Goal: Information Seeking & Learning: Check status

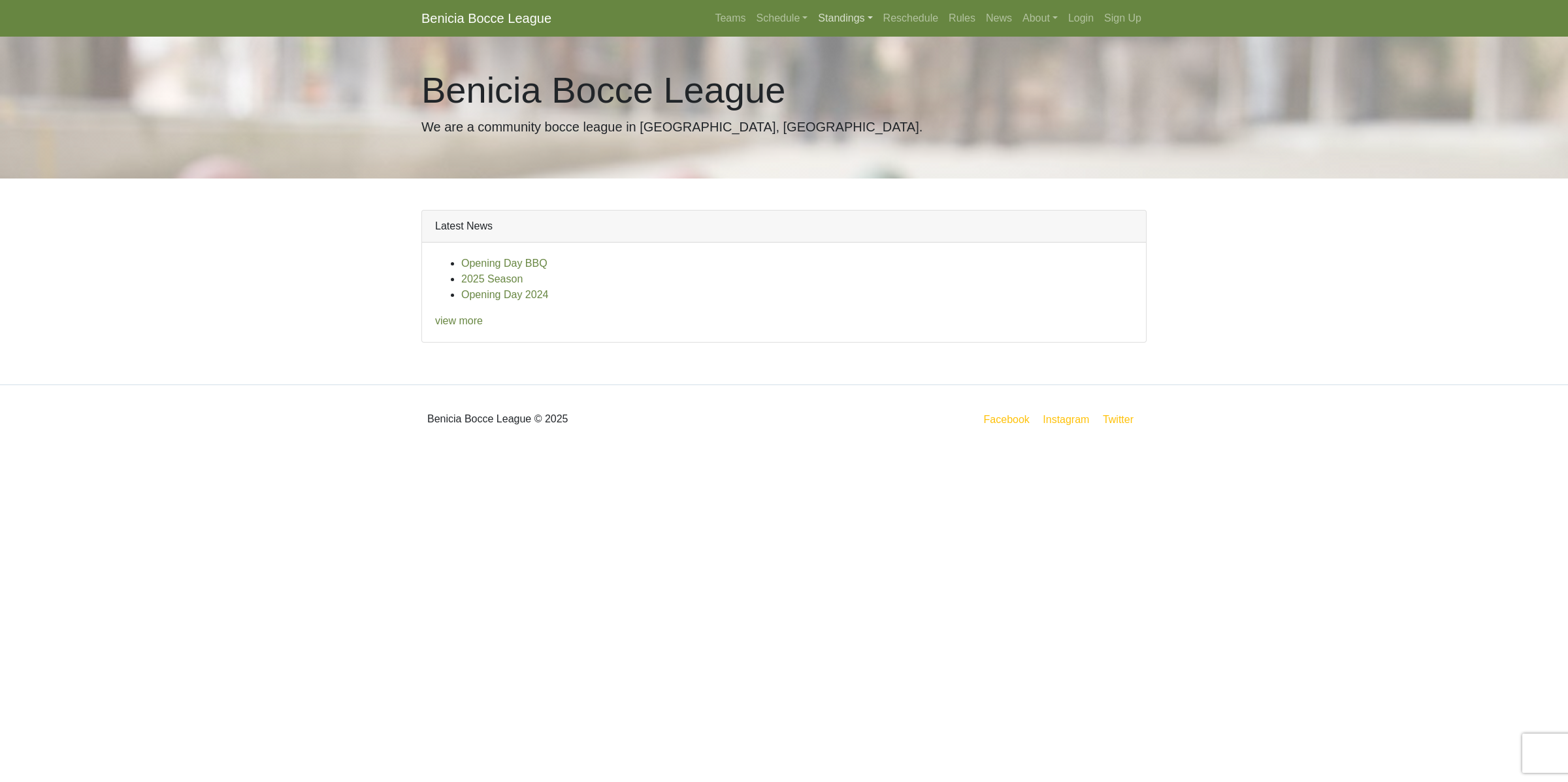
click at [853, 21] on link "Standings" at bounding box center [845, 19] width 65 height 26
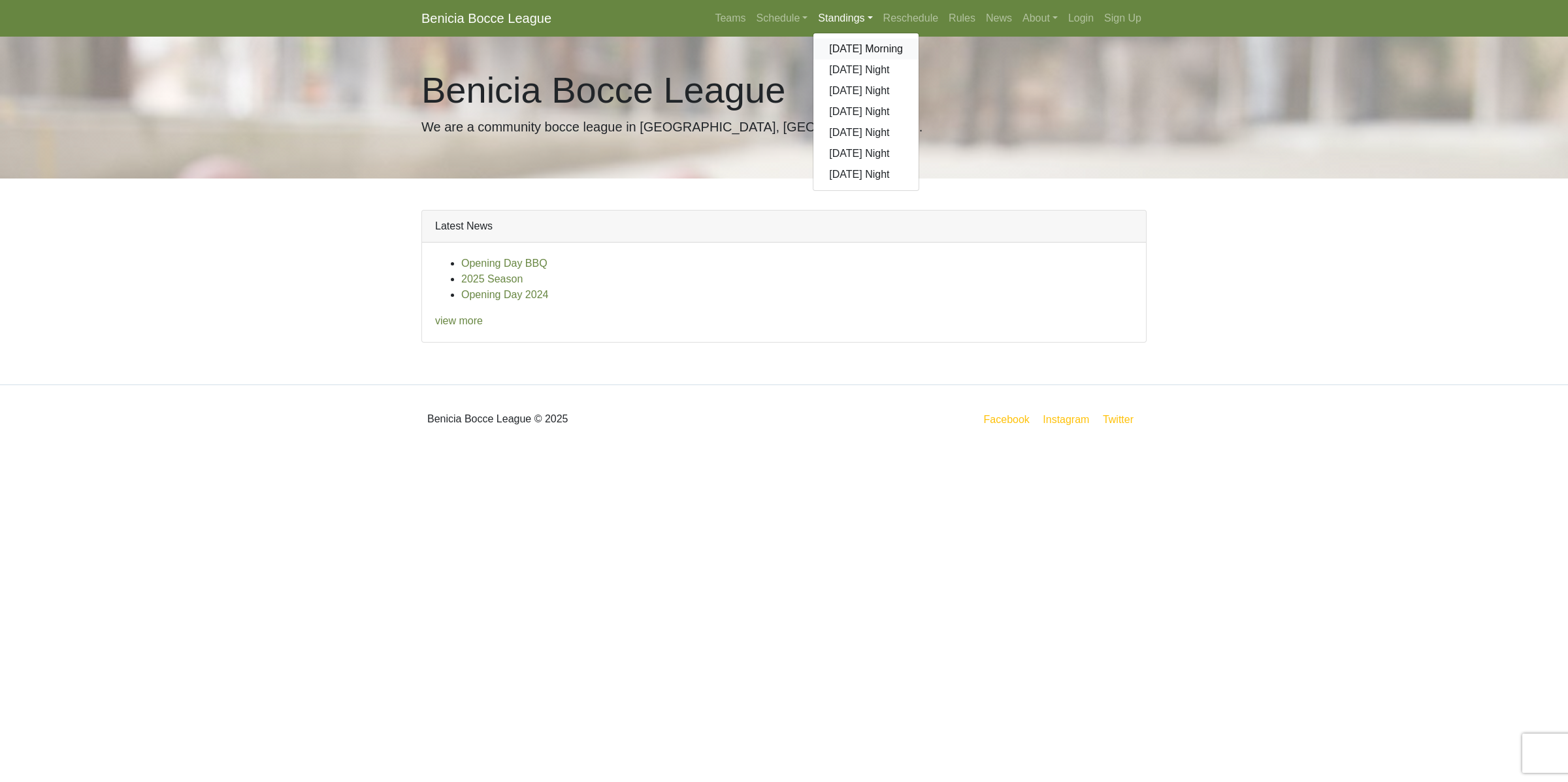
click at [851, 50] on link "[DATE] Morning" at bounding box center [866, 49] width 105 height 21
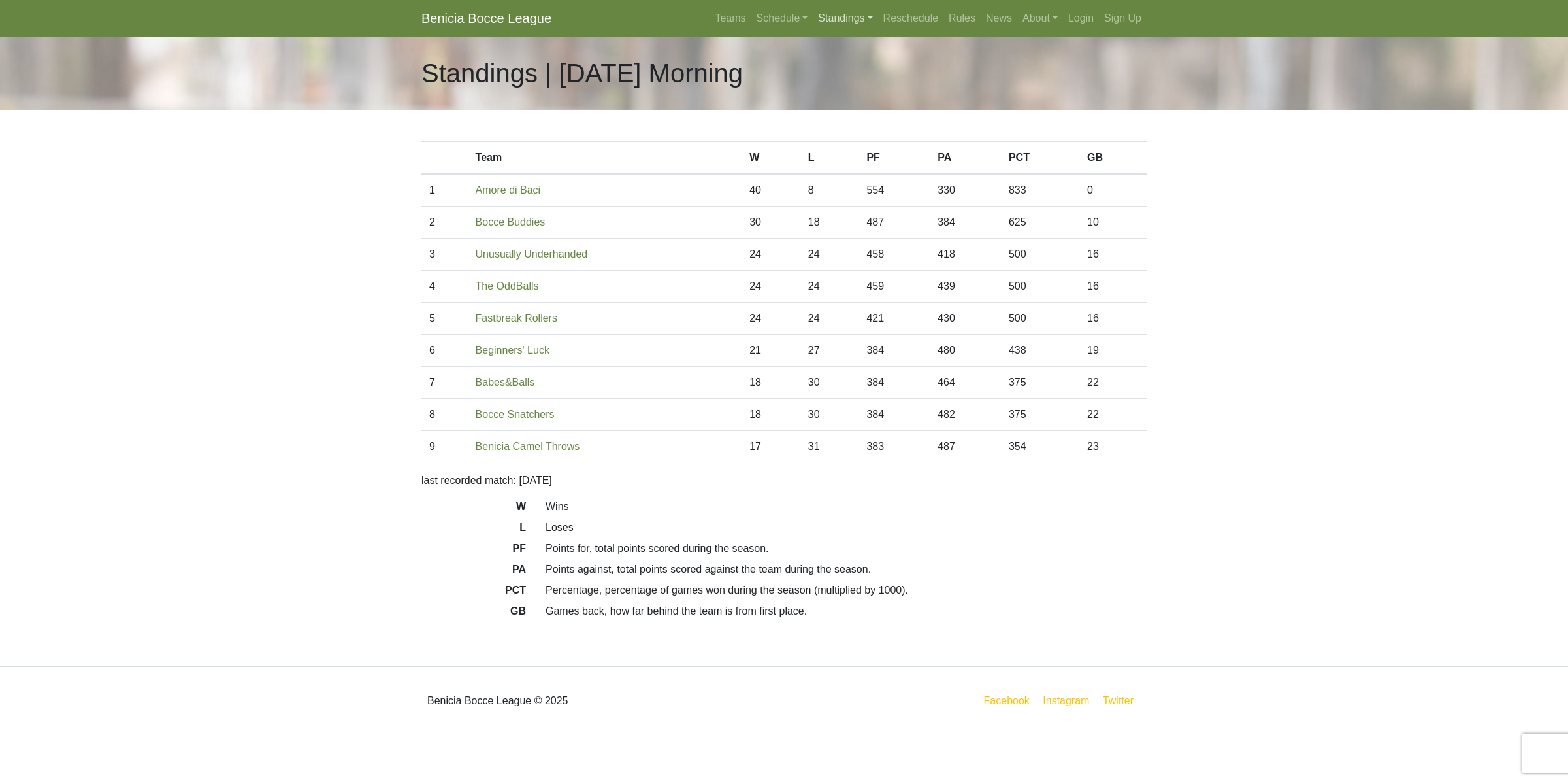
click at [847, 22] on link "Standings" at bounding box center [845, 19] width 65 height 26
click at [851, 70] on link "[DATE] Night" at bounding box center [866, 70] width 105 height 21
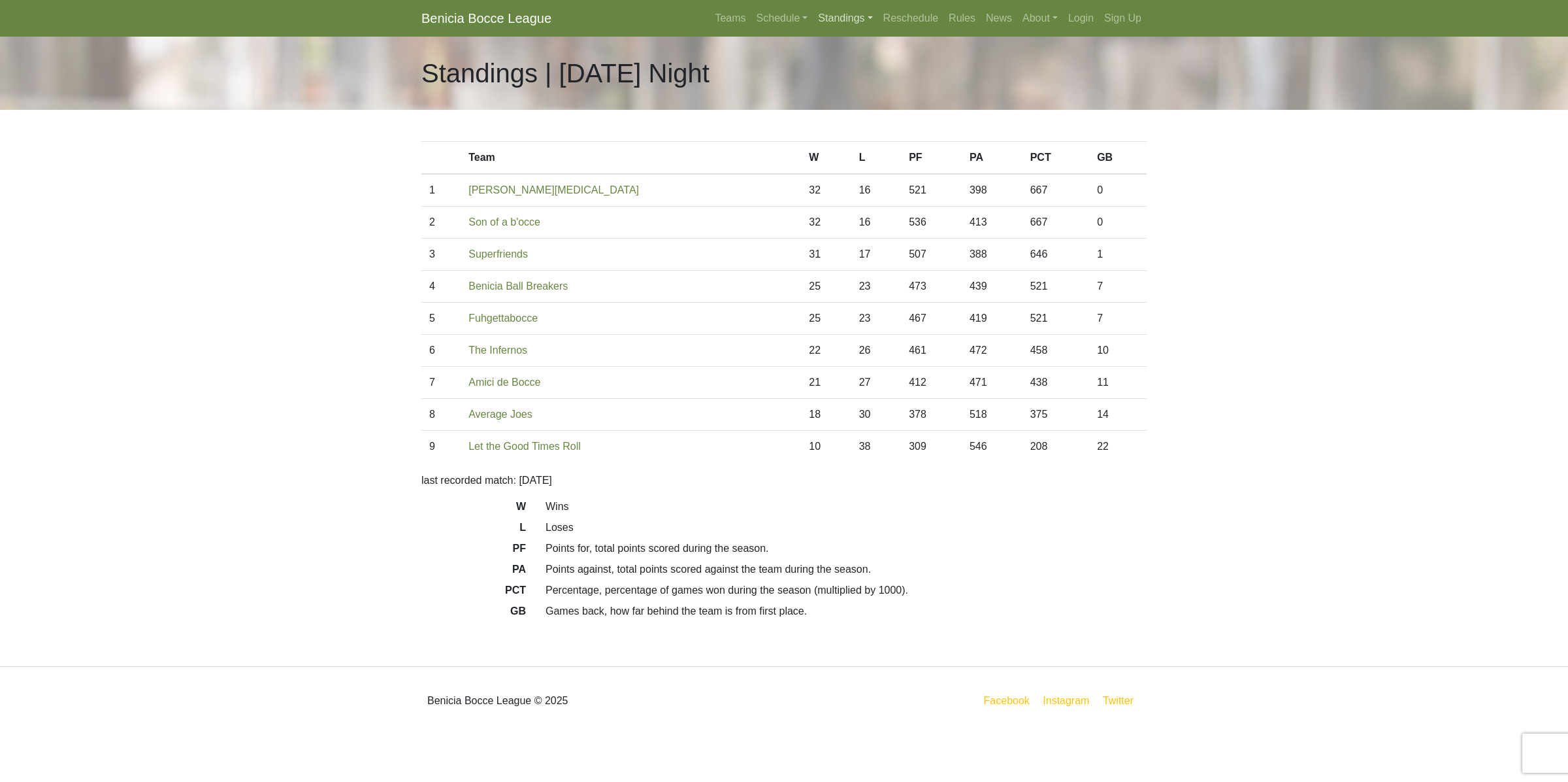
click at [851, 17] on link "Standings" at bounding box center [845, 19] width 65 height 26
click at [860, 44] on link "[DATE] Morning" at bounding box center [866, 49] width 105 height 21
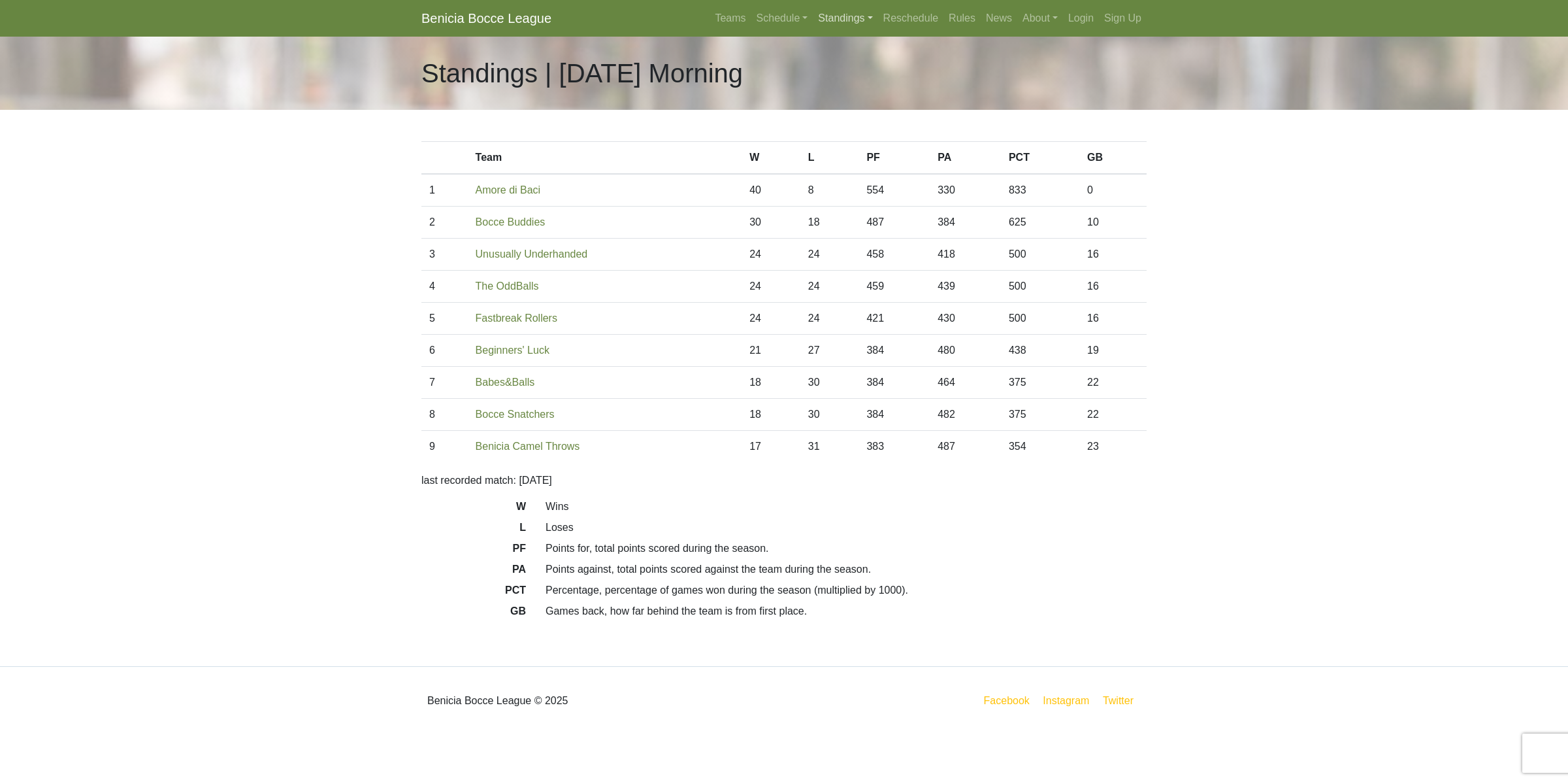
click at [854, 22] on link "Standings" at bounding box center [845, 19] width 65 height 26
click at [856, 69] on link "[DATE] Night" at bounding box center [866, 70] width 105 height 21
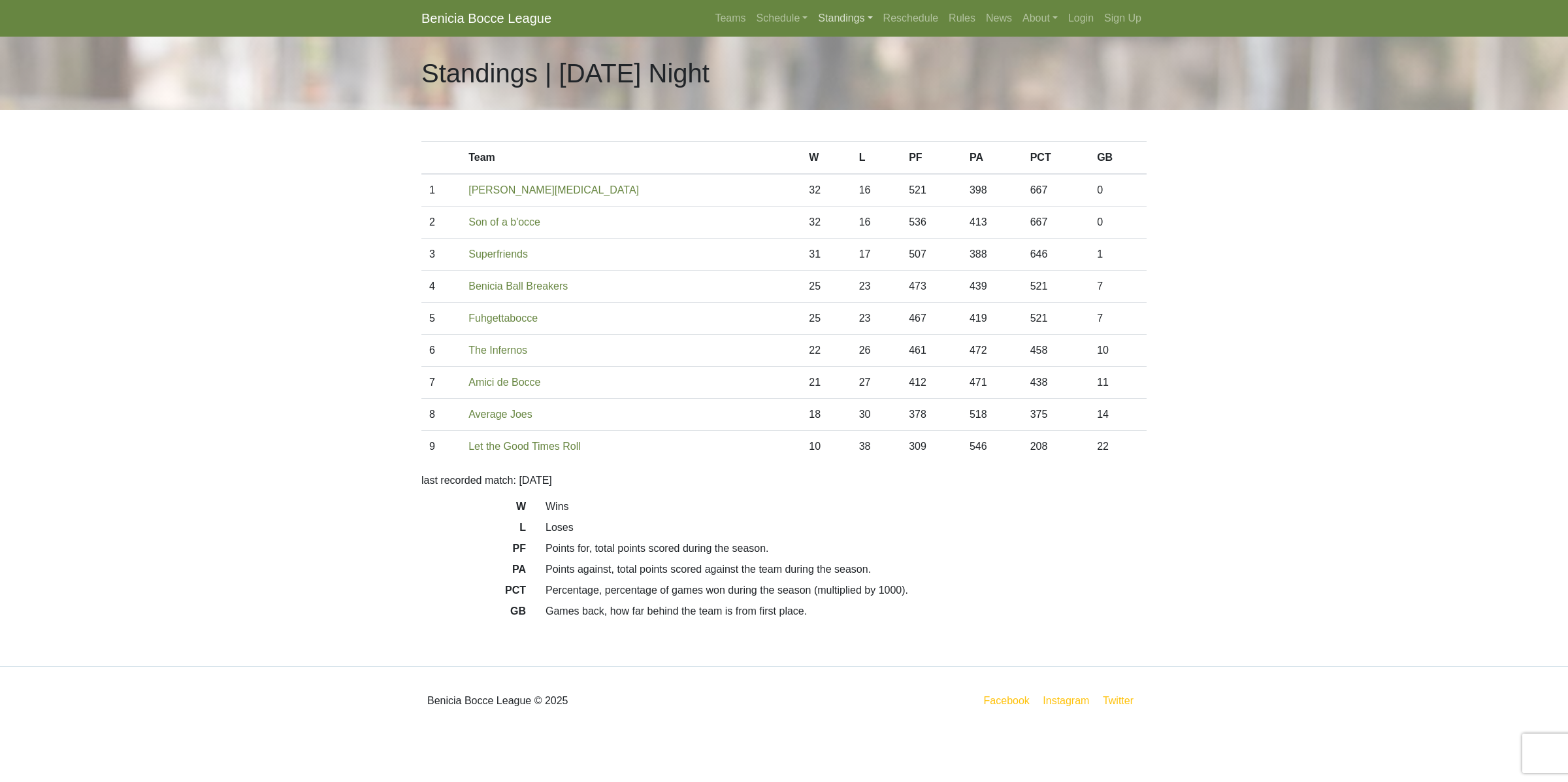
click at [847, 17] on link "Standings" at bounding box center [845, 19] width 65 height 26
click at [864, 90] on link "[DATE] Night" at bounding box center [866, 90] width 105 height 21
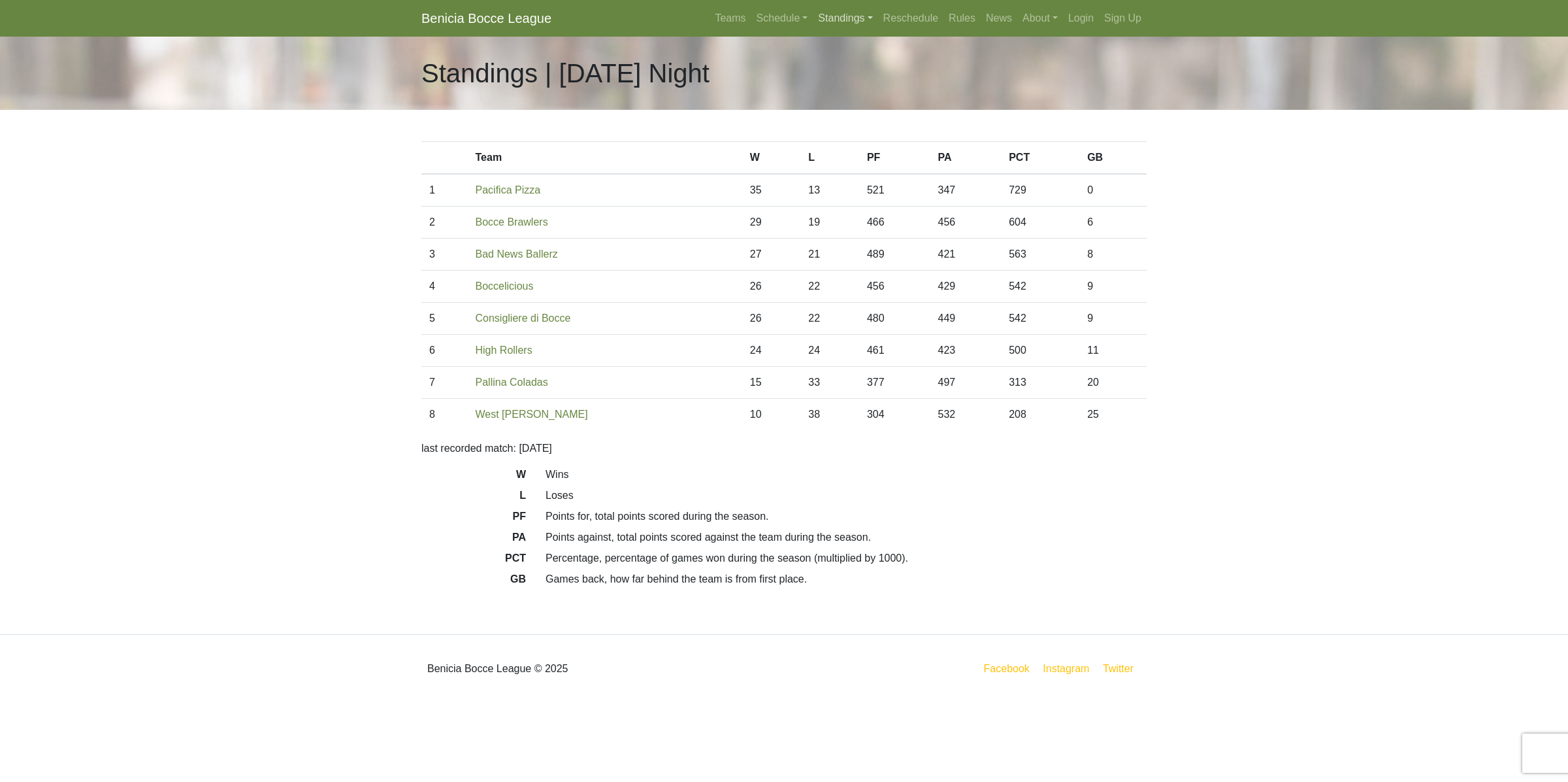
click at [843, 17] on link "Standings" at bounding box center [845, 19] width 65 height 26
click at [851, 49] on link "[DATE] Morning" at bounding box center [866, 49] width 105 height 21
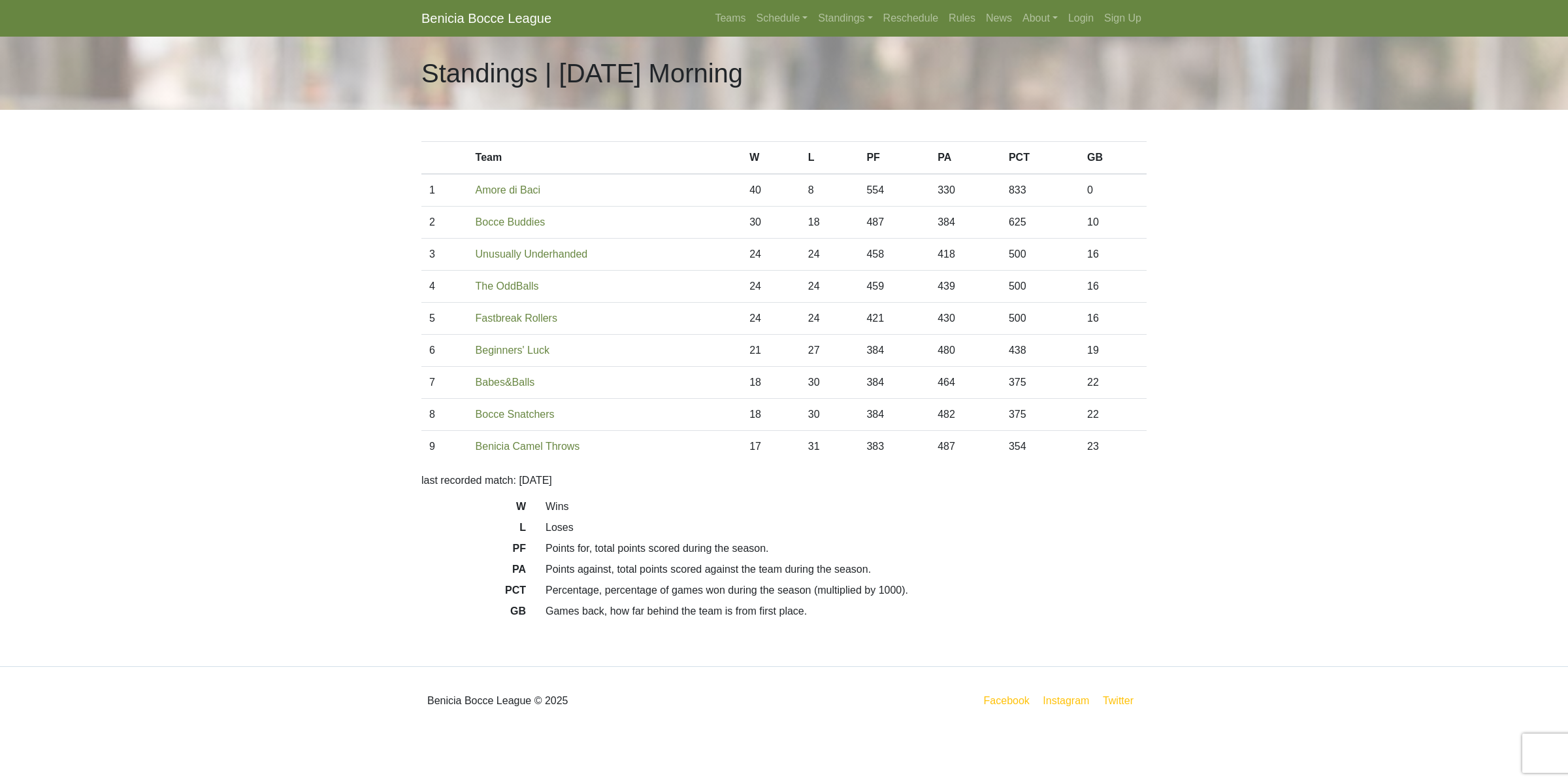
click at [860, 2] on nav "Benicia Bocce League Teams Schedule Sunday Morning Sunday Night Monday Night Tu…" at bounding box center [784, 18] width 1568 height 36
click at [854, 11] on link "Standings" at bounding box center [845, 19] width 65 height 26
click at [851, 89] on link "[DATE] Night" at bounding box center [866, 90] width 105 height 21
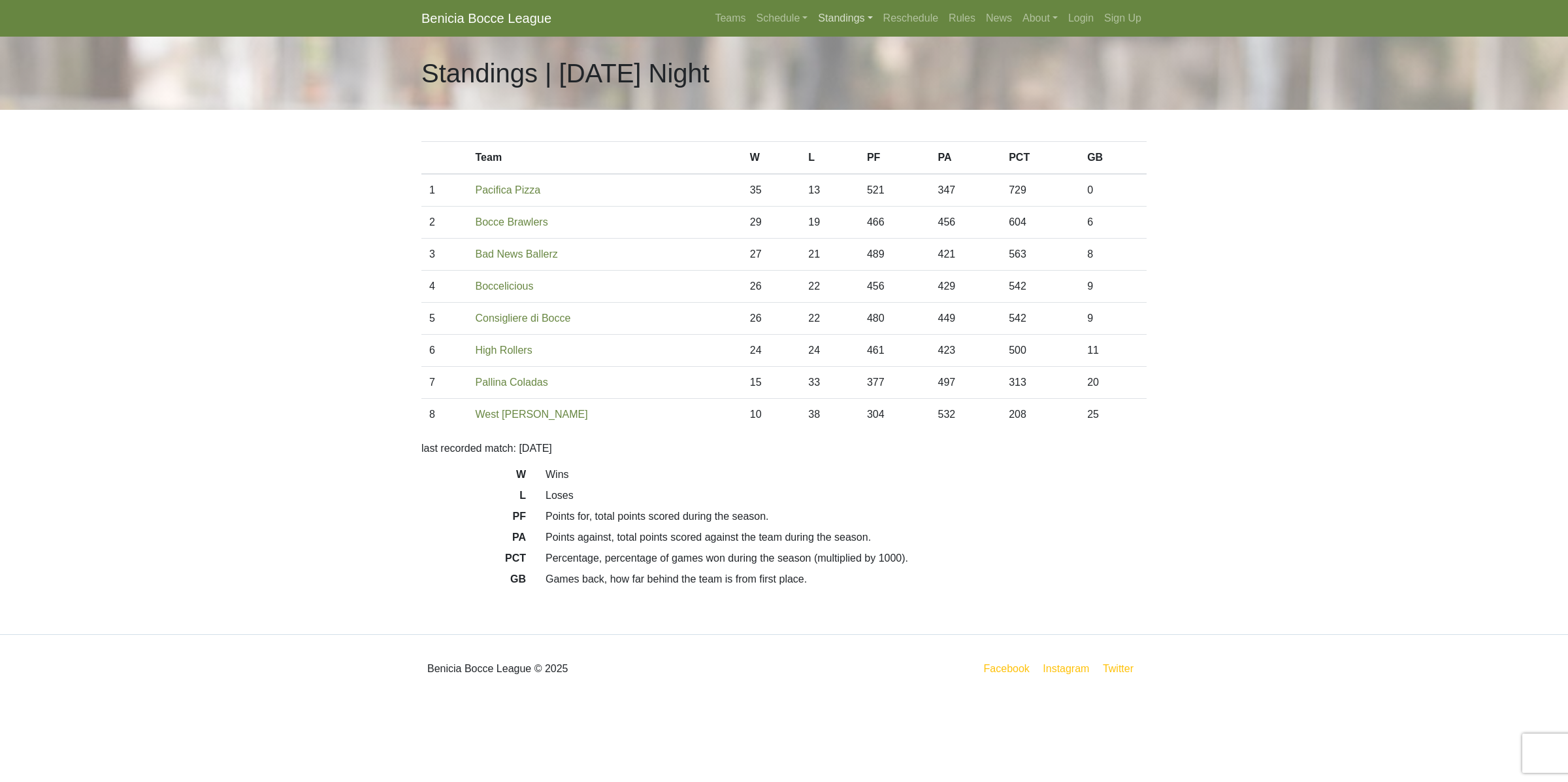
click at [840, 15] on link "Standings" at bounding box center [845, 19] width 65 height 26
click at [844, 72] on link "[DATE] Night" at bounding box center [866, 70] width 105 height 21
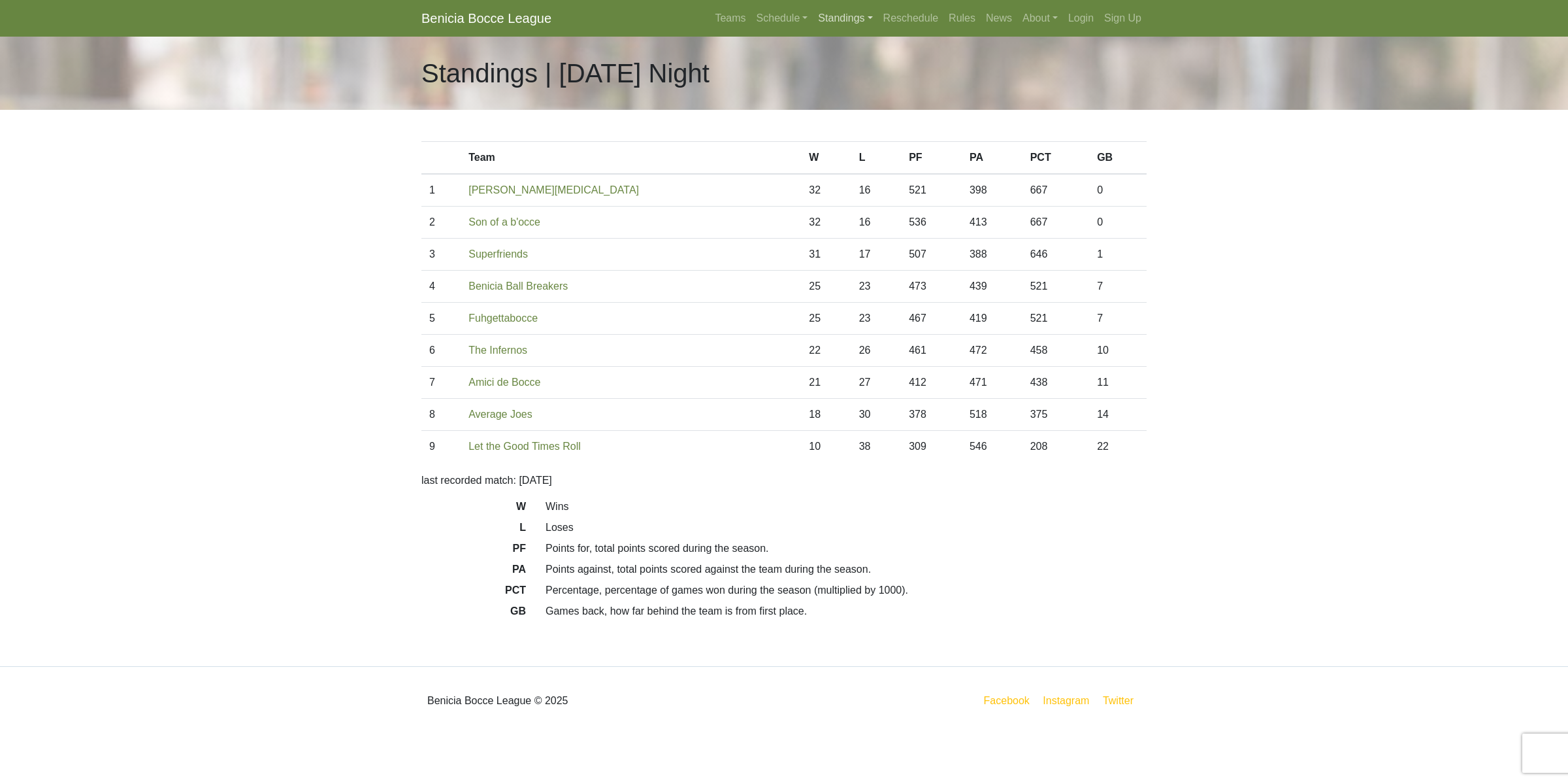
click at [851, 22] on link "Standings" at bounding box center [845, 19] width 65 height 26
click at [868, 96] on link "[DATE] Night" at bounding box center [866, 90] width 105 height 21
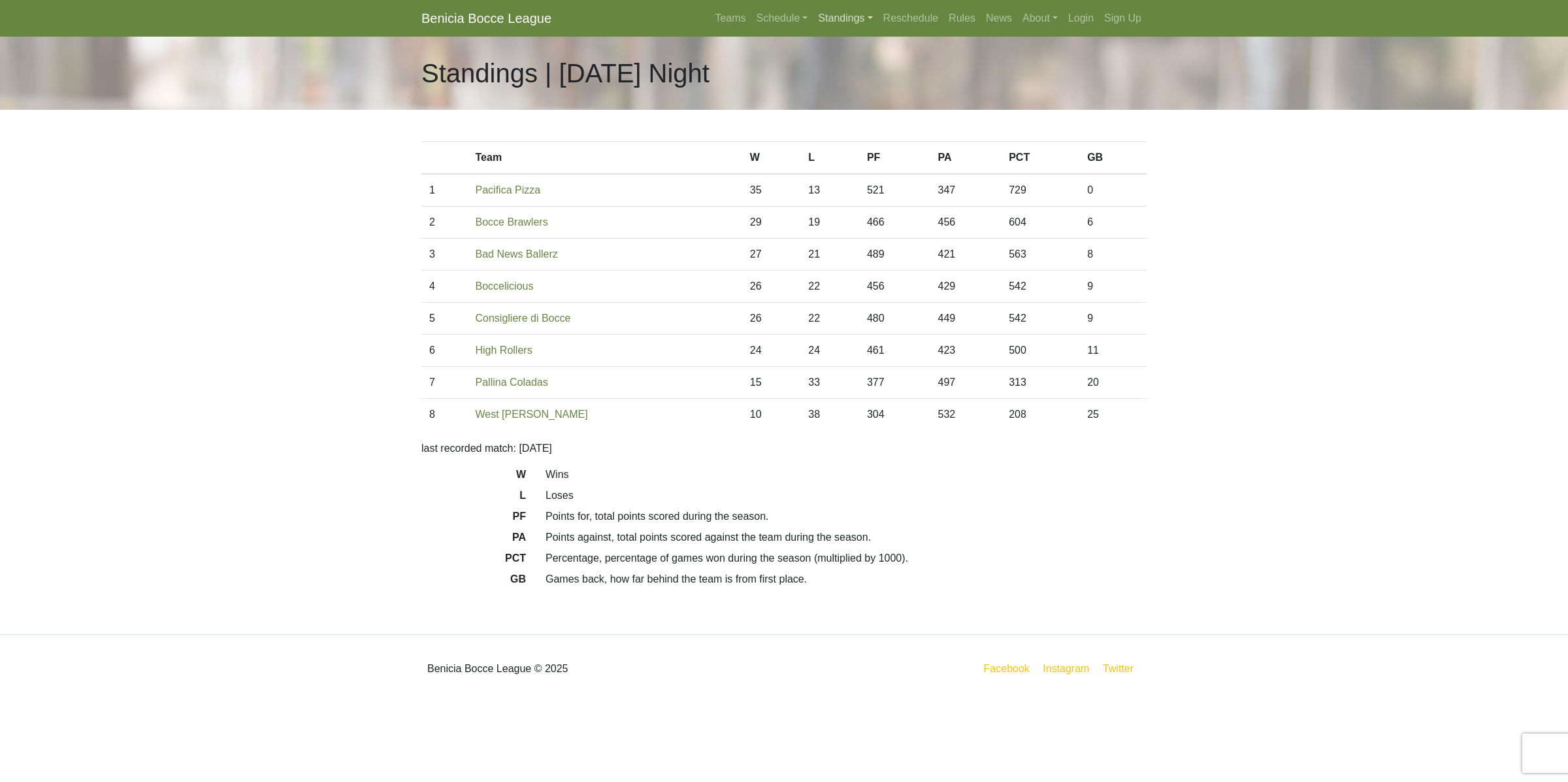
click at [850, 16] on link "Standings" at bounding box center [845, 19] width 65 height 26
click at [854, 106] on link "[DATE] Night" at bounding box center [866, 111] width 105 height 21
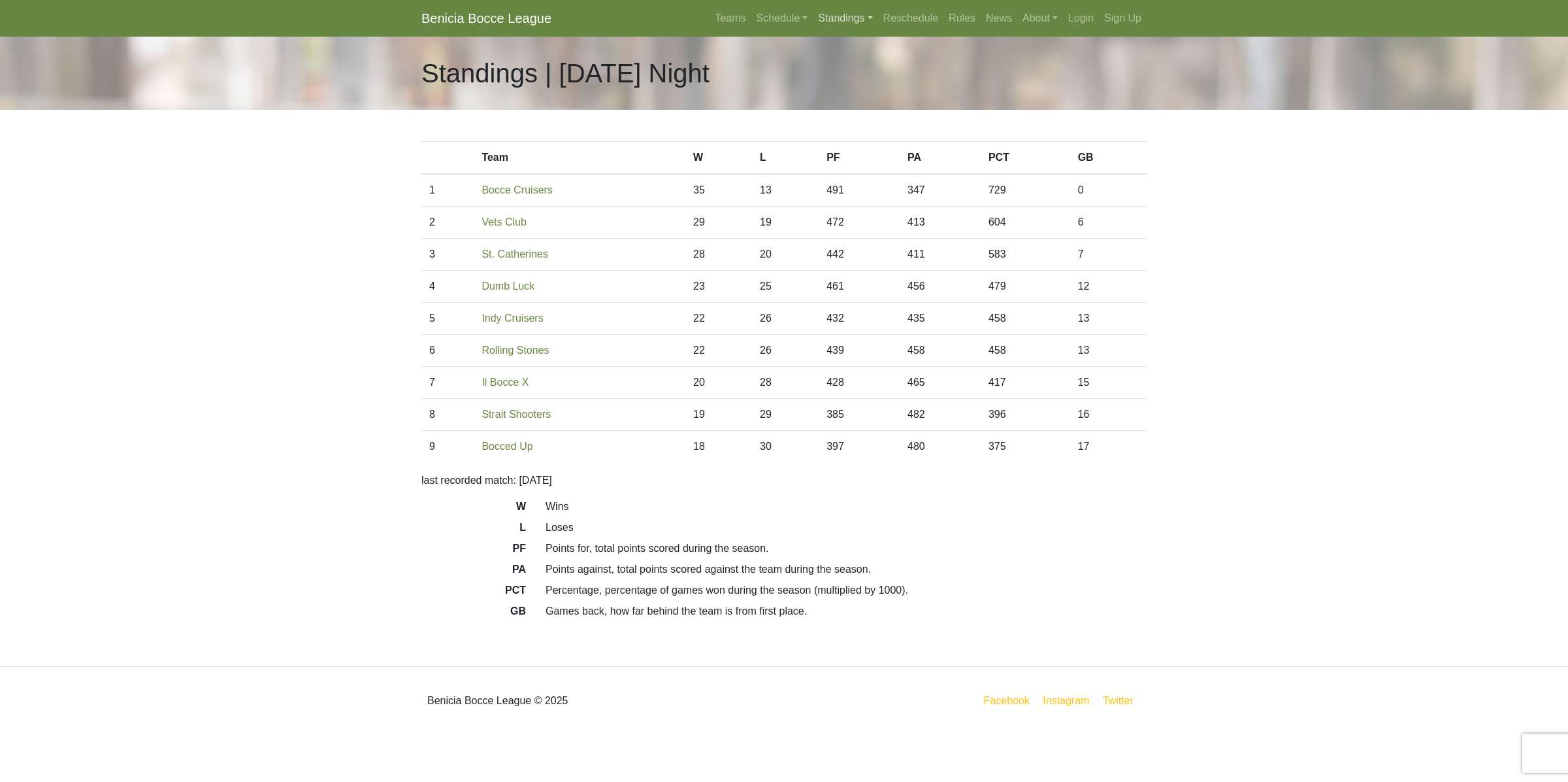
click at [847, 8] on link "Standings" at bounding box center [845, 19] width 65 height 26
click at [847, 129] on link "[DATE] Night" at bounding box center [866, 132] width 105 height 21
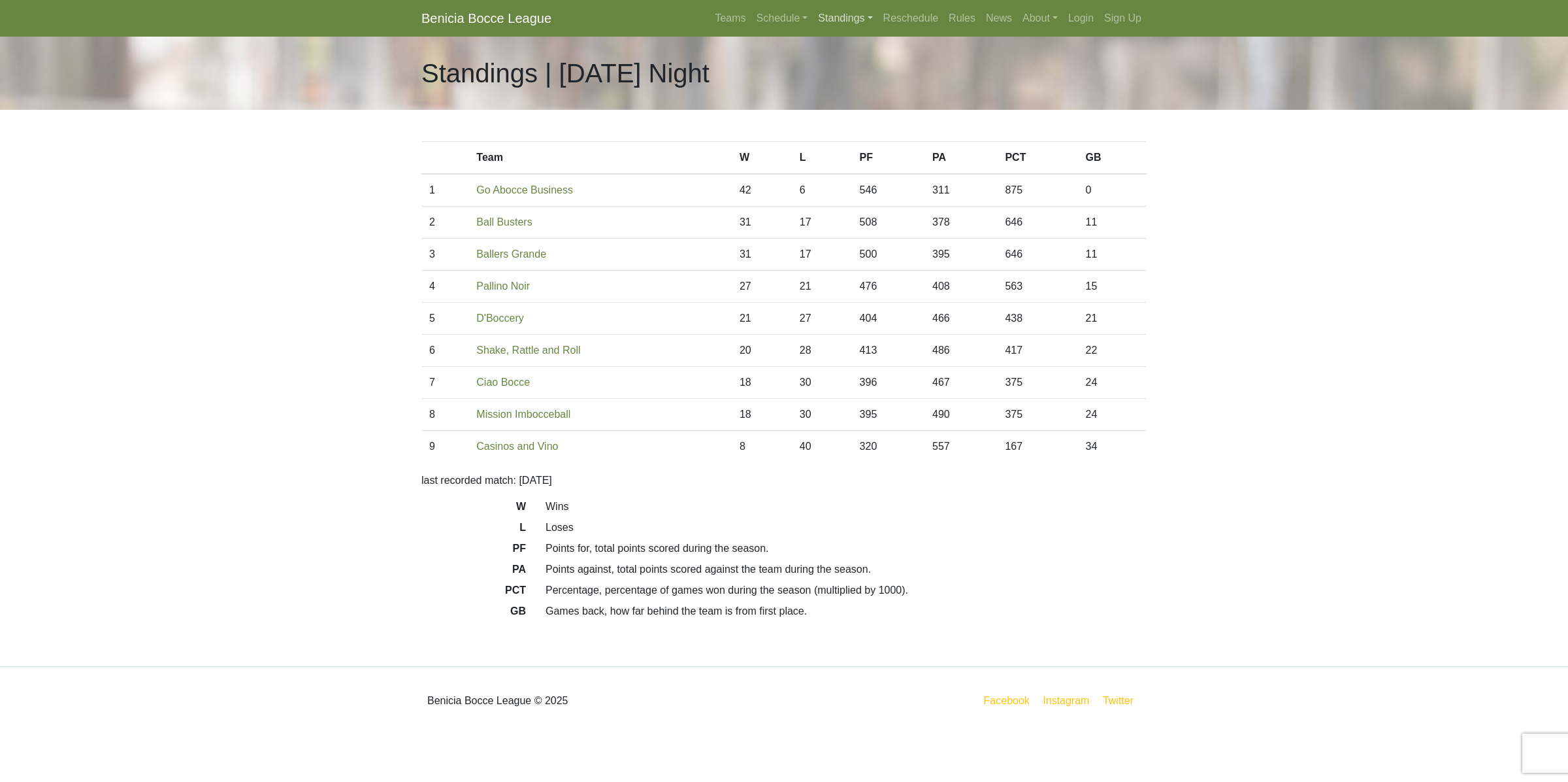
click at [847, 12] on link "Standings" at bounding box center [845, 19] width 65 height 26
click at [871, 151] on link "[DATE] Night" at bounding box center [866, 153] width 105 height 21
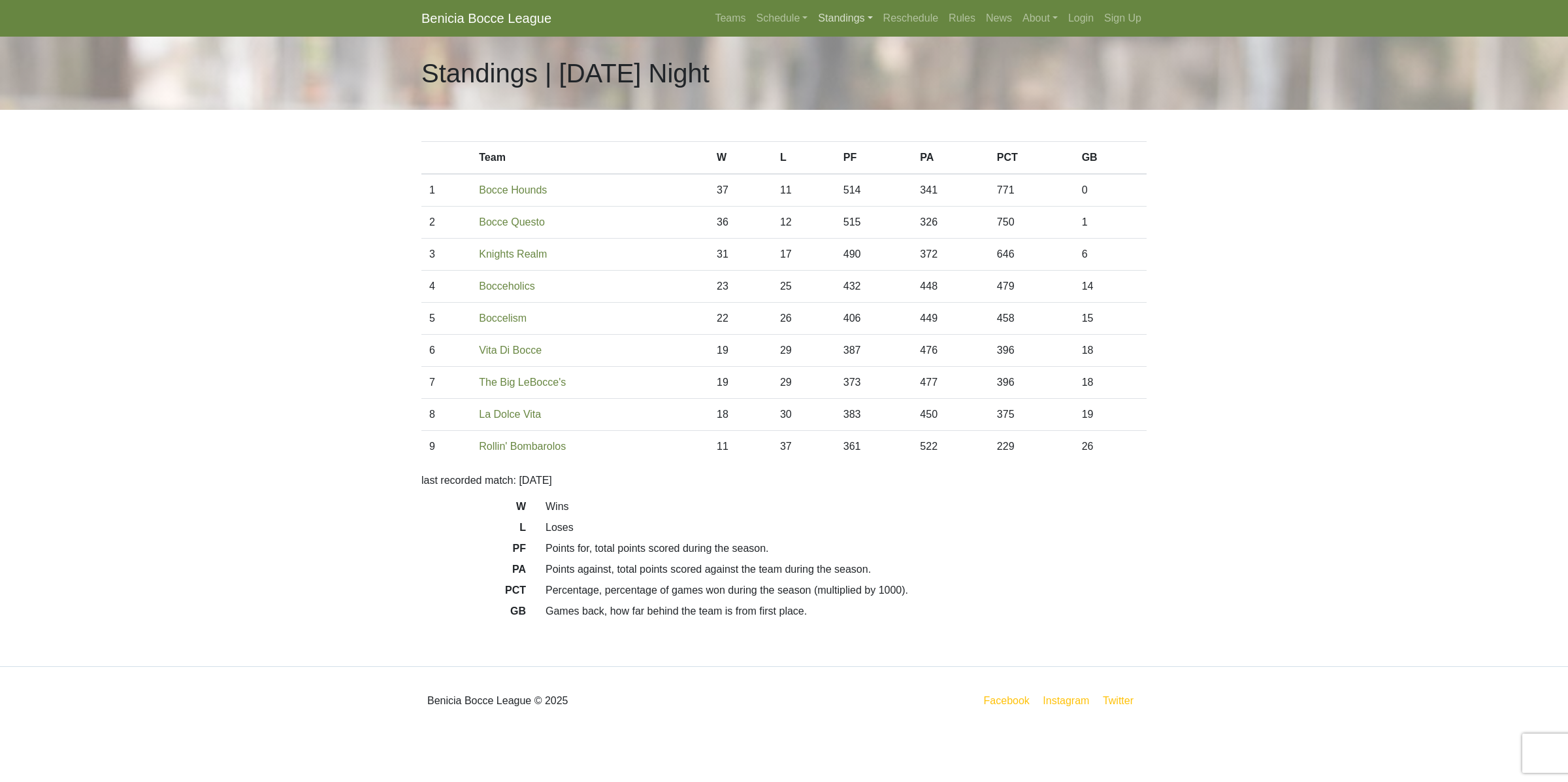
click at [850, 18] on link "Standings" at bounding box center [845, 19] width 65 height 26
click at [850, 174] on link "[DATE] Night" at bounding box center [866, 174] width 105 height 21
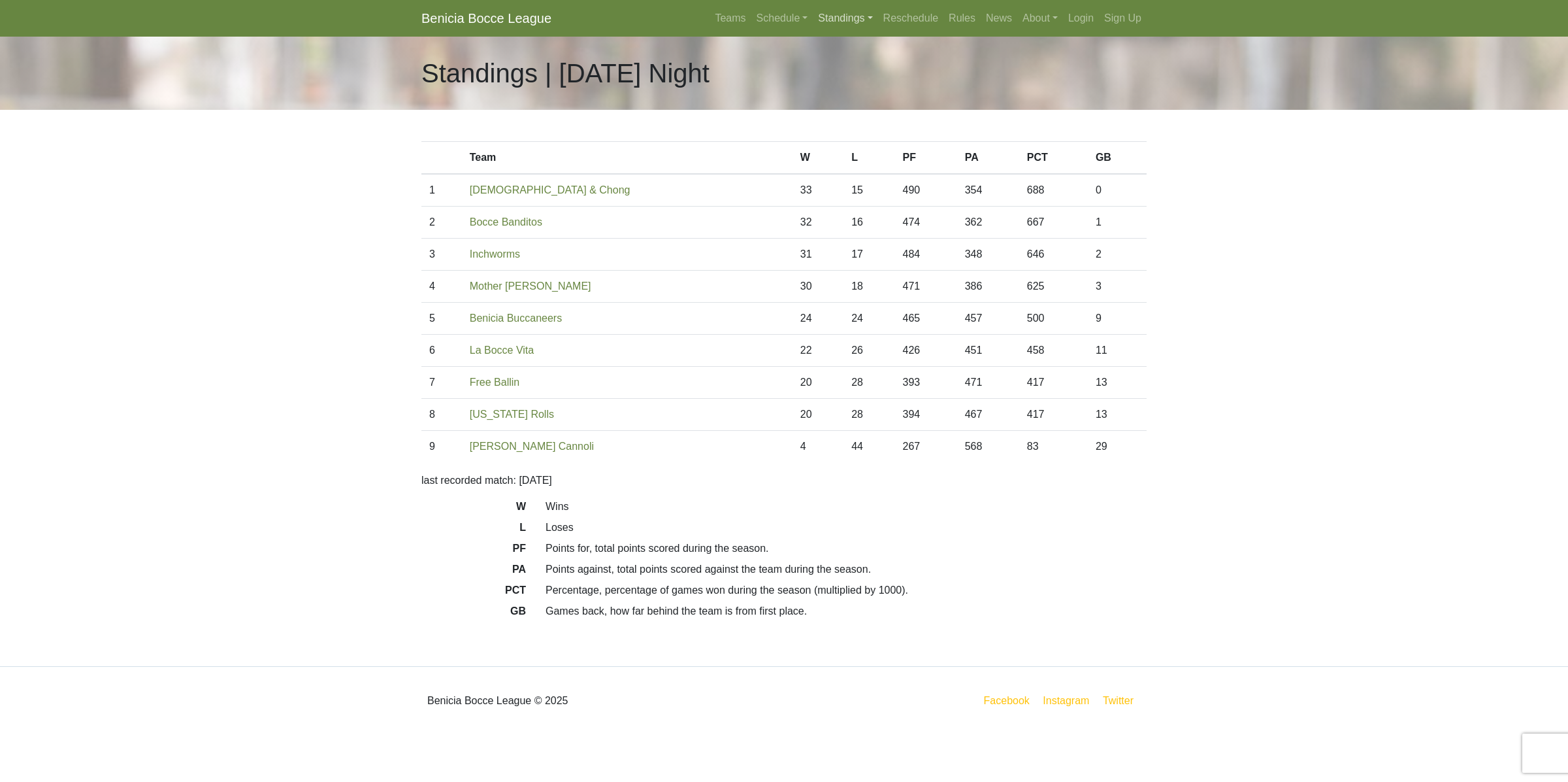
click at [841, 20] on link "Standings" at bounding box center [845, 19] width 65 height 26
click at [850, 73] on link "[DATE] Night" at bounding box center [866, 70] width 105 height 21
click at [847, 22] on link "Standings" at bounding box center [845, 19] width 65 height 26
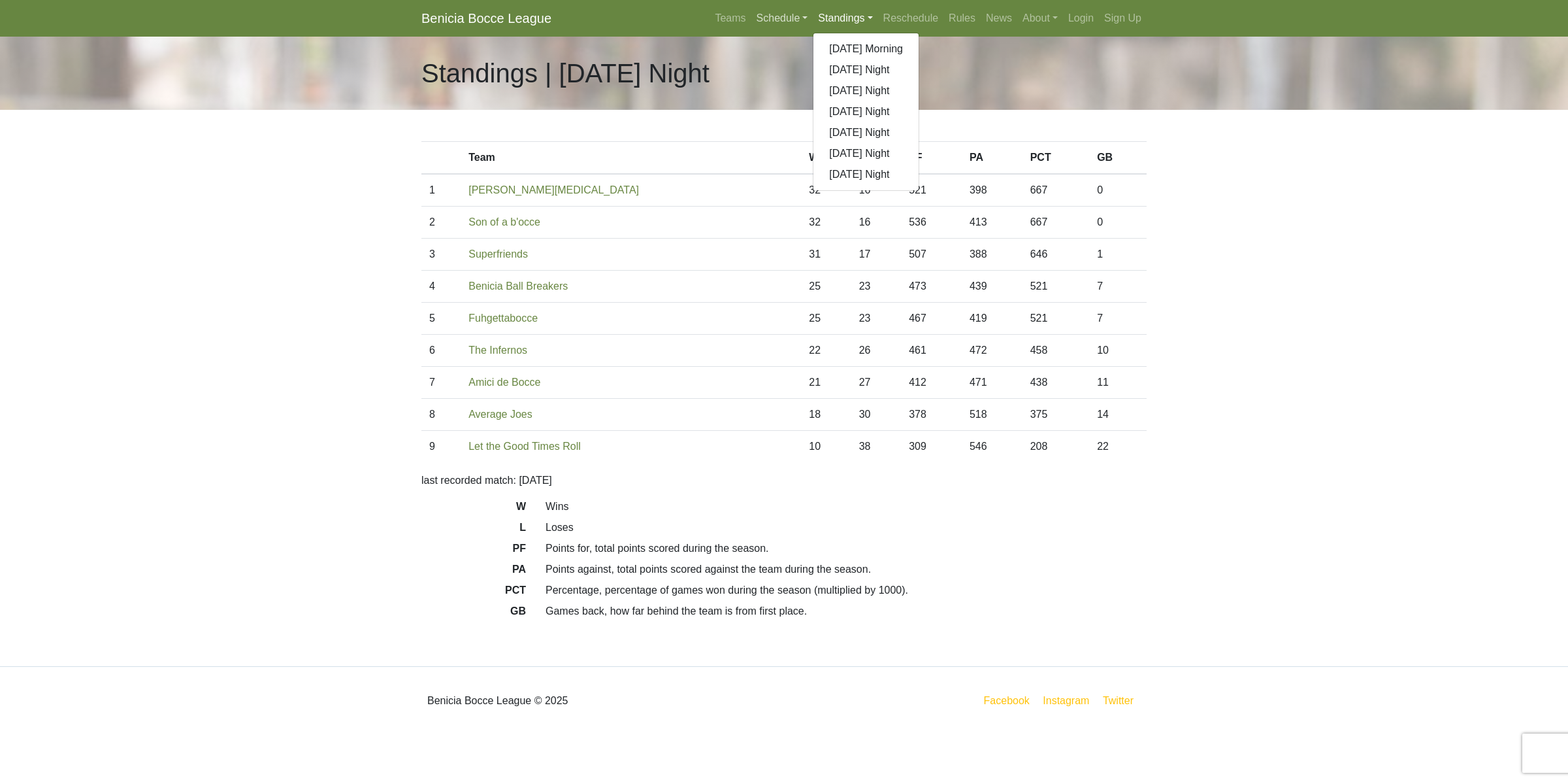
click at [779, 21] on link "Schedule" at bounding box center [782, 19] width 62 height 26
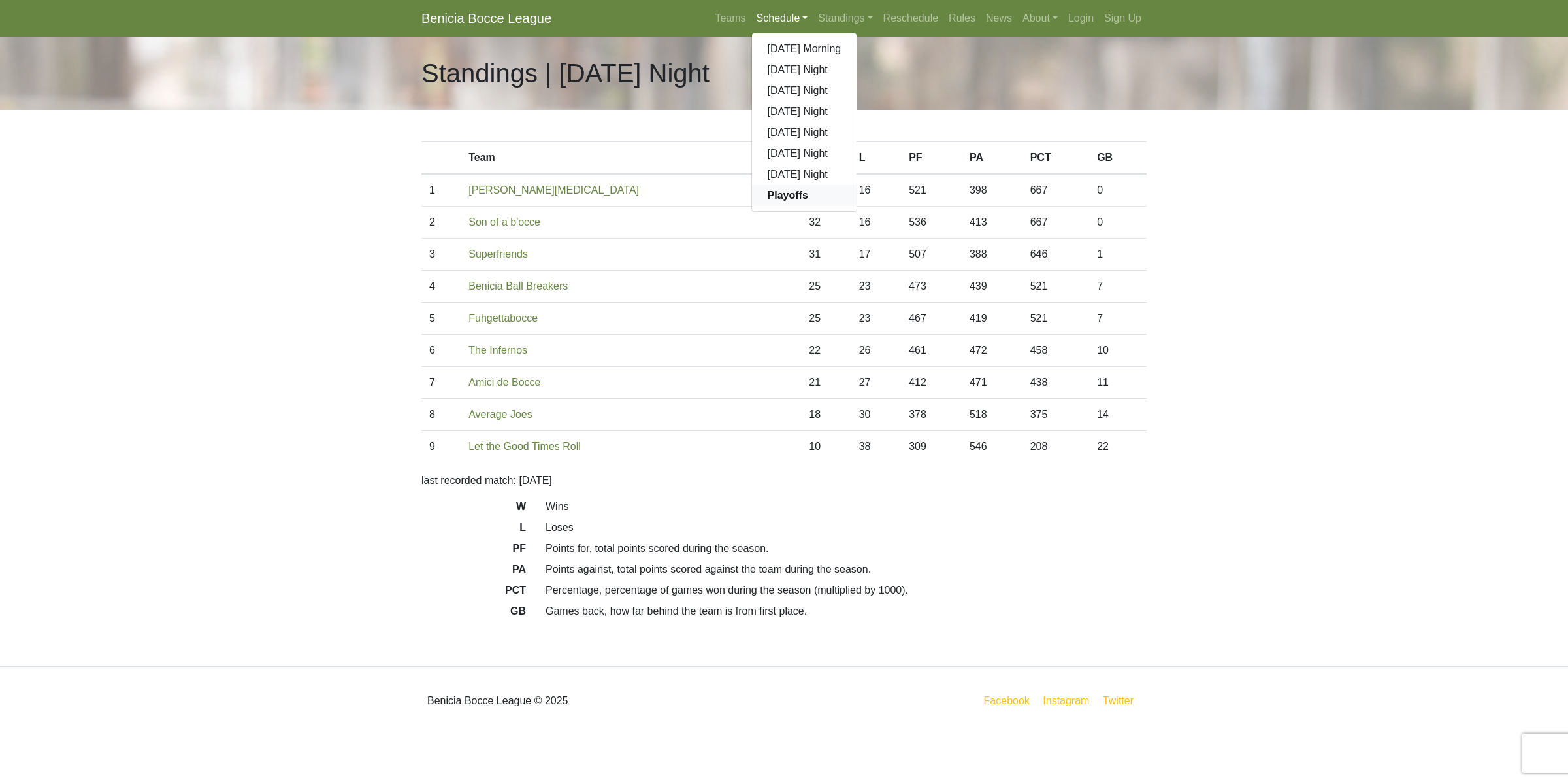
click at [779, 193] on strong "Playoffs" at bounding box center [788, 195] width 40 height 11
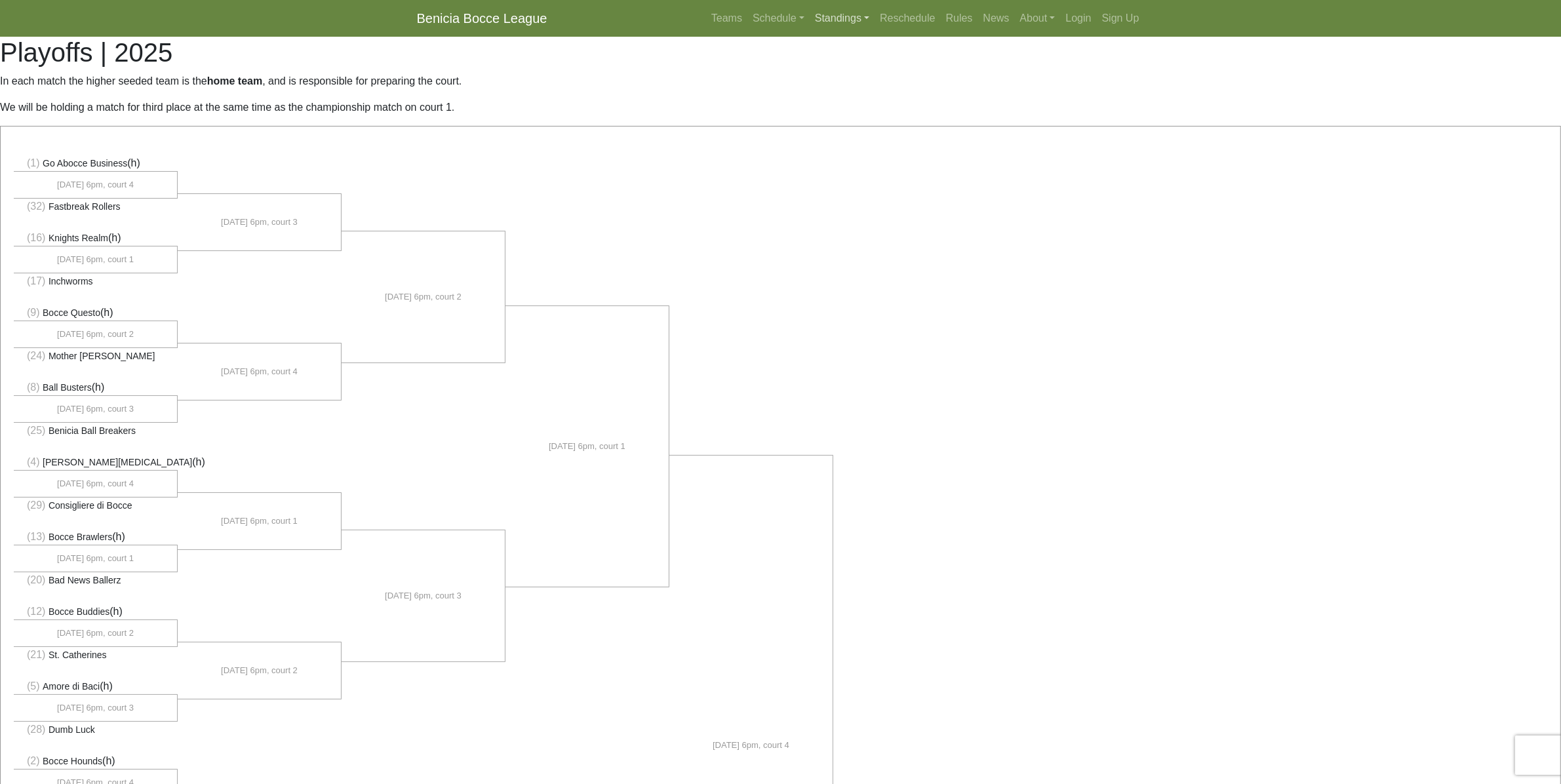
click at [844, 20] on link "Standings" at bounding box center [843, 19] width 65 height 26
click at [847, 93] on link "[DATE] Night" at bounding box center [863, 91] width 105 height 21
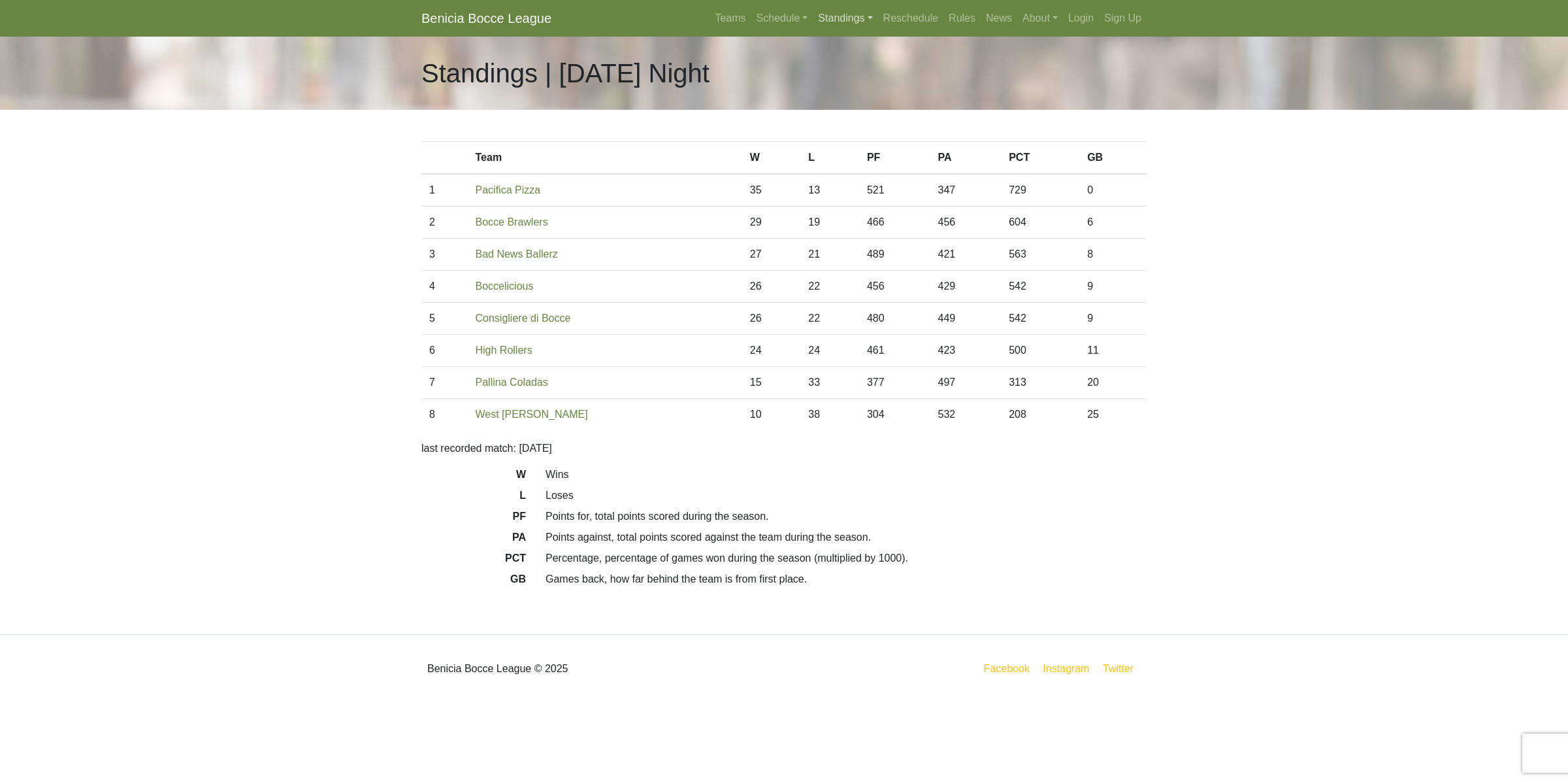
click at [843, 17] on link "Standings" at bounding box center [845, 19] width 65 height 26
click at [858, 110] on link "[DATE] Night" at bounding box center [866, 111] width 105 height 21
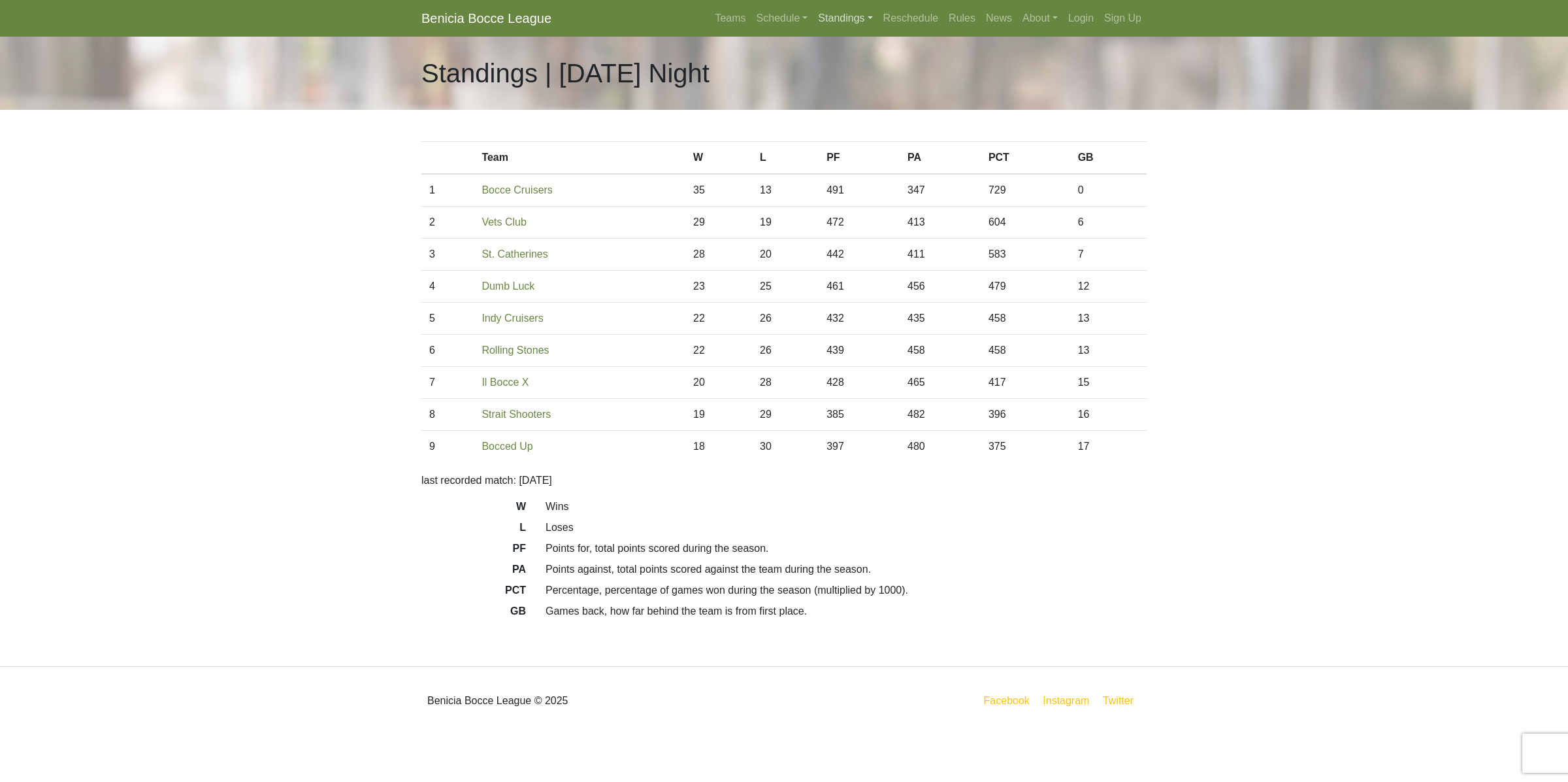
click at [848, 21] on link "Standings" at bounding box center [845, 19] width 65 height 26
click at [851, 133] on link "[DATE] Night" at bounding box center [866, 132] width 105 height 21
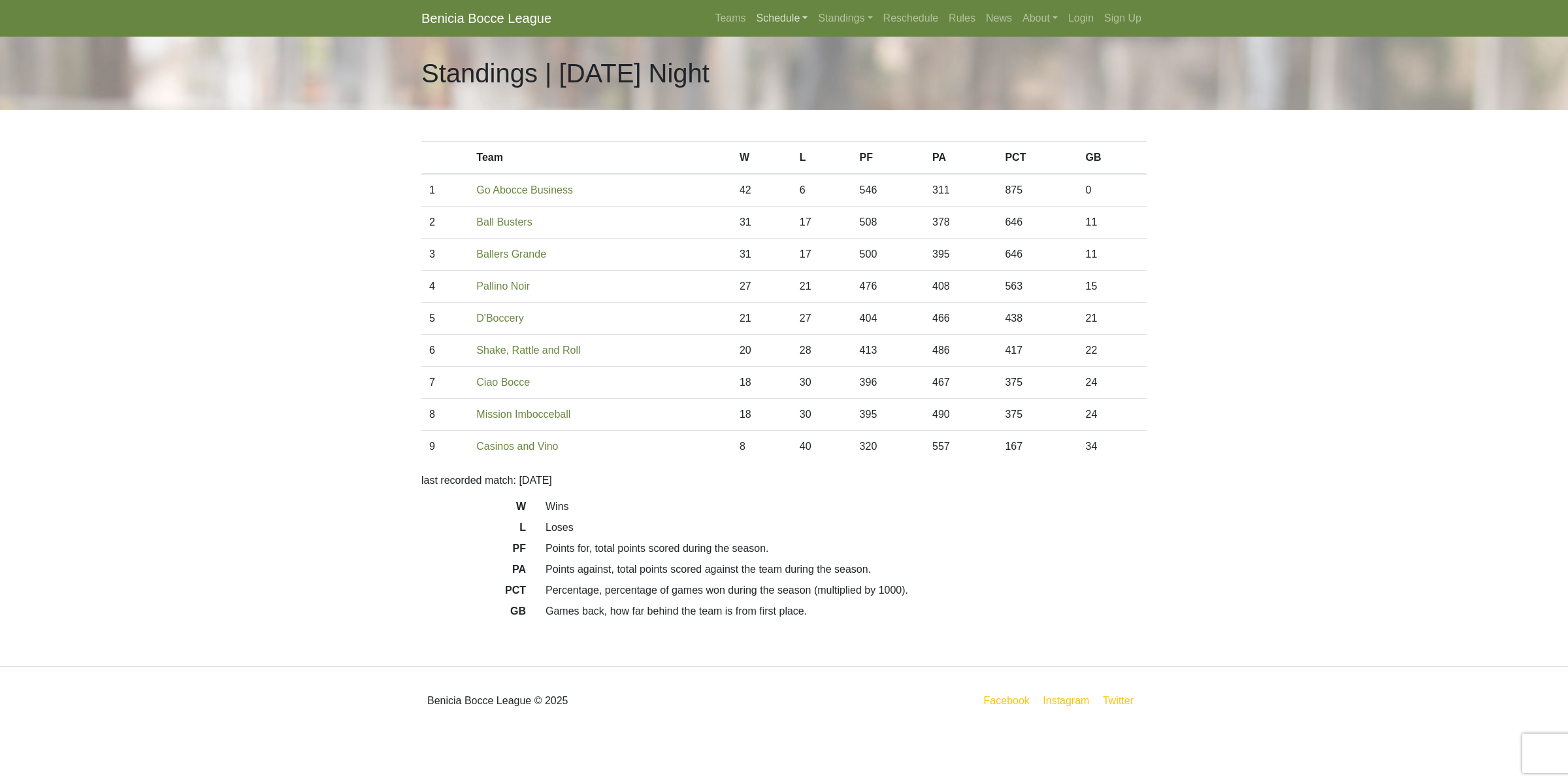
click at [781, 12] on link "Schedule" at bounding box center [782, 19] width 62 height 26
click at [782, 194] on strong "Playoffs" at bounding box center [788, 195] width 40 height 11
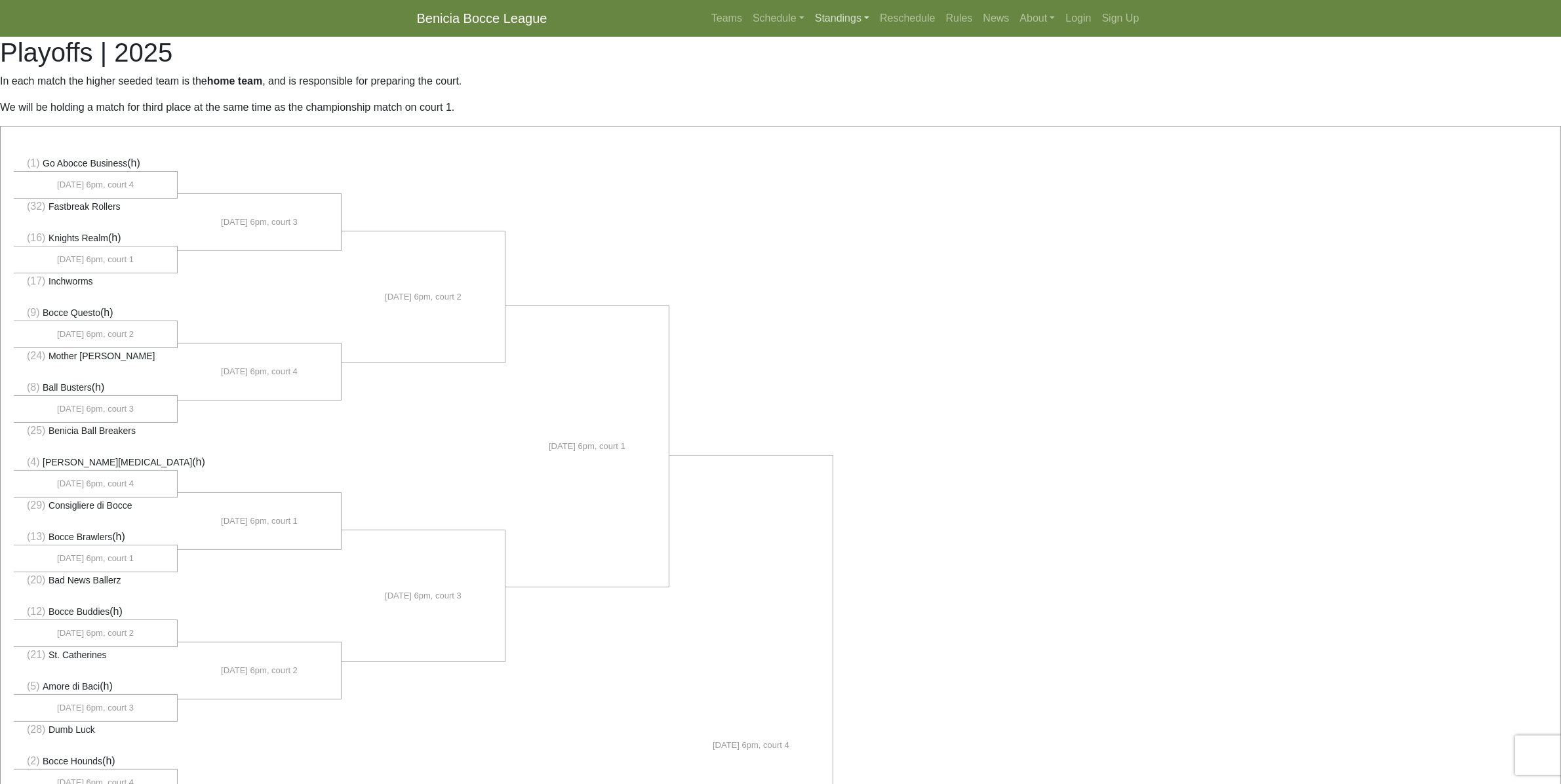
click at [843, 15] on link "Standings" at bounding box center [843, 19] width 65 height 26
click at [853, 156] on link "[DATE] Night" at bounding box center [863, 153] width 105 height 21
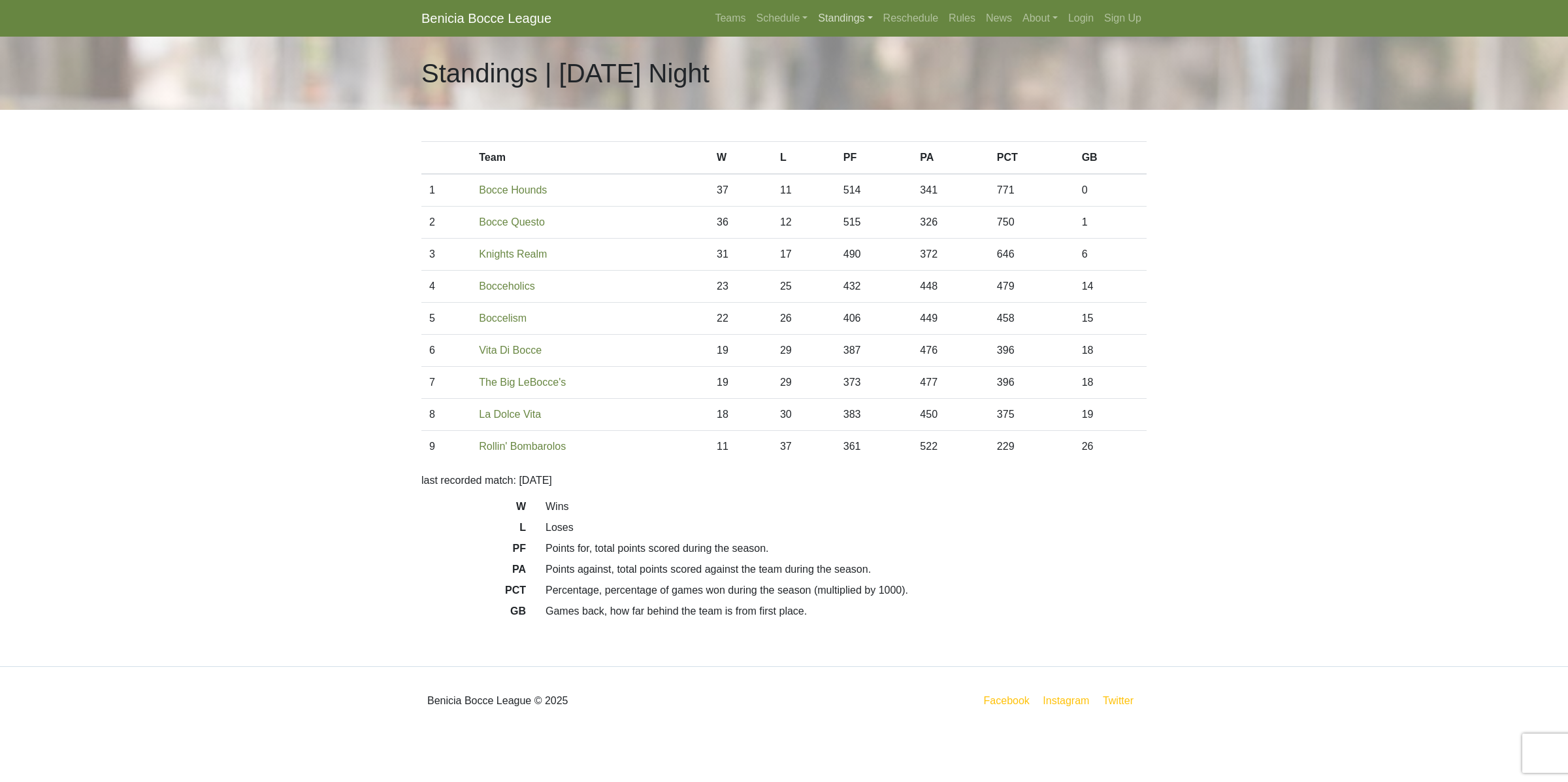
click at [847, 19] on link "Standings" at bounding box center [845, 19] width 65 height 26
click at [791, 15] on link "Schedule" at bounding box center [782, 19] width 62 height 26
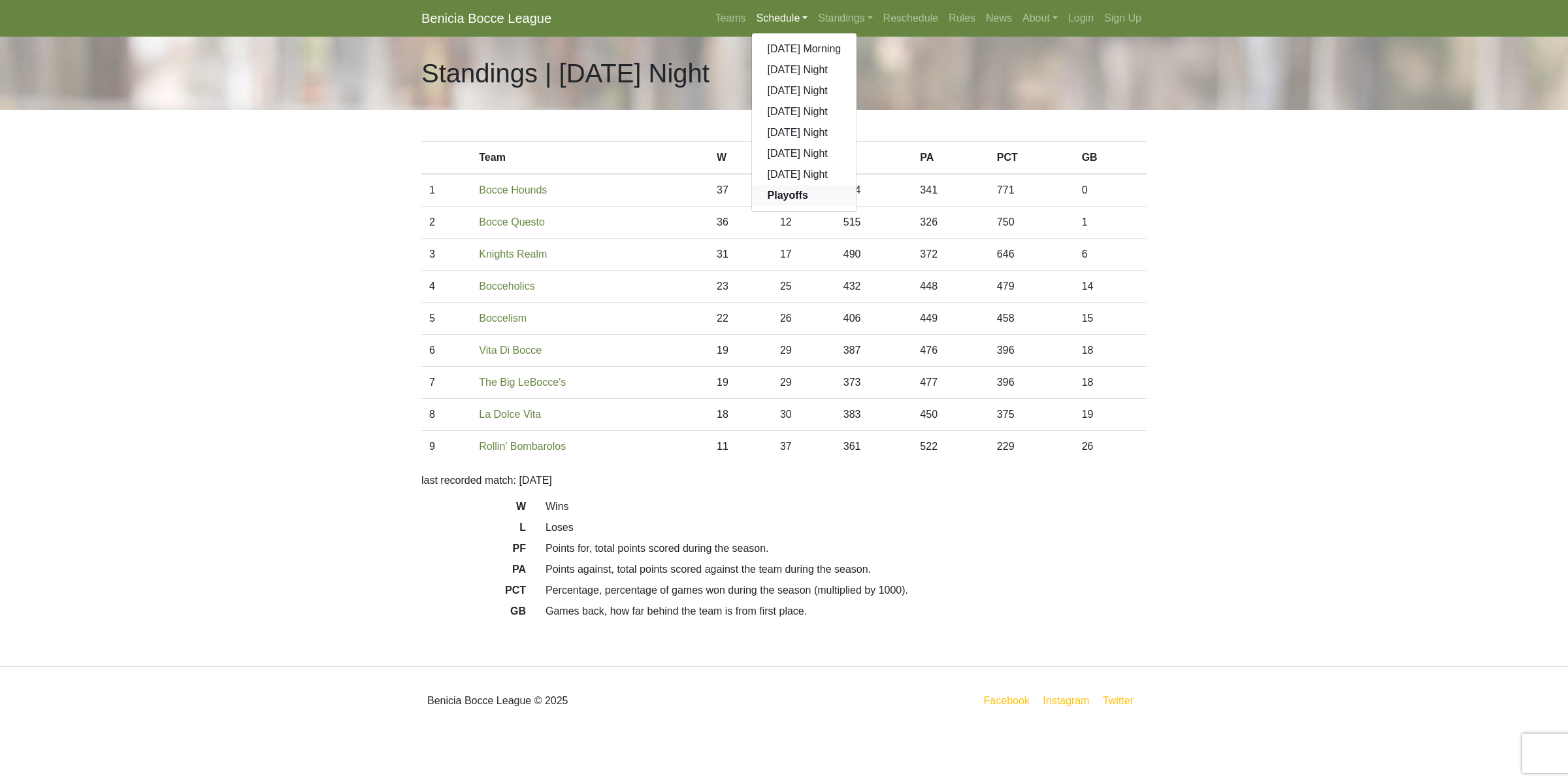
click at [779, 191] on strong "Playoffs" at bounding box center [788, 195] width 40 height 11
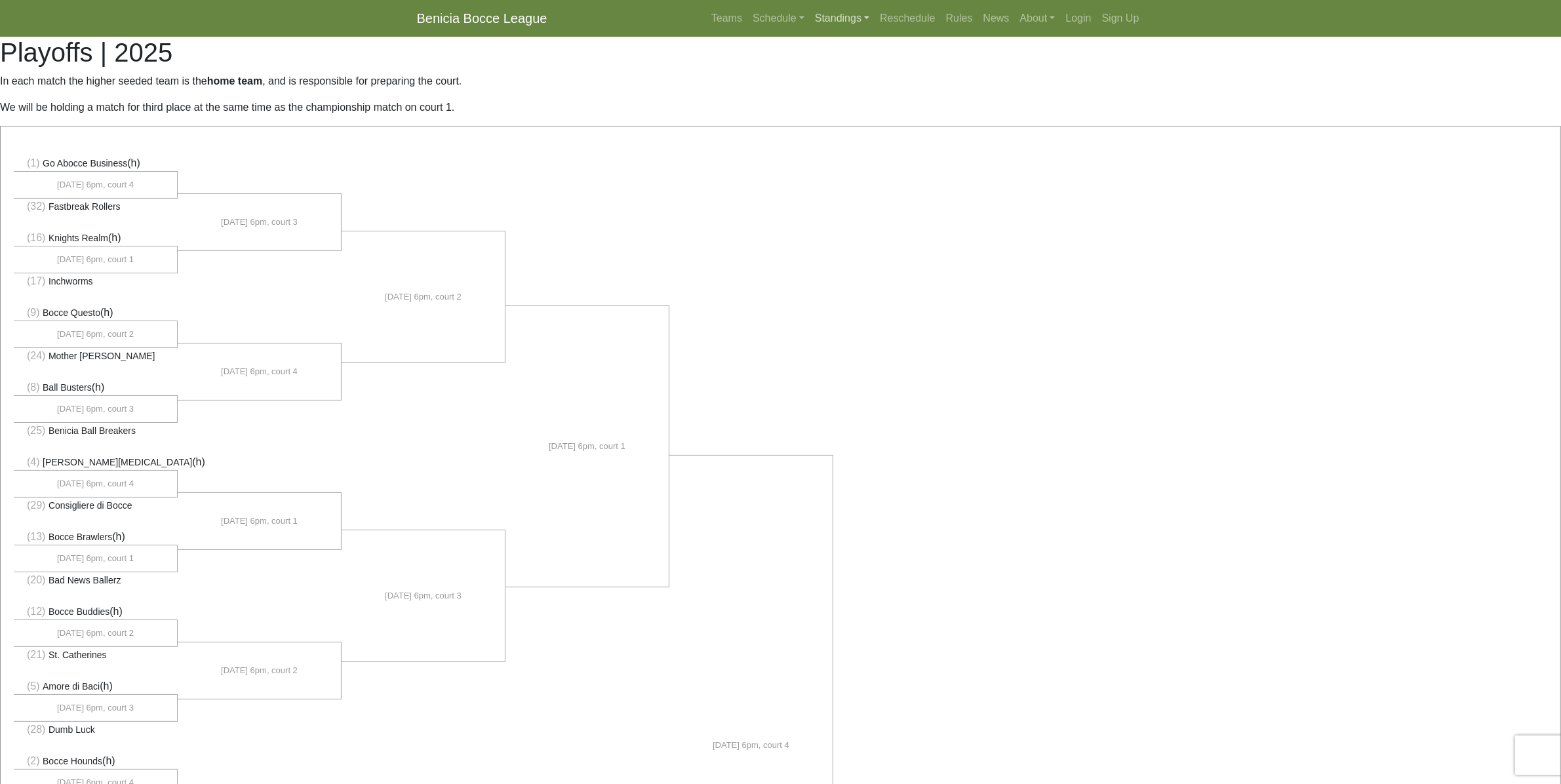
click at [844, 23] on link "Standings" at bounding box center [843, 19] width 65 height 26
click at [846, 176] on link "[DATE] Night" at bounding box center [863, 174] width 105 height 21
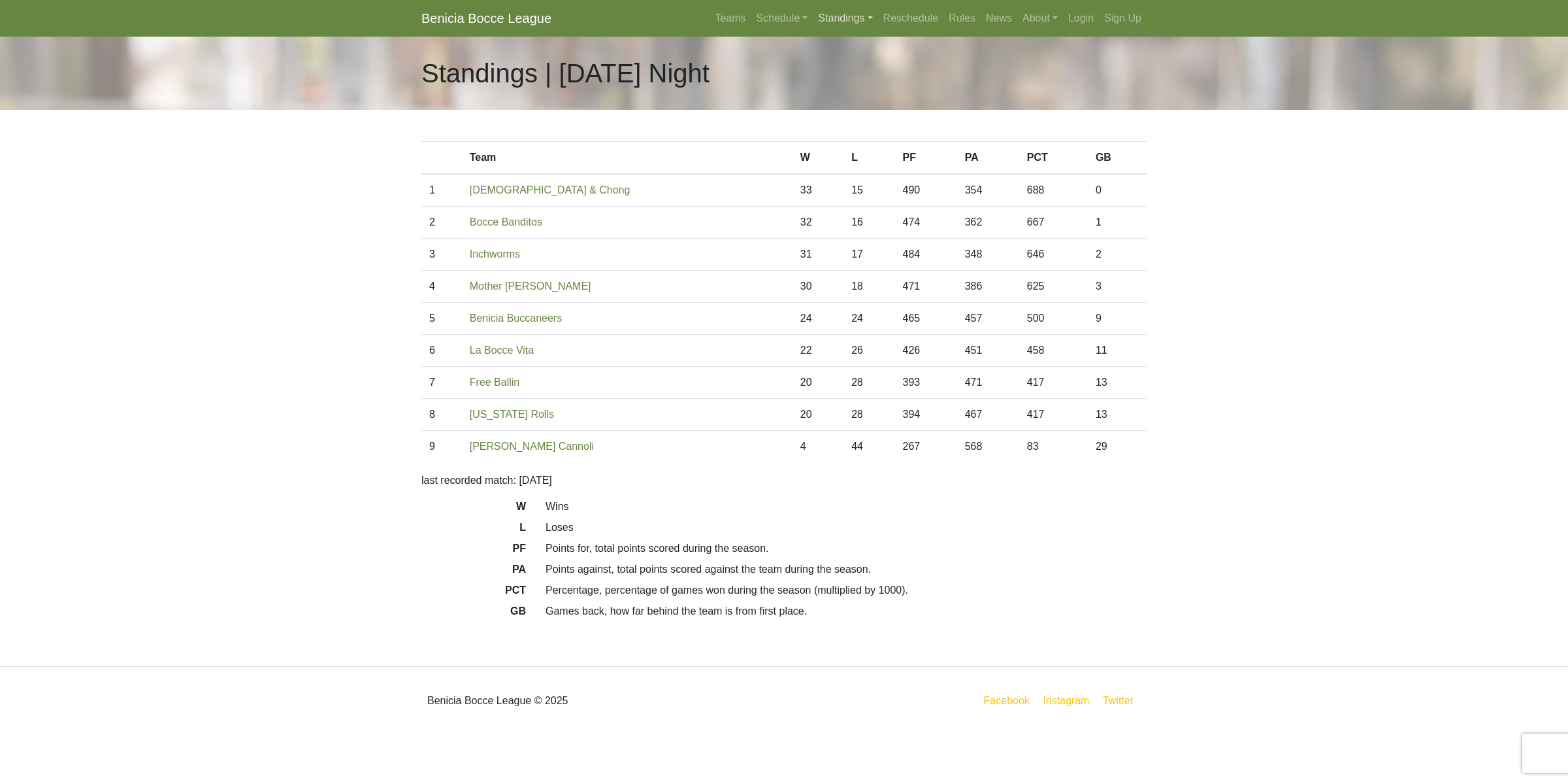
click at [837, 18] on link "Standings" at bounding box center [845, 19] width 65 height 26
click at [843, 70] on link "[DATE] Night" at bounding box center [866, 70] width 105 height 21
click at [792, 19] on link "Schedule" at bounding box center [782, 19] width 62 height 26
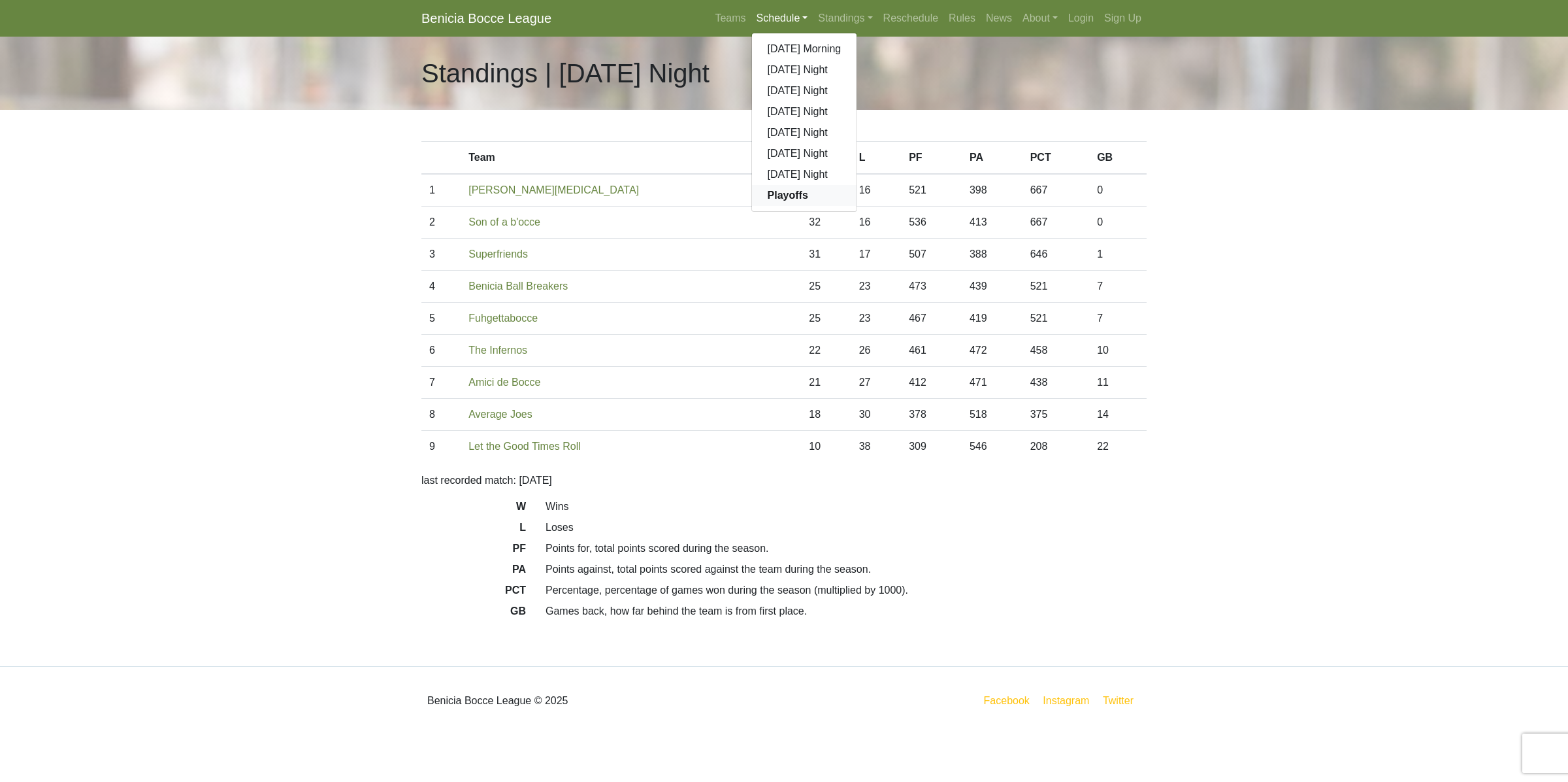
click at [789, 199] on strong "Playoffs" at bounding box center [788, 195] width 40 height 11
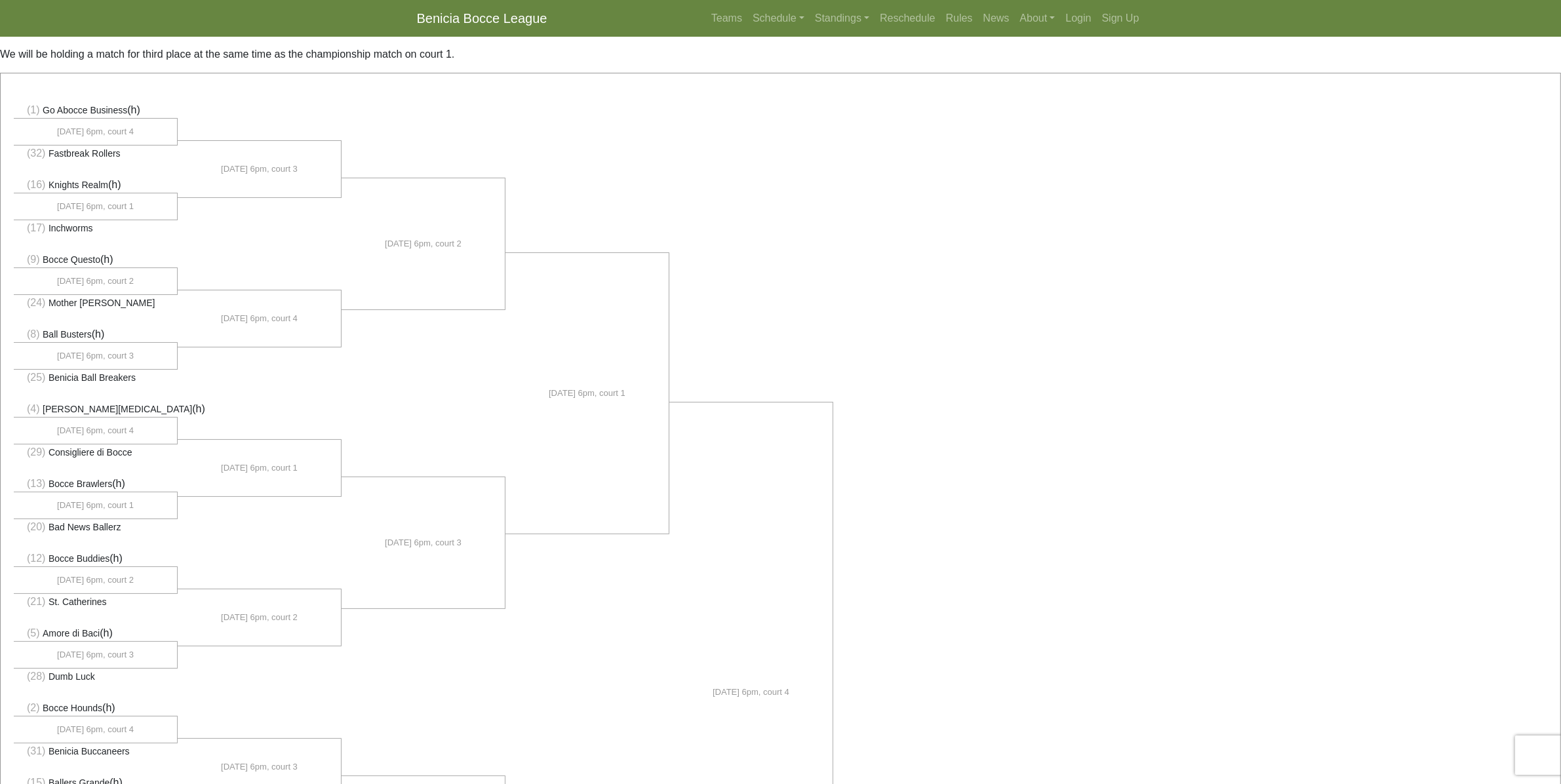
scroll to position [82, 0]
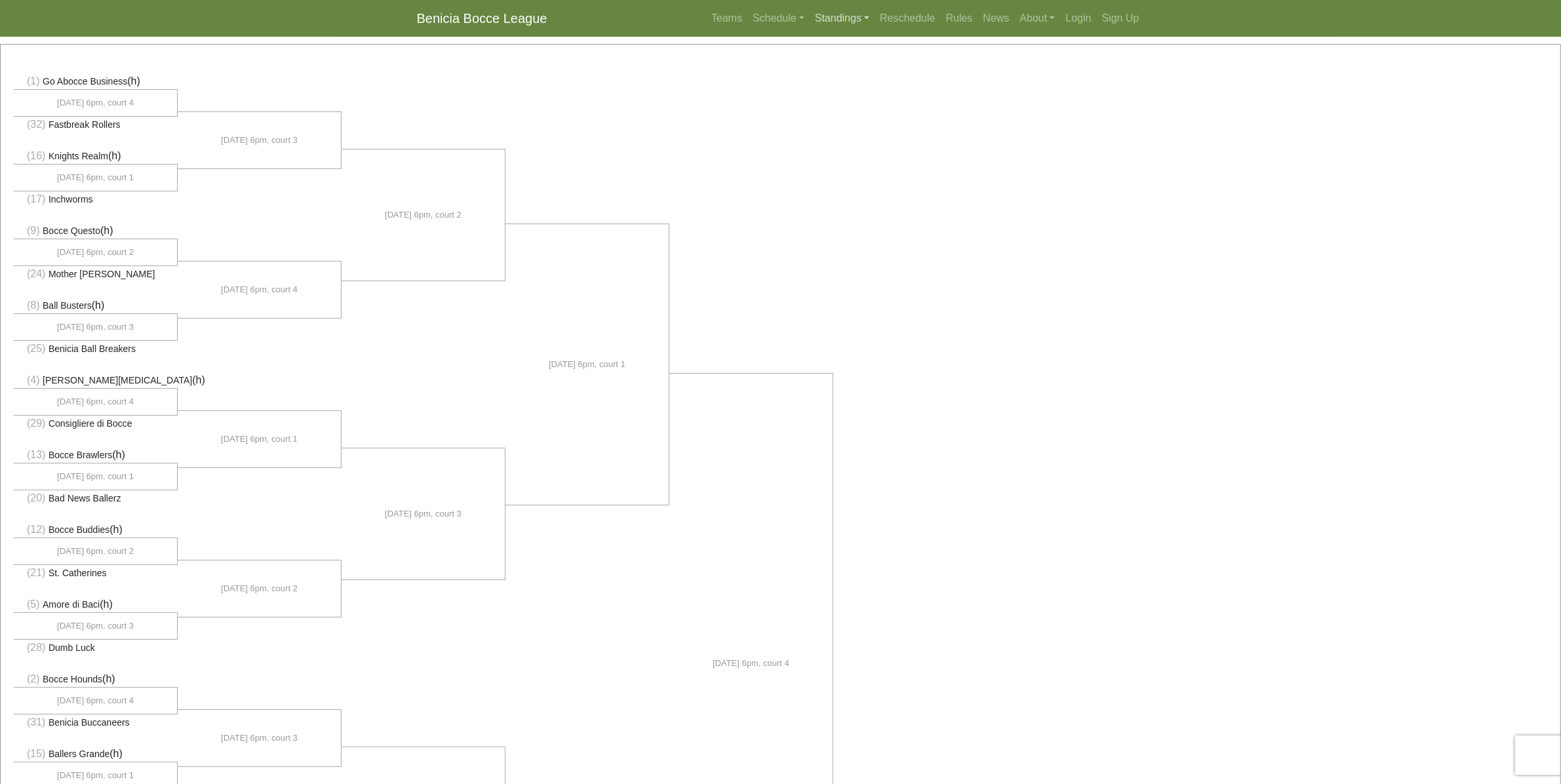
click at [839, 21] on link "Standings" at bounding box center [843, 19] width 65 height 26
click at [834, 46] on link "[DATE] Morning" at bounding box center [863, 49] width 105 height 21
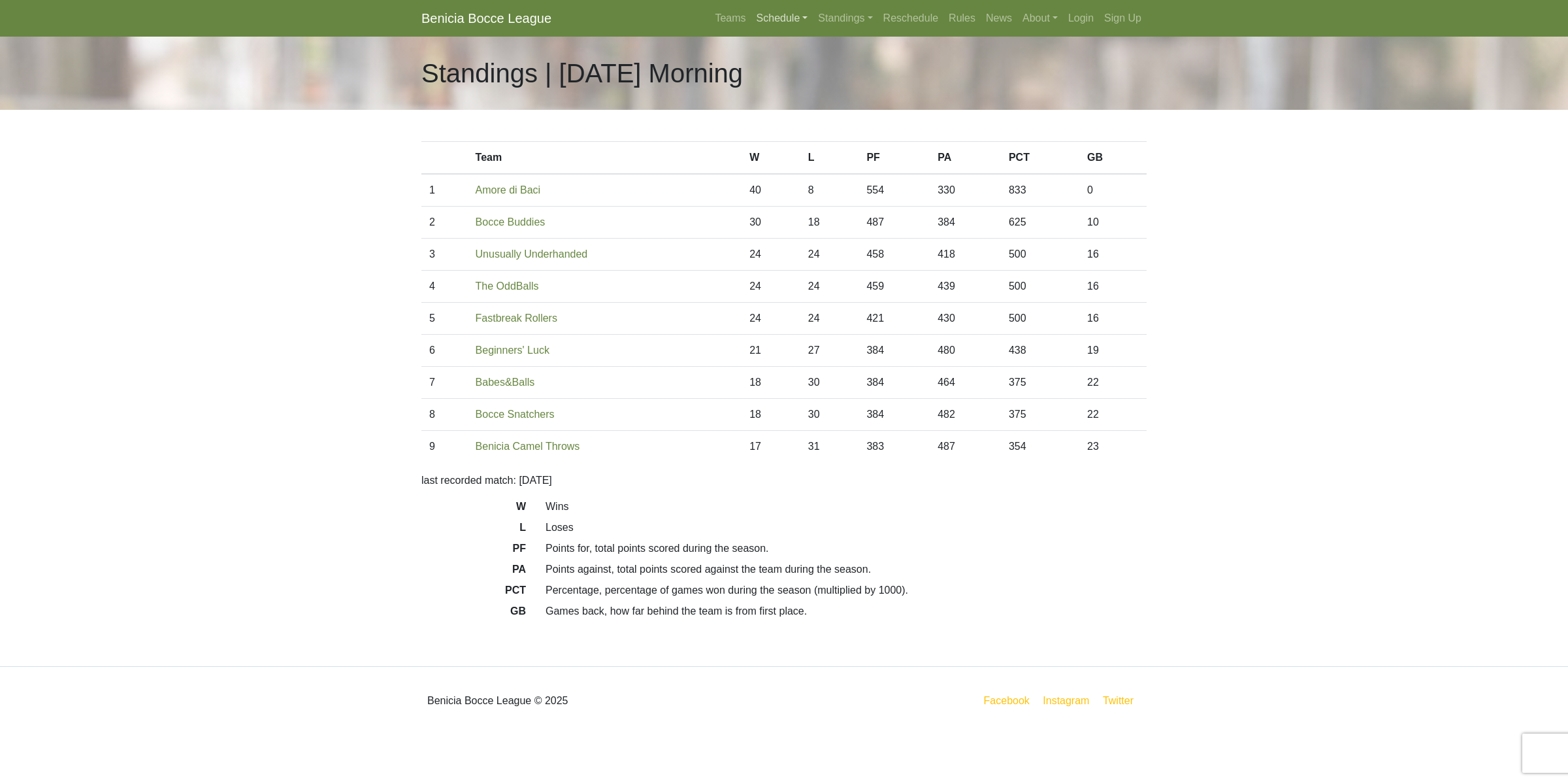
click at [789, 16] on link "Schedule" at bounding box center [782, 19] width 62 height 26
click at [779, 202] on link "Playoffs" at bounding box center [805, 195] width 105 height 21
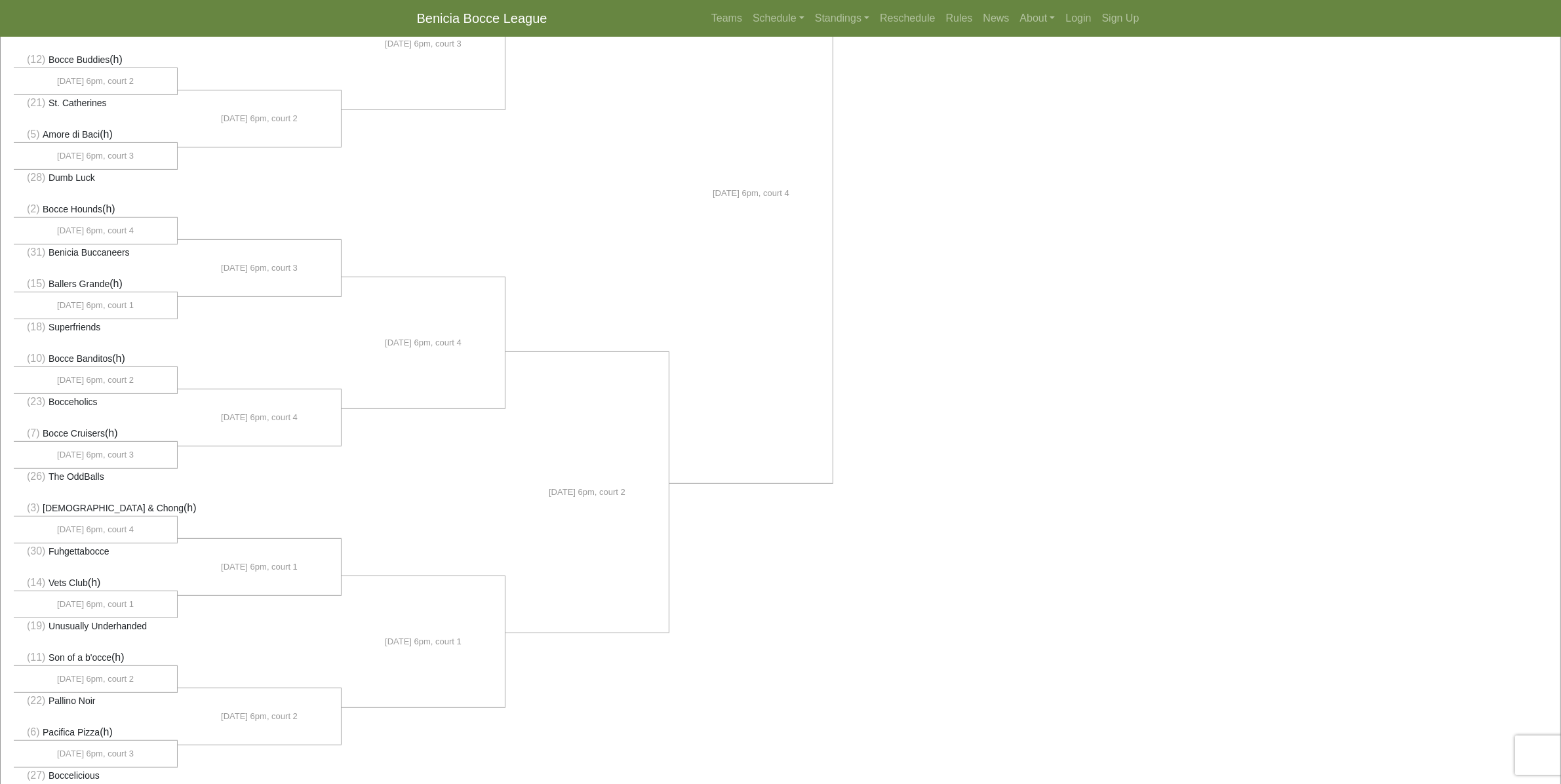
scroll to position [655, 0]
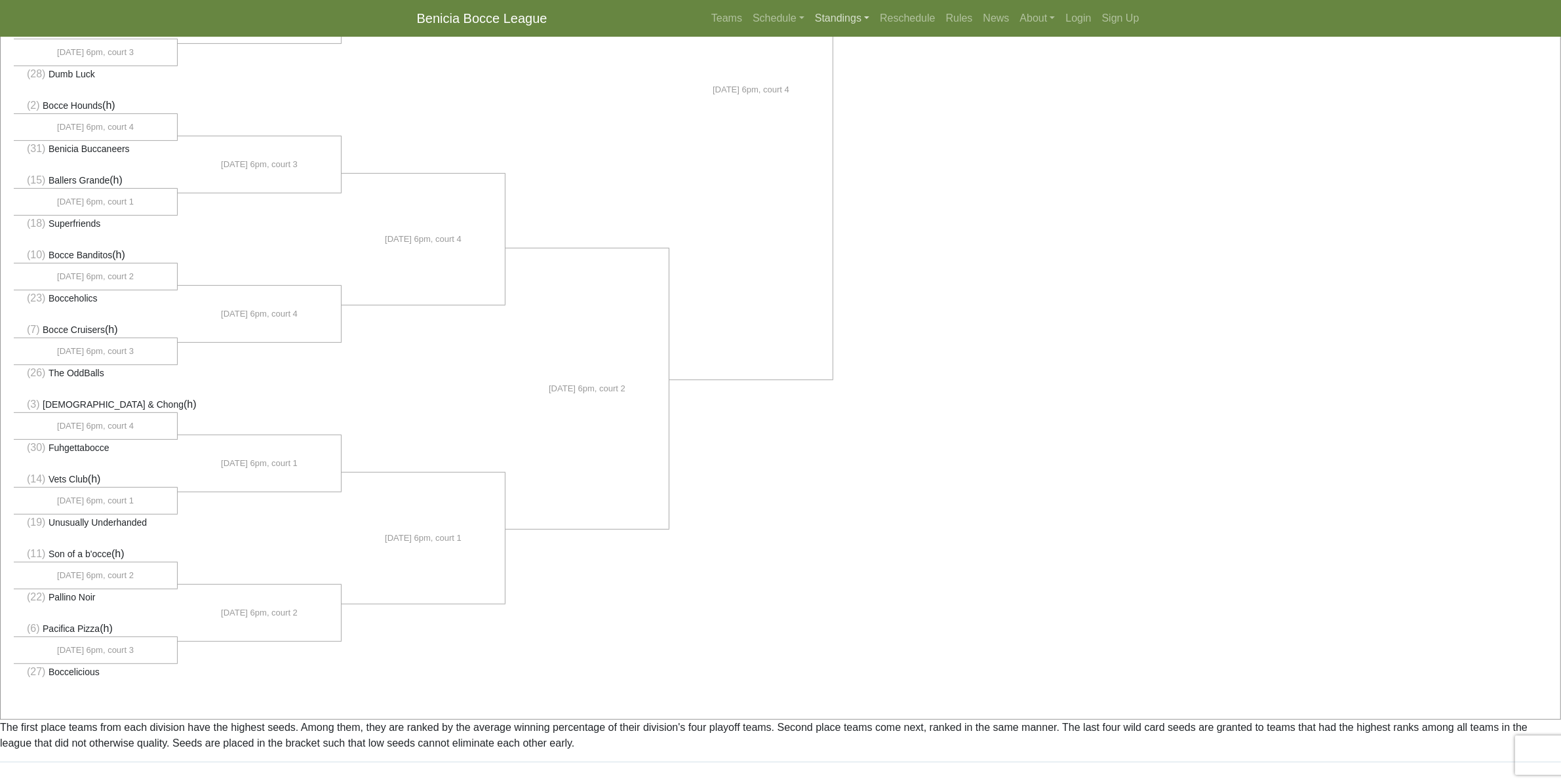
click at [844, 14] on link "Standings" at bounding box center [843, 19] width 65 height 26
click at [844, 112] on link "[DATE] Night" at bounding box center [863, 112] width 105 height 21
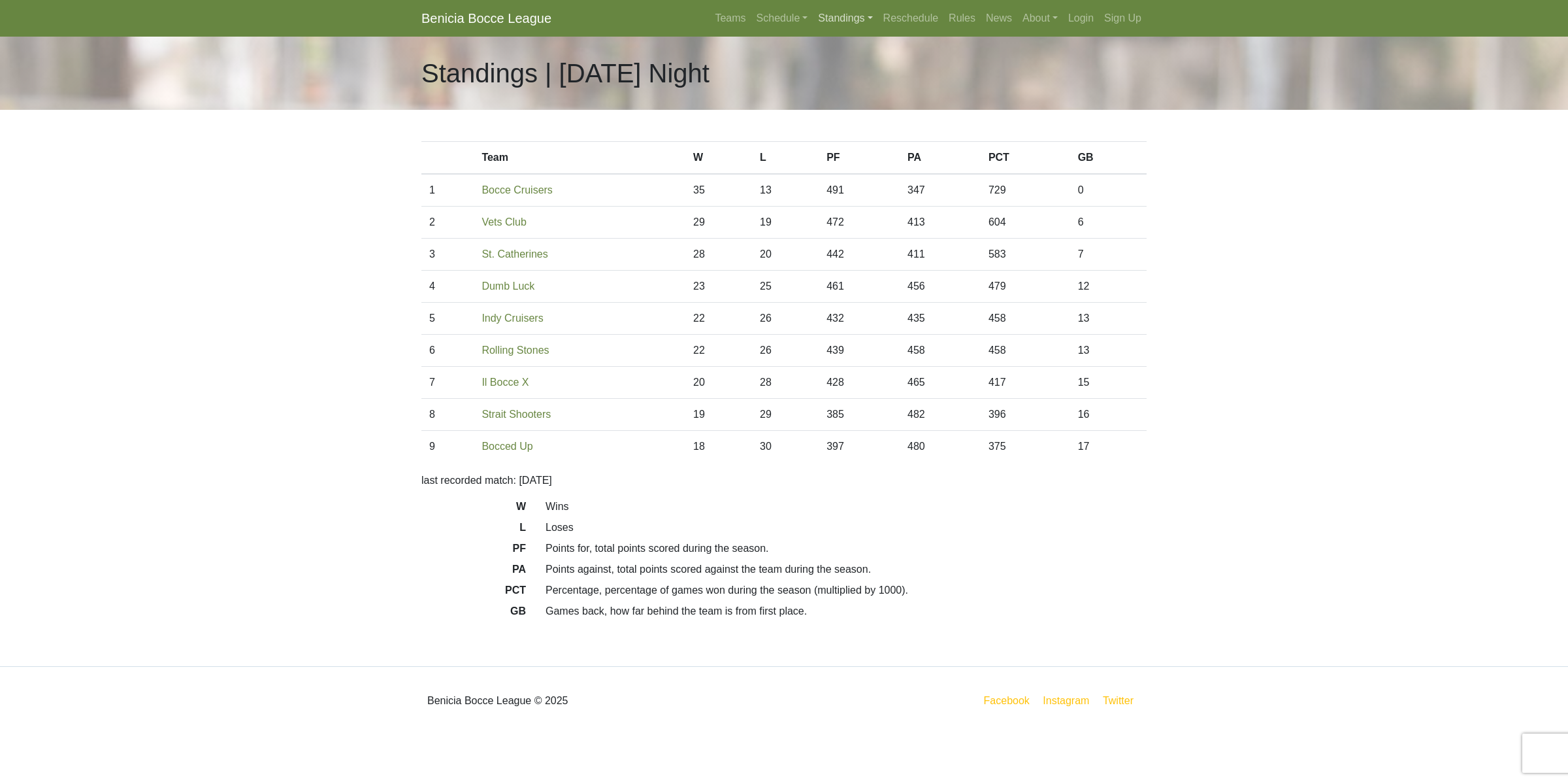
click at [845, 16] on link "Standings" at bounding box center [845, 19] width 65 height 26
click at [834, 92] on link "[DATE] Night" at bounding box center [866, 90] width 105 height 21
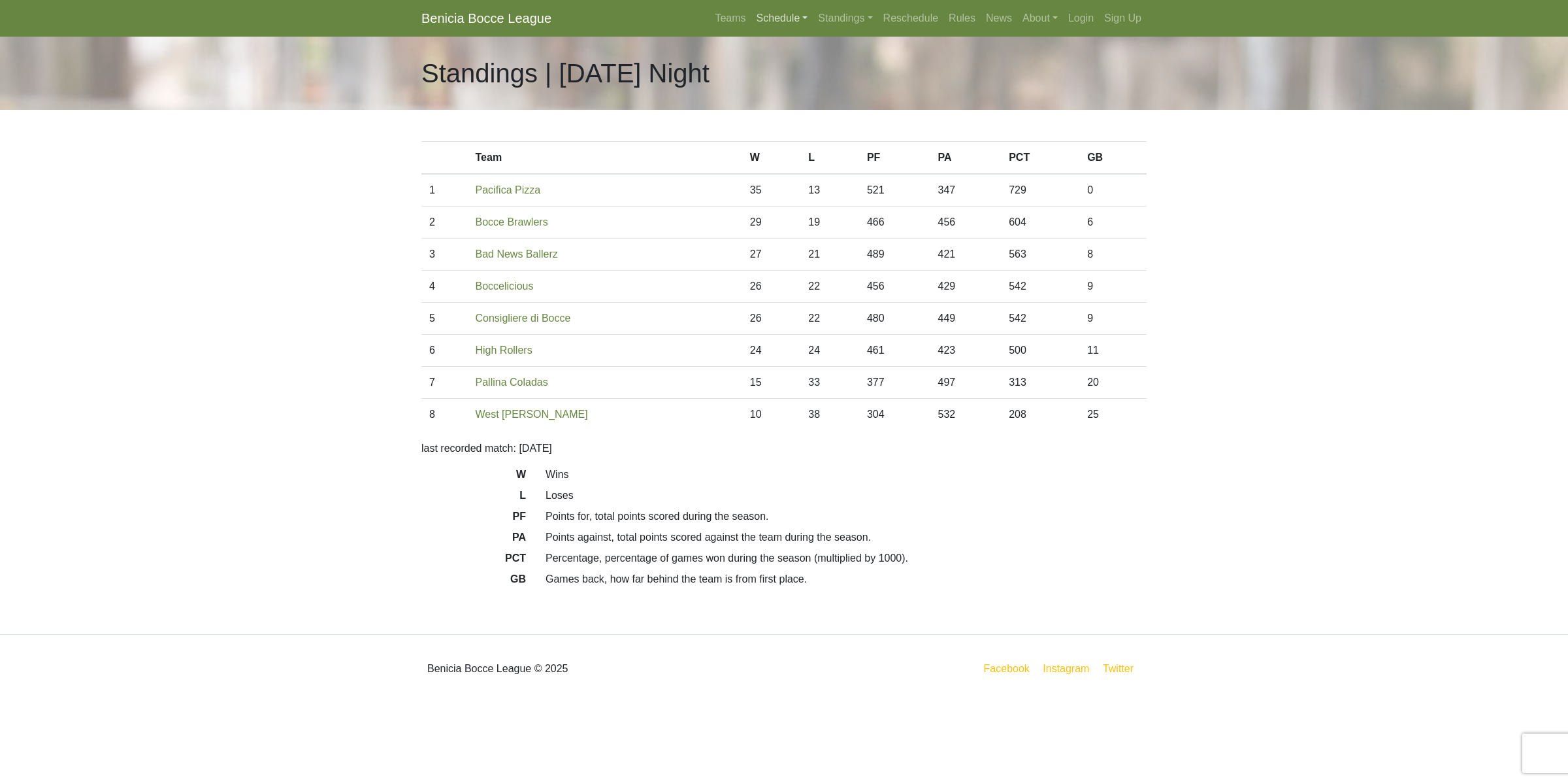
click at [787, 14] on link "Schedule" at bounding box center [782, 19] width 62 height 26
click at [789, 201] on strong "Playoffs" at bounding box center [788, 195] width 40 height 11
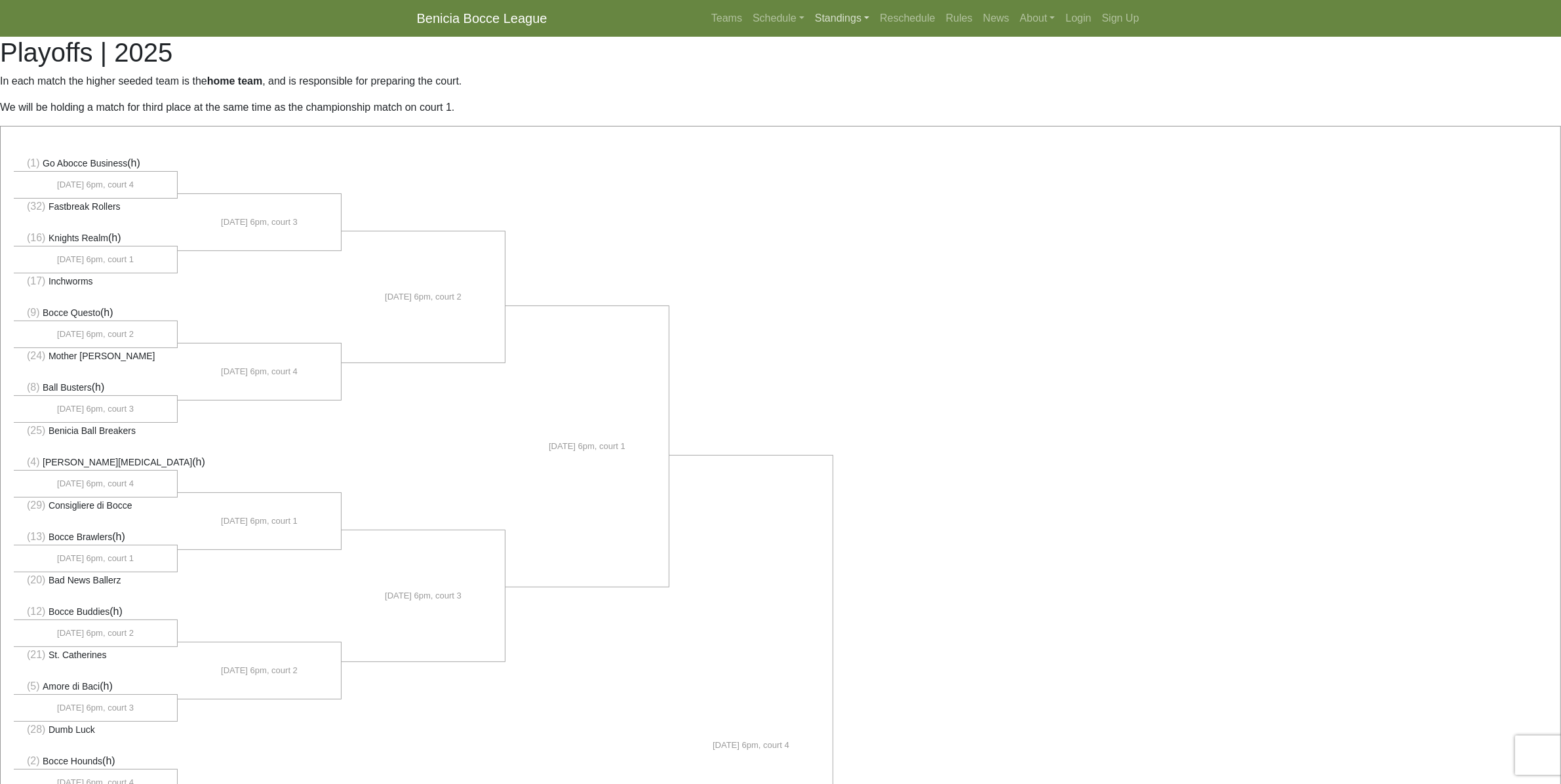
click at [832, 20] on link "Standings" at bounding box center [843, 19] width 65 height 26
click at [843, 110] on link "[DATE] Night" at bounding box center [863, 112] width 105 height 21
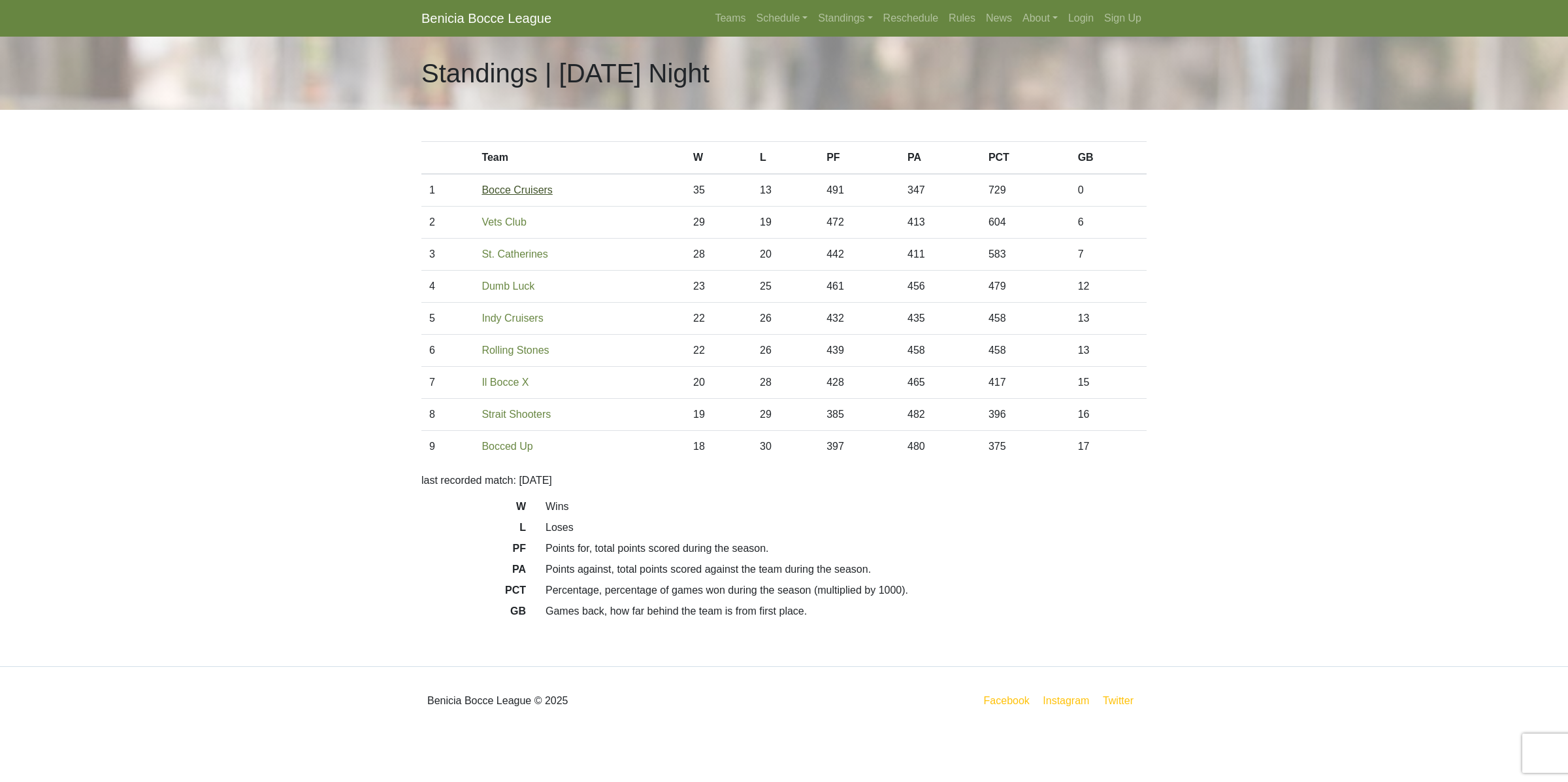
click at [505, 191] on link "Bocce Cruisers" at bounding box center [517, 190] width 70 height 11
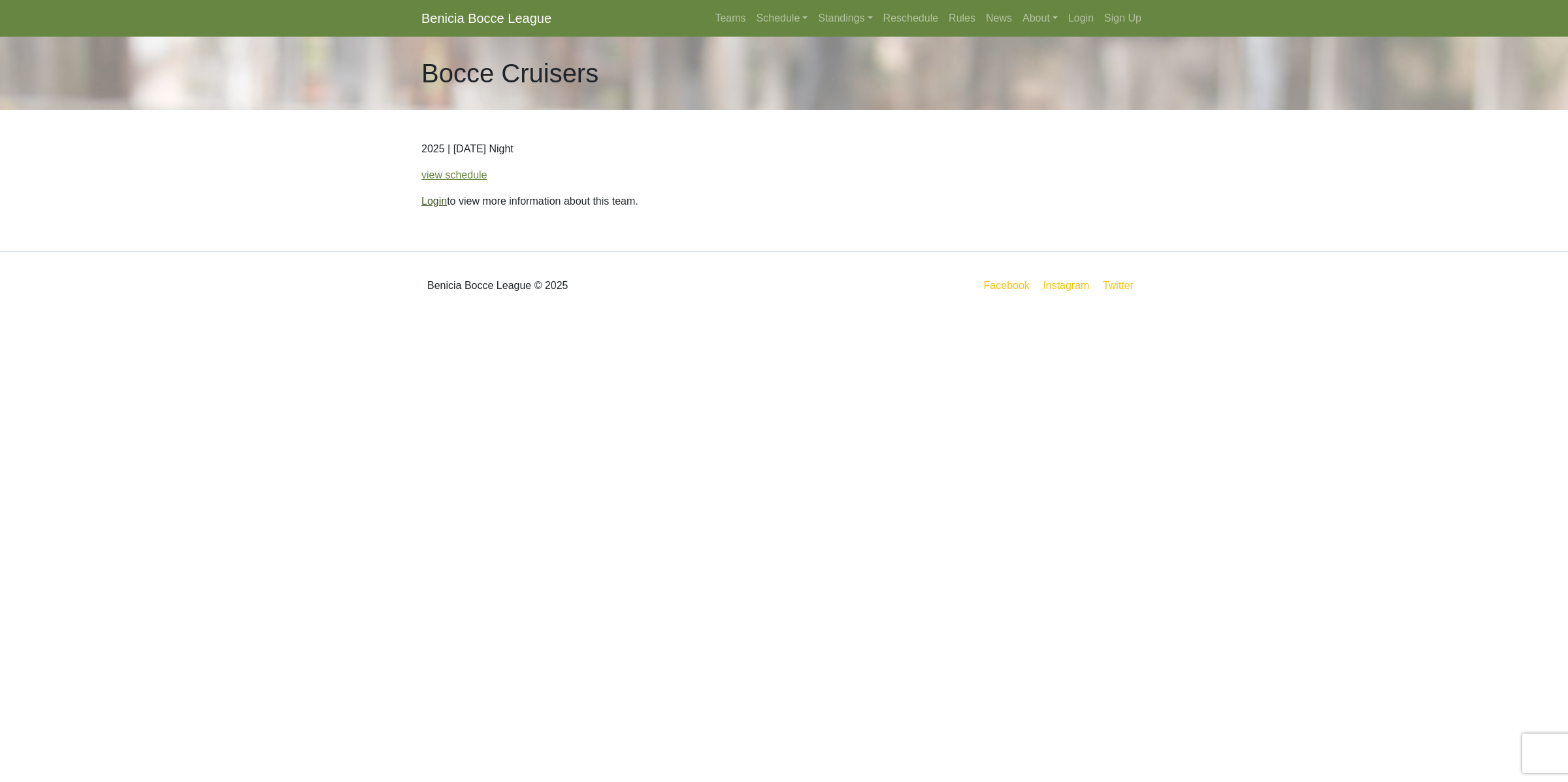
click at [428, 204] on link "Login" at bounding box center [434, 201] width 25 height 11
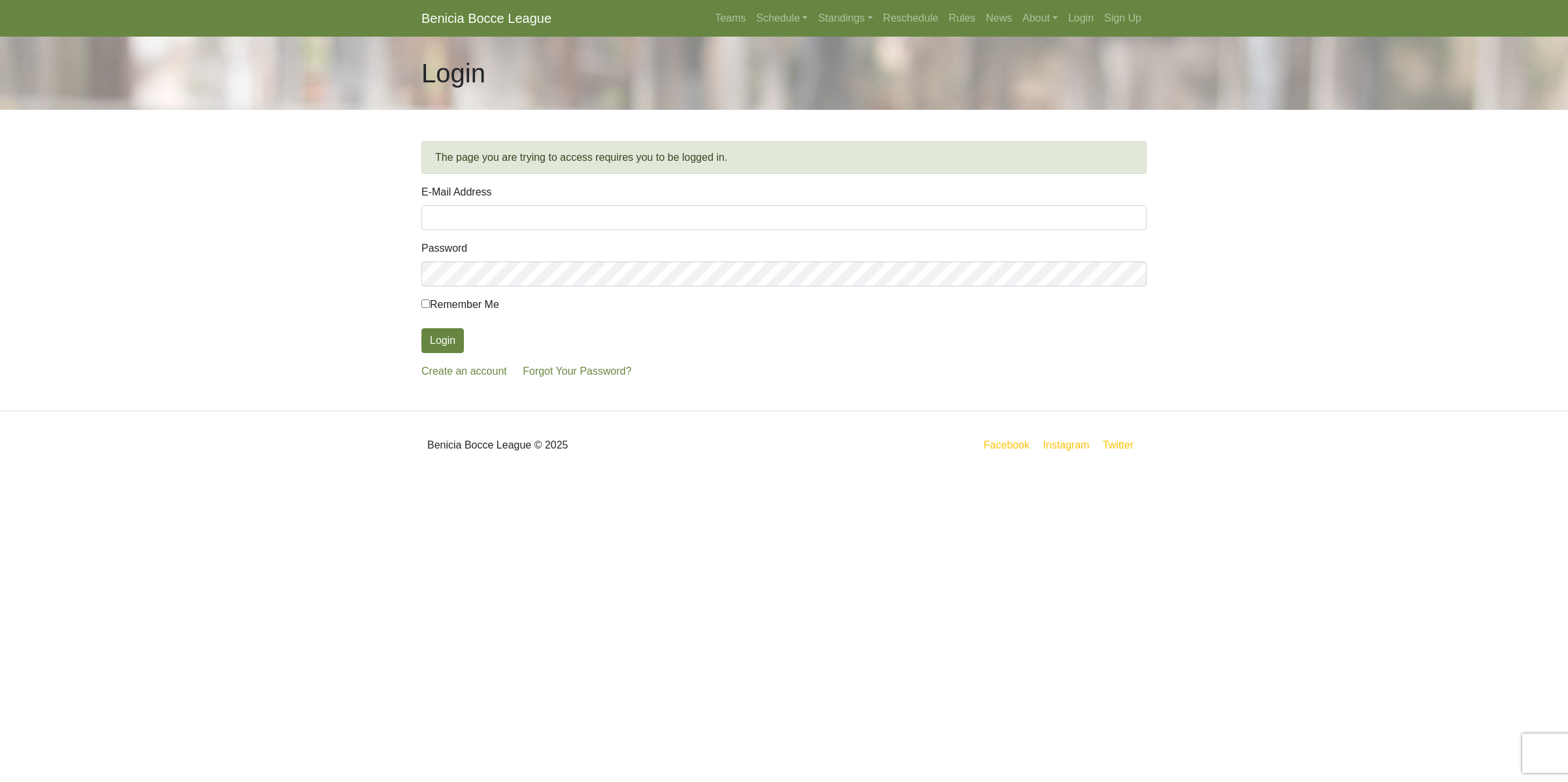
click at [454, 211] on input "E-Mail Address" at bounding box center [784, 218] width 725 height 25
type input "ivaniacmartin@gmail.com"
click at [582, 204] on div "E-Mail Address ivaniacmartin@gmail.com" at bounding box center [784, 207] width 725 height 46
drag, startPoint x: 520, startPoint y: 227, endPoint x: 360, endPoint y: 227, distance: 160.0
click at [360, 227] on body "Benicia Bocce League Teams Schedule Sunday Morning Sunday Night Monday Night Tu…" at bounding box center [784, 240] width 1568 height 479
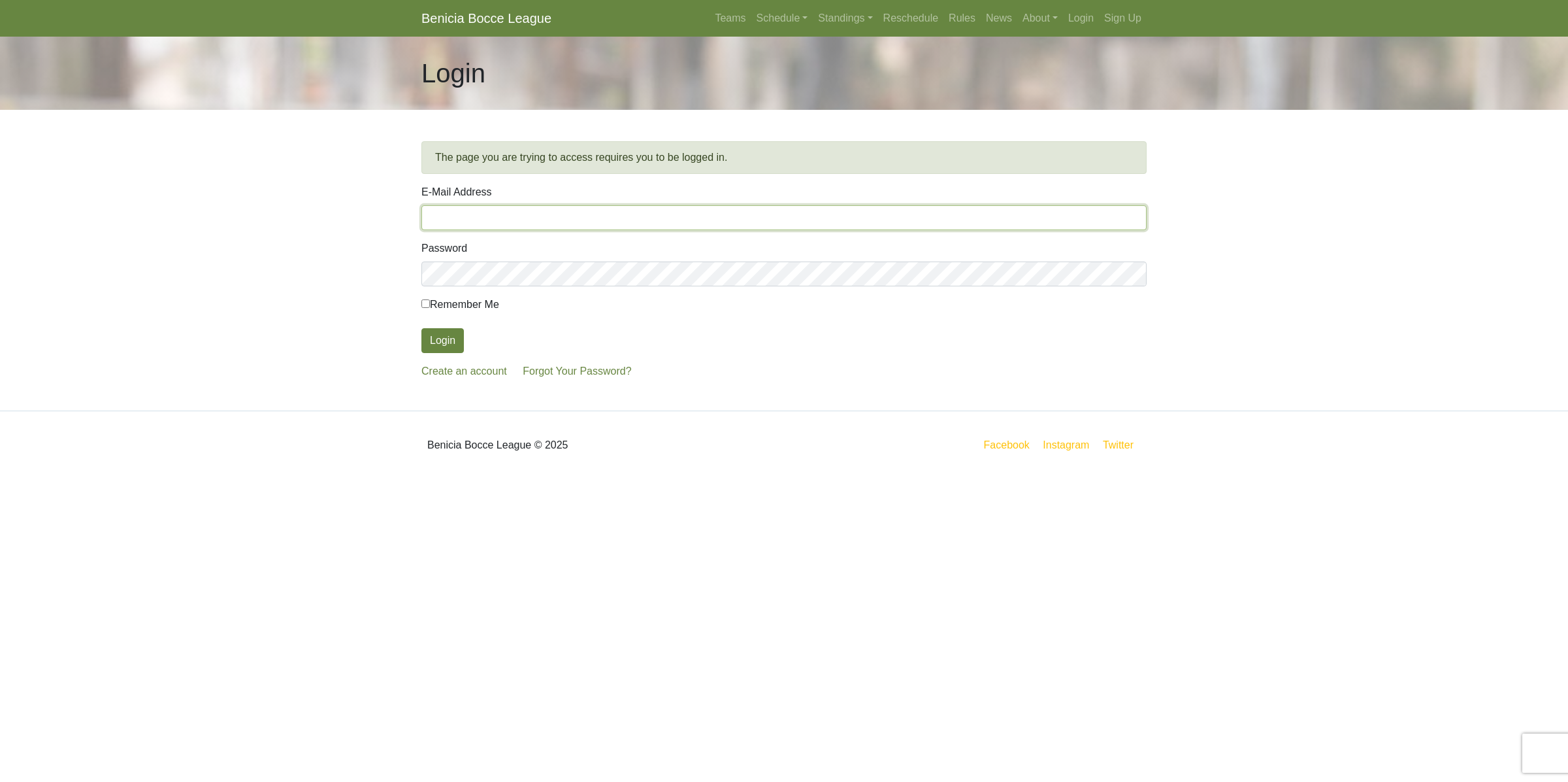
click at [456, 212] on input "E-Mail Address" at bounding box center [784, 218] width 725 height 25
type input "straiyer@pacbell.net"
click at [422, 328] on button "Login" at bounding box center [443, 341] width 42 height 25
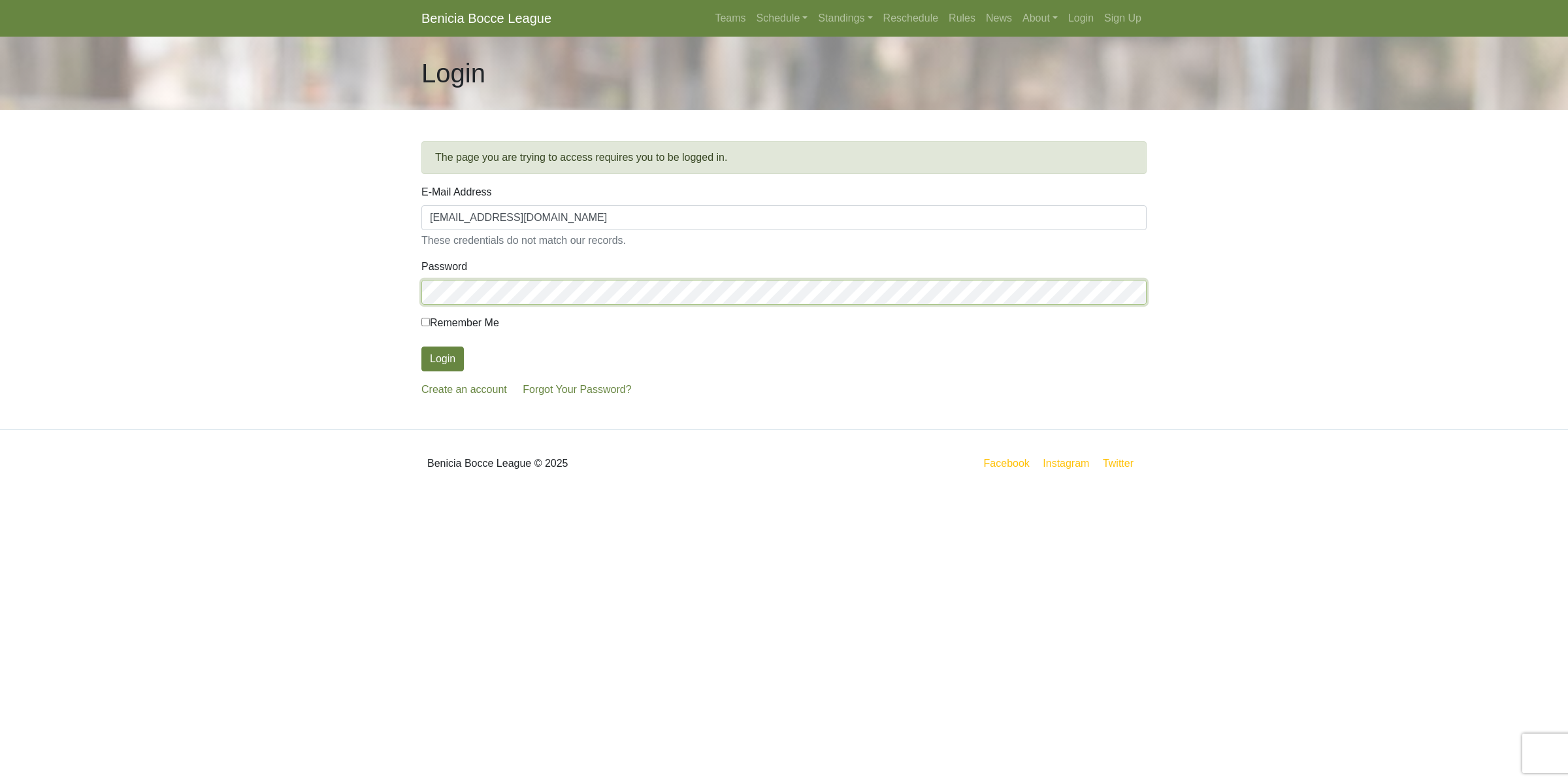
click at [422, 346] on button "Login" at bounding box center [443, 359] width 42 height 25
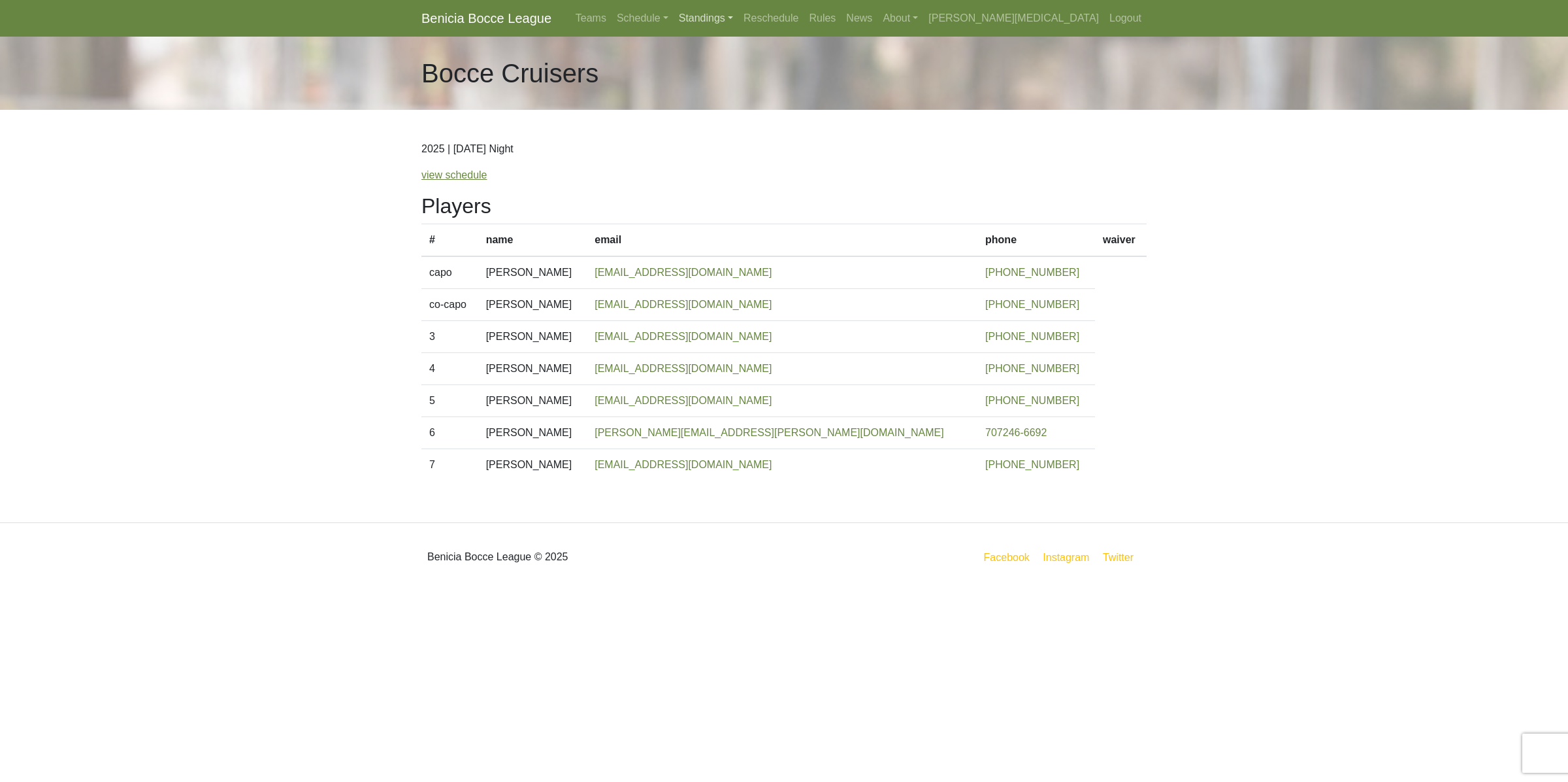
click at [738, 19] on link "Standings" at bounding box center [706, 19] width 65 height 26
click at [779, 46] on link "[DATE] Morning" at bounding box center [727, 49] width 105 height 21
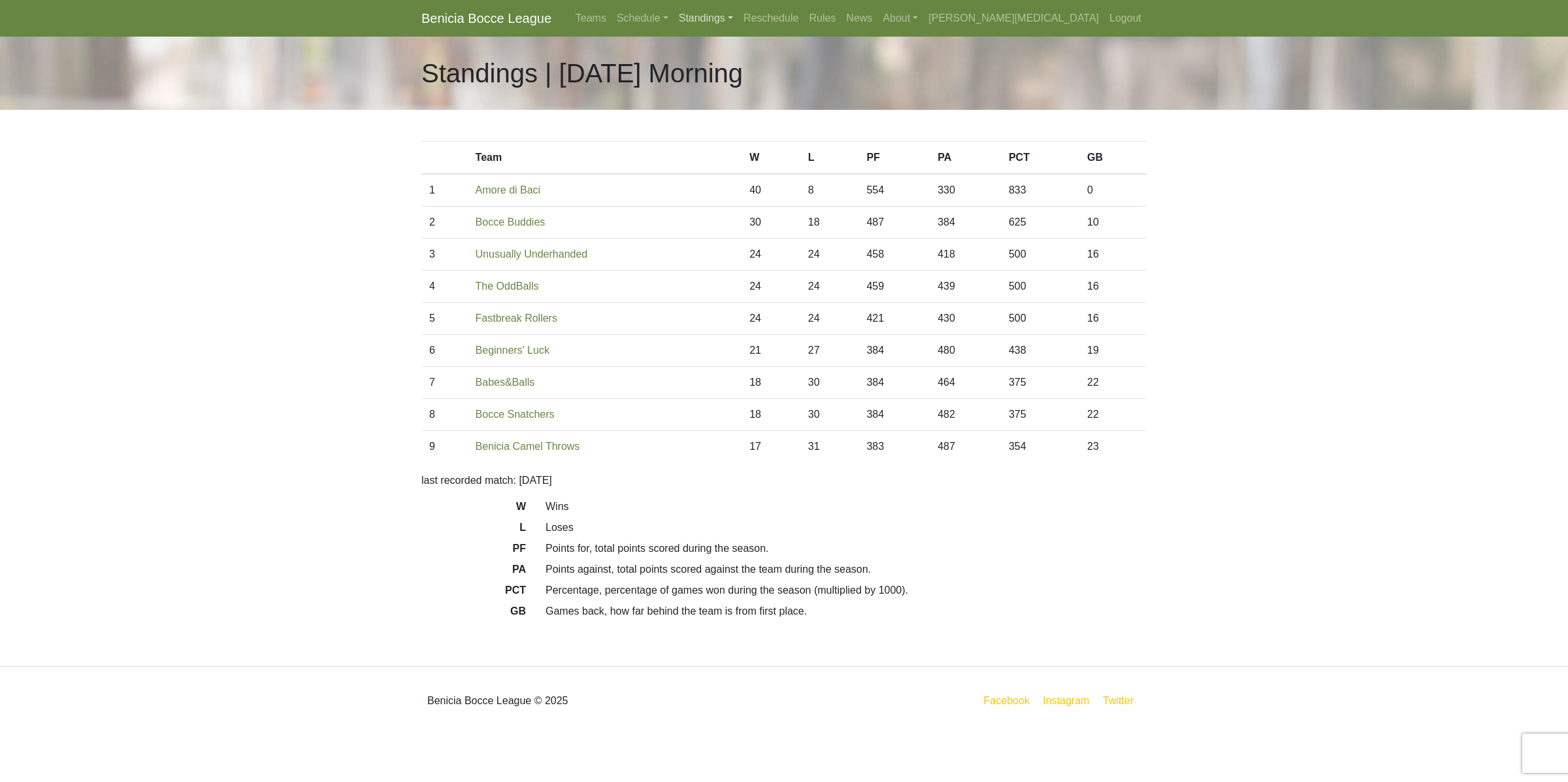
click at [738, 12] on link "Standings" at bounding box center [706, 19] width 65 height 26
click at [779, 70] on link "[DATE] Night" at bounding box center [727, 70] width 105 height 21
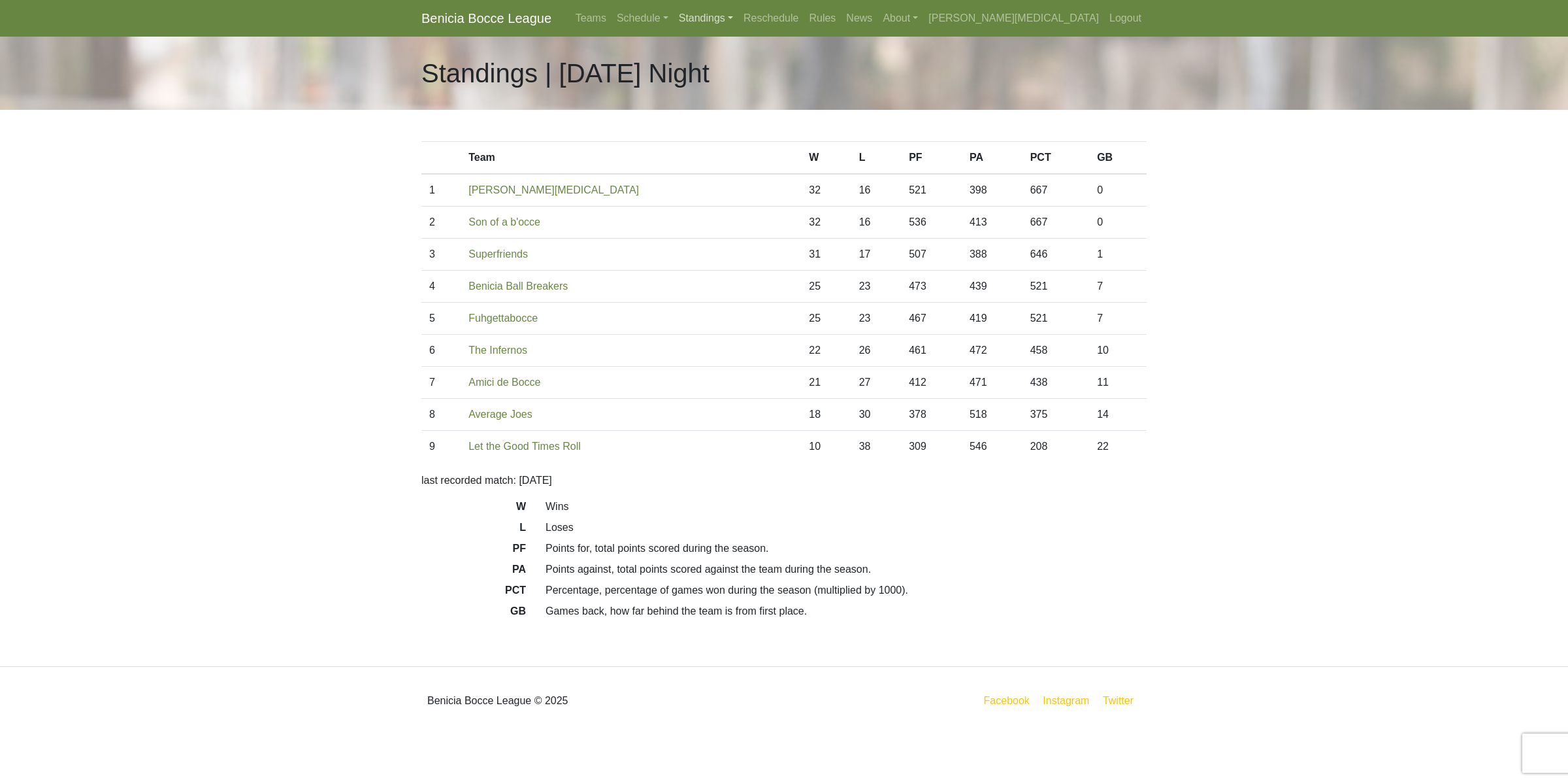
click at [738, 19] on link "Standings" at bounding box center [706, 19] width 65 height 26
click at [779, 90] on link "[DATE] Night" at bounding box center [727, 90] width 105 height 21
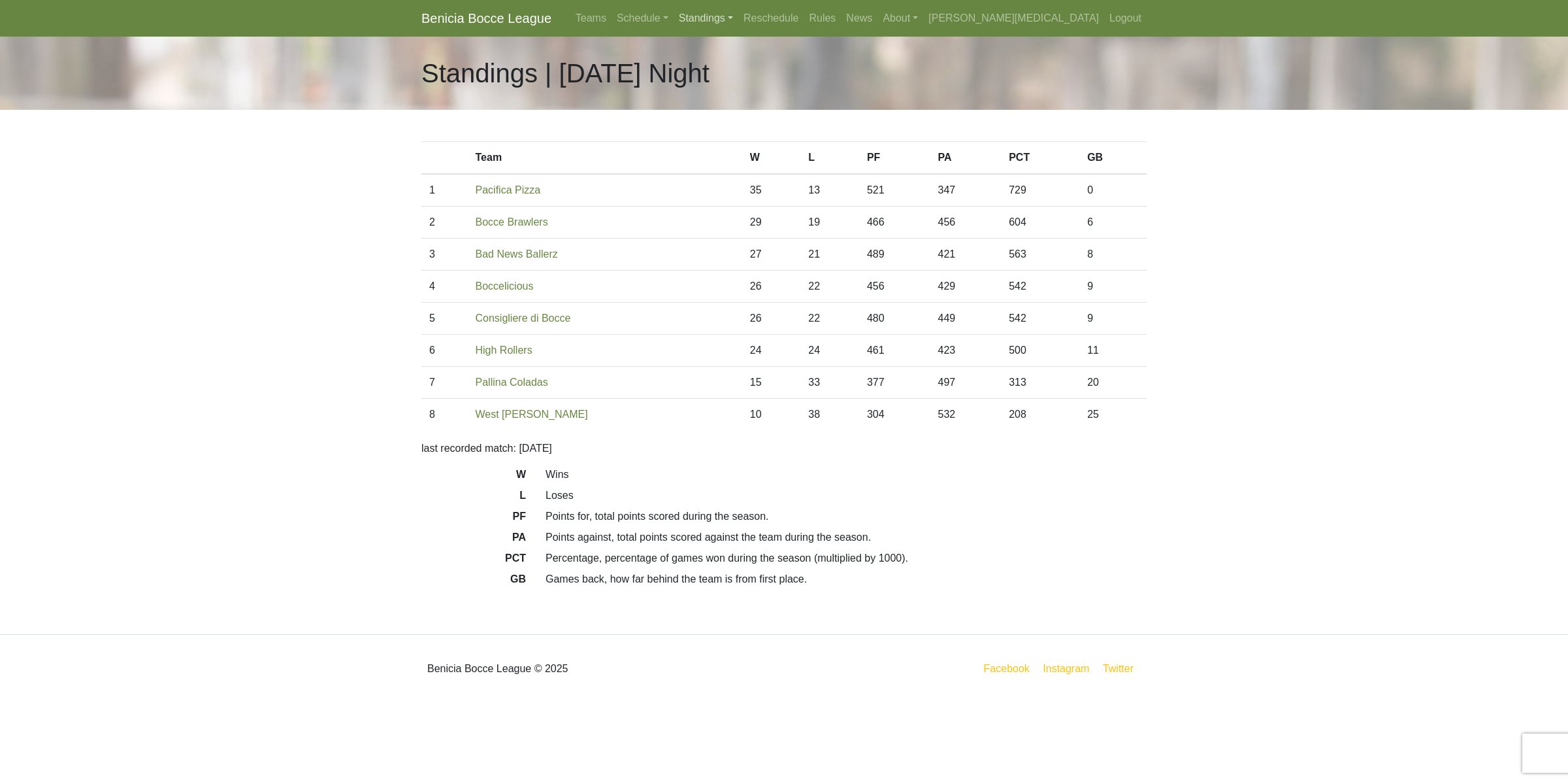
click at [738, 16] on link "Standings" at bounding box center [706, 19] width 65 height 26
click at [779, 108] on link "[DATE] Night" at bounding box center [727, 111] width 105 height 21
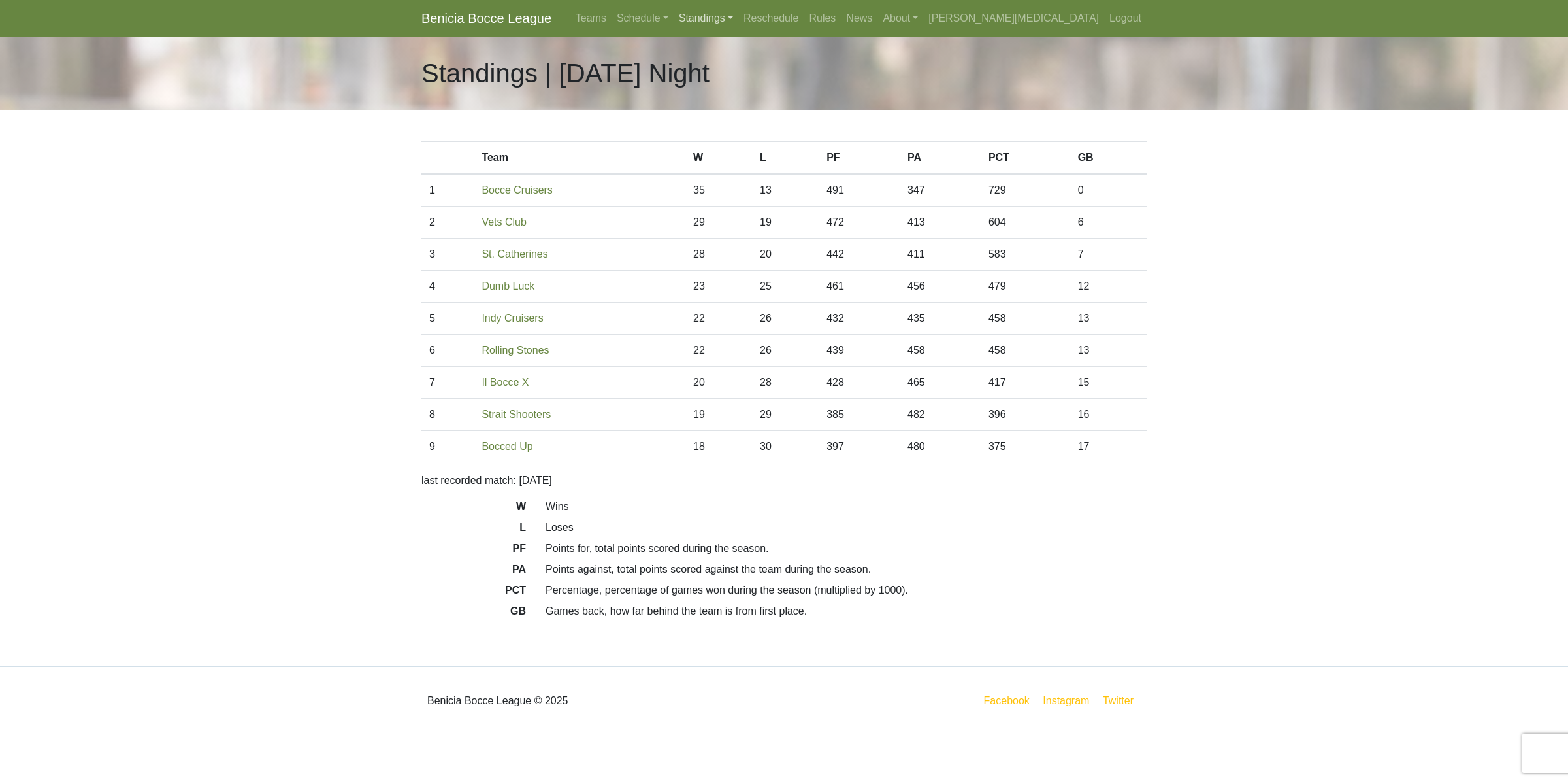
click at [738, 17] on link "Standings" at bounding box center [706, 19] width 65 height 26
click at [779, 131] on link "[DATE] Night" at bounding box center [727, 132] width 105 height 21
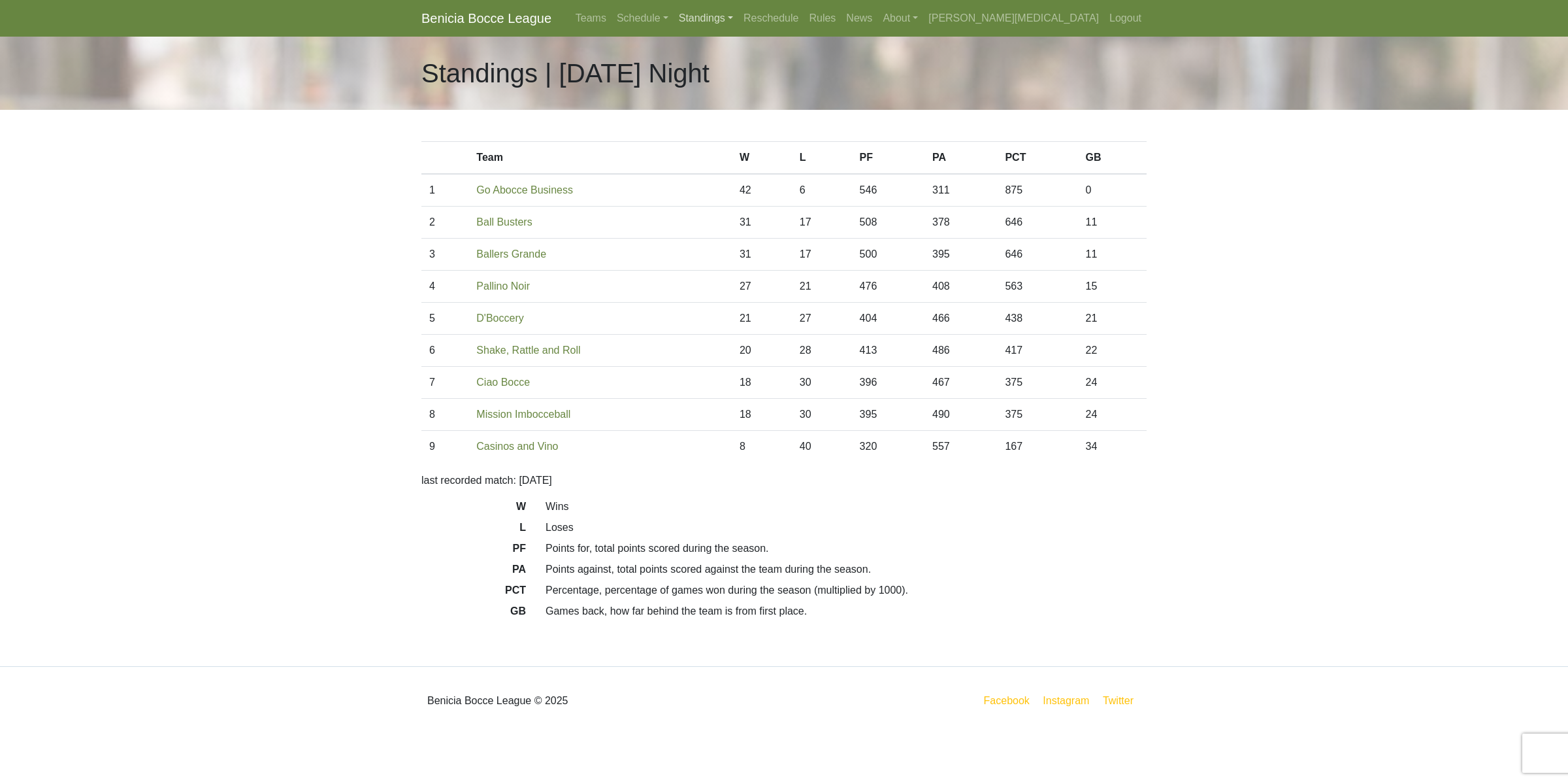
click at [738, 14] on link "Standings" at bounding box center [706, 19] width 65 height 26
click at [779, 151] on link "[DATE] Night" at bounding box center [727, 153] width 105 height 21
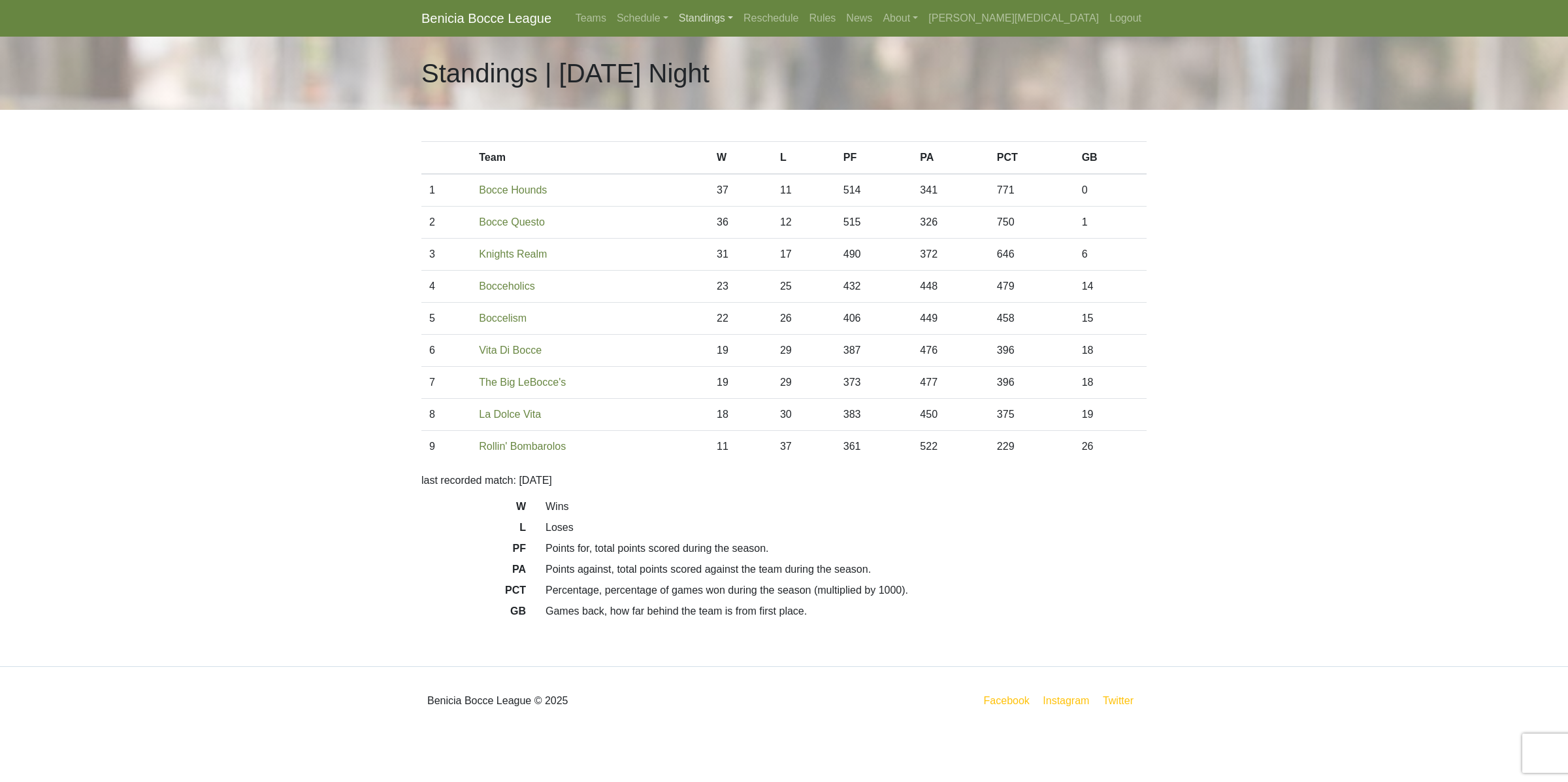
click at [738, 21] on link "Standings" at bounding box center [706, 19] width 65 height 26
click at [779, 180] on link "[DATE] Night" at bounding box center [727, 174] width 105 height 21
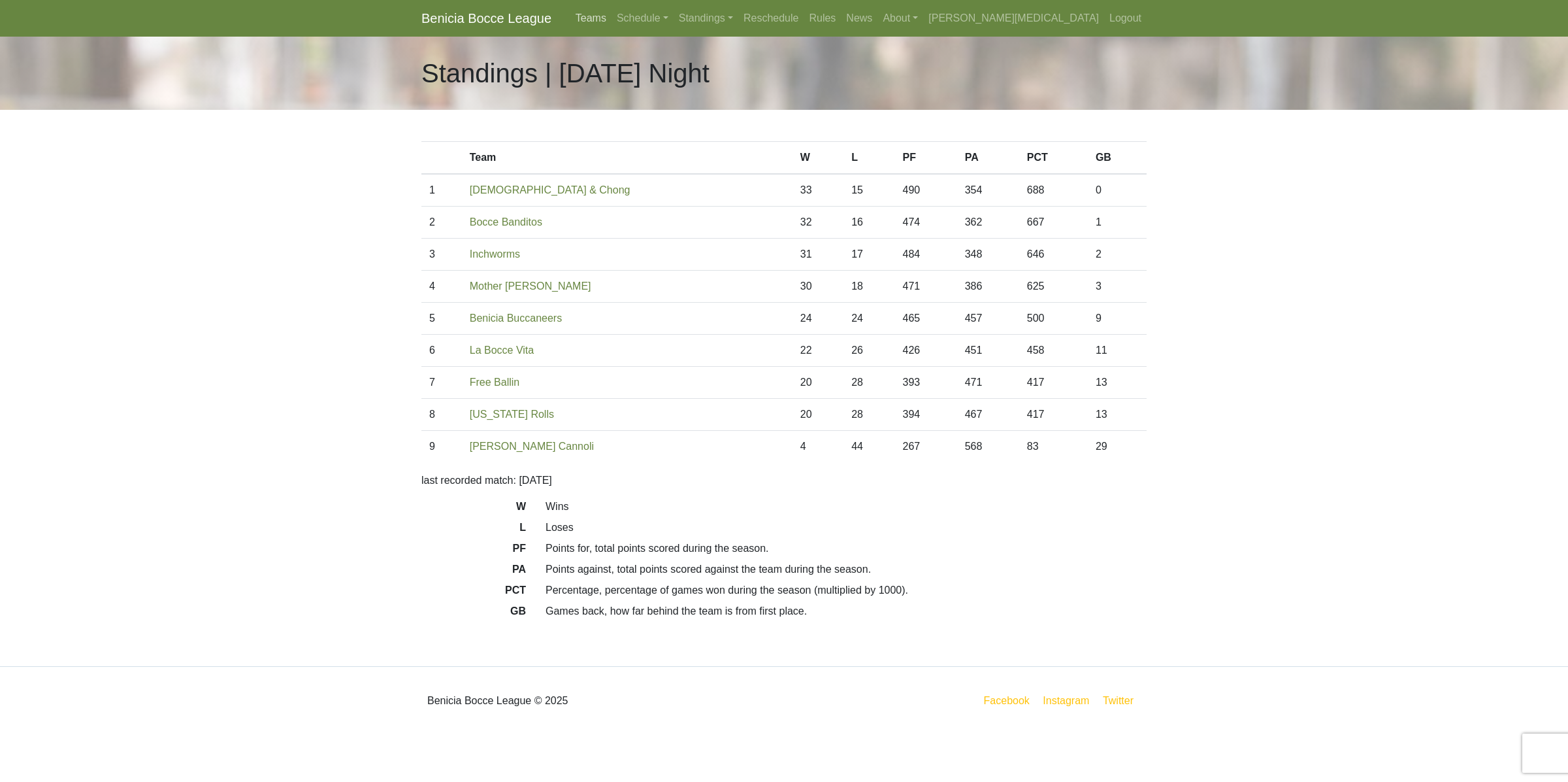
click at [612, 18] on link "Teams" at bounding box center [591, 19] width 41 height 26
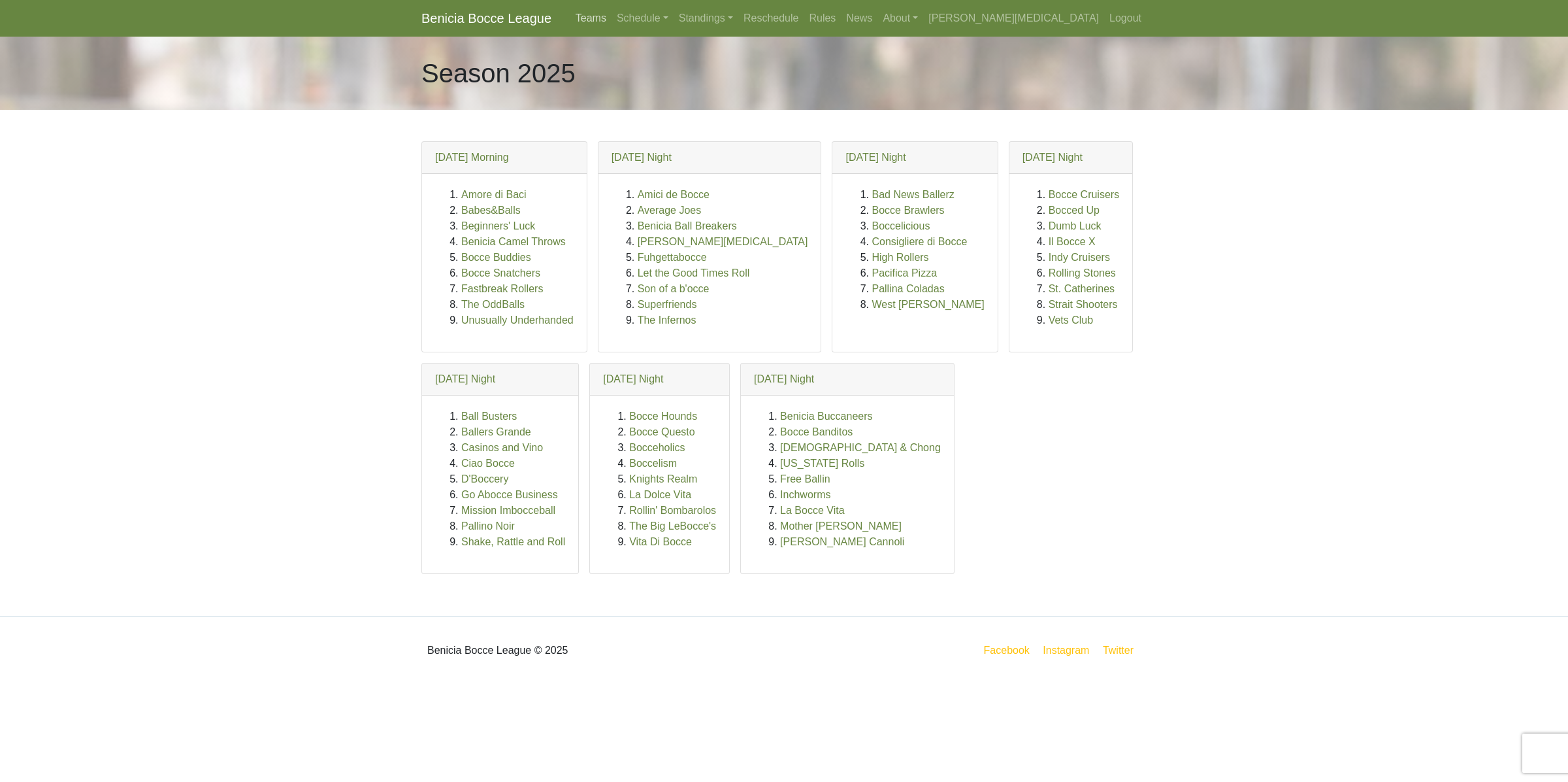
click at [612, 23] on link "Teams" at bounding box center [591, 19] width 41 height 26
click at [674, 23] on link "Schedule" at bounding box center [643, 19] width 62 height 26
click at [612, 23] on link "Teams" at bounding box center [591, 19] width 41 height 26
click at [877, 19] on link "News" at bounding box center [859, 19] width 36 height 26
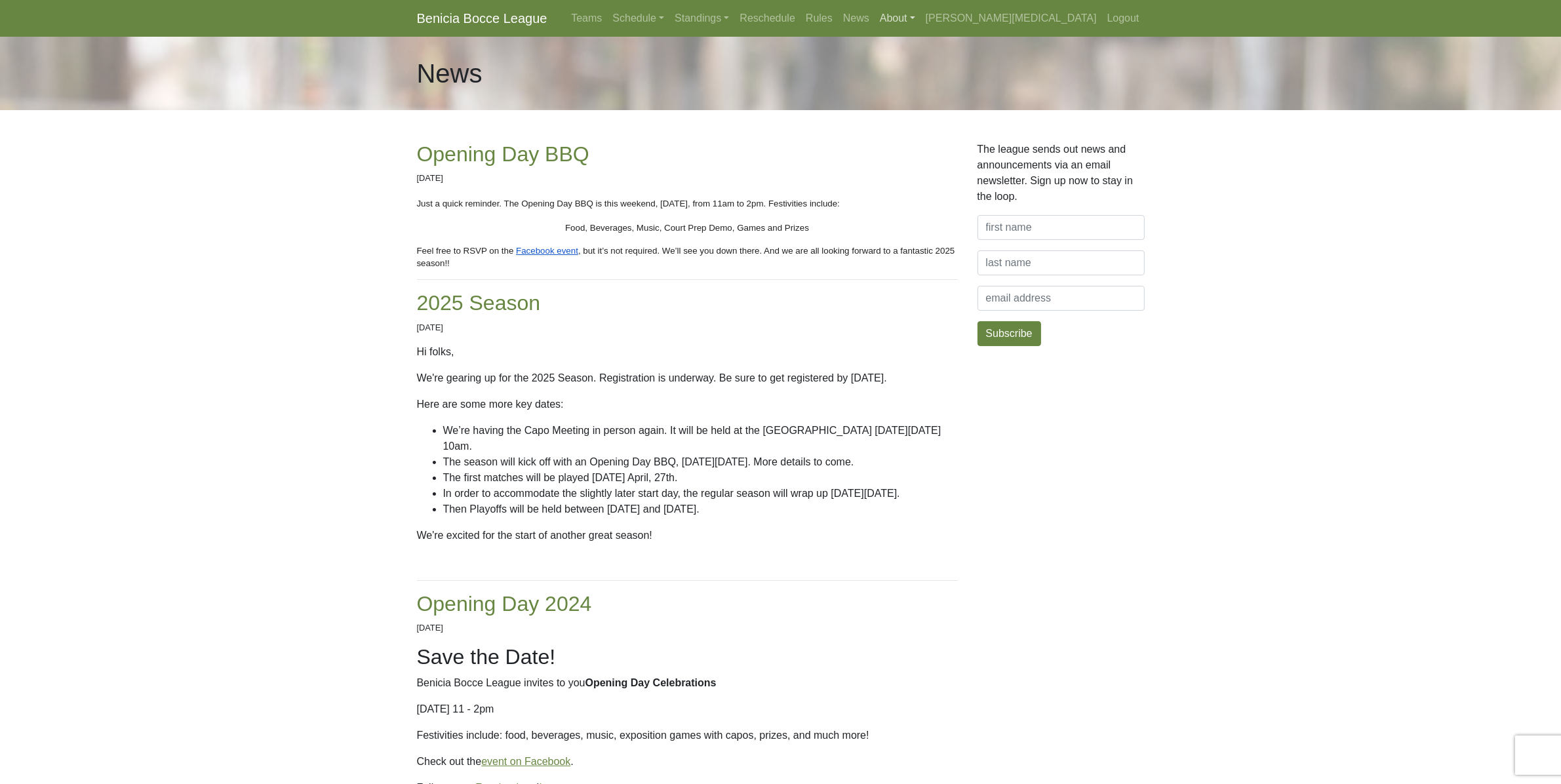
click at [921, 19] on link "About" at bounding box center [898, 19] width 46 height 26
click at [979, 47] on link "Contact" at bounding box center [927, 49] width 104 height 21
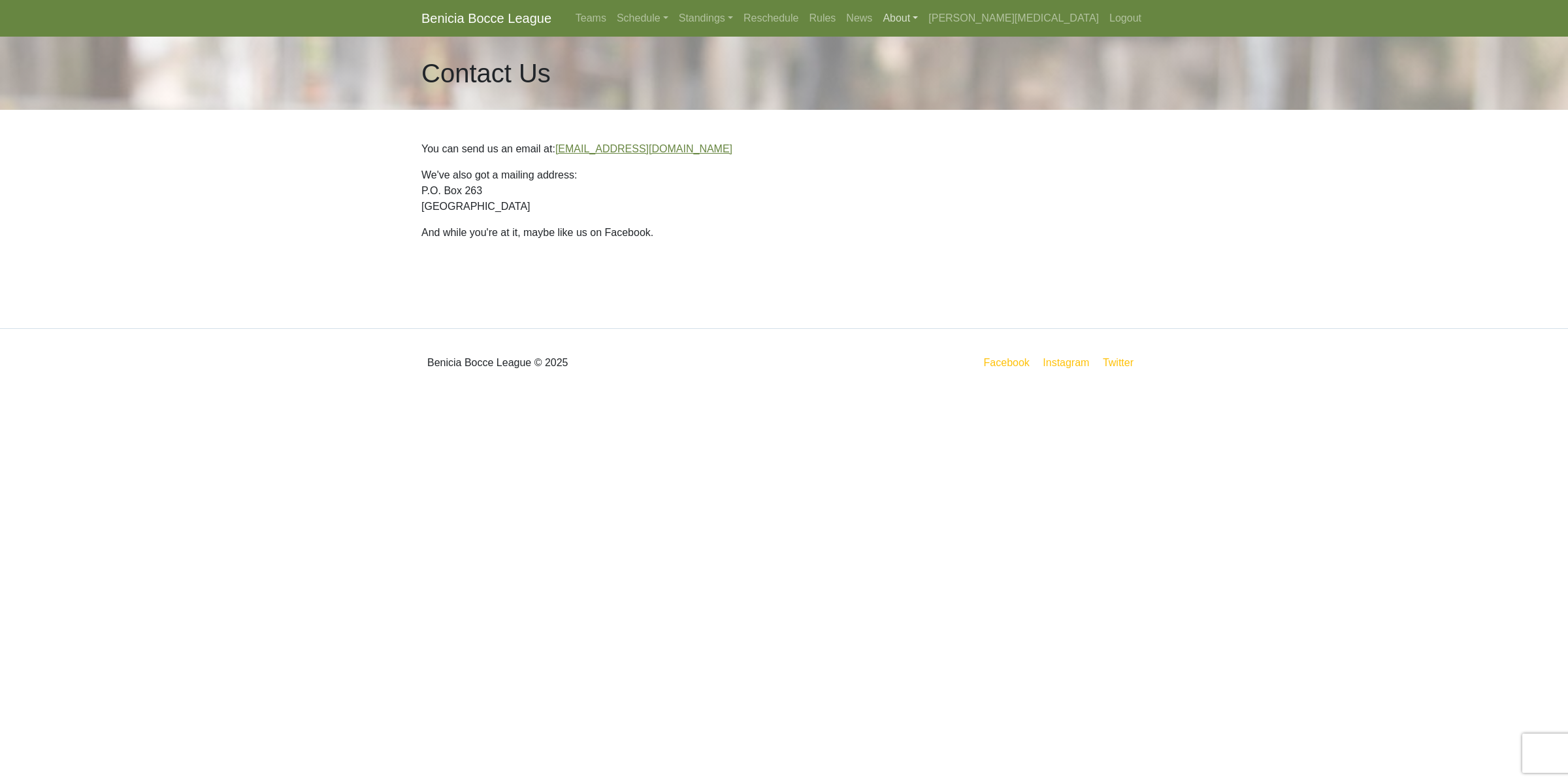
click at [923, 13] on link "About" at bounding box center [900, 19] width 46 height 26
click at [982, 93] on link "Management" at bounding box center [930, 90] width 104 height 21
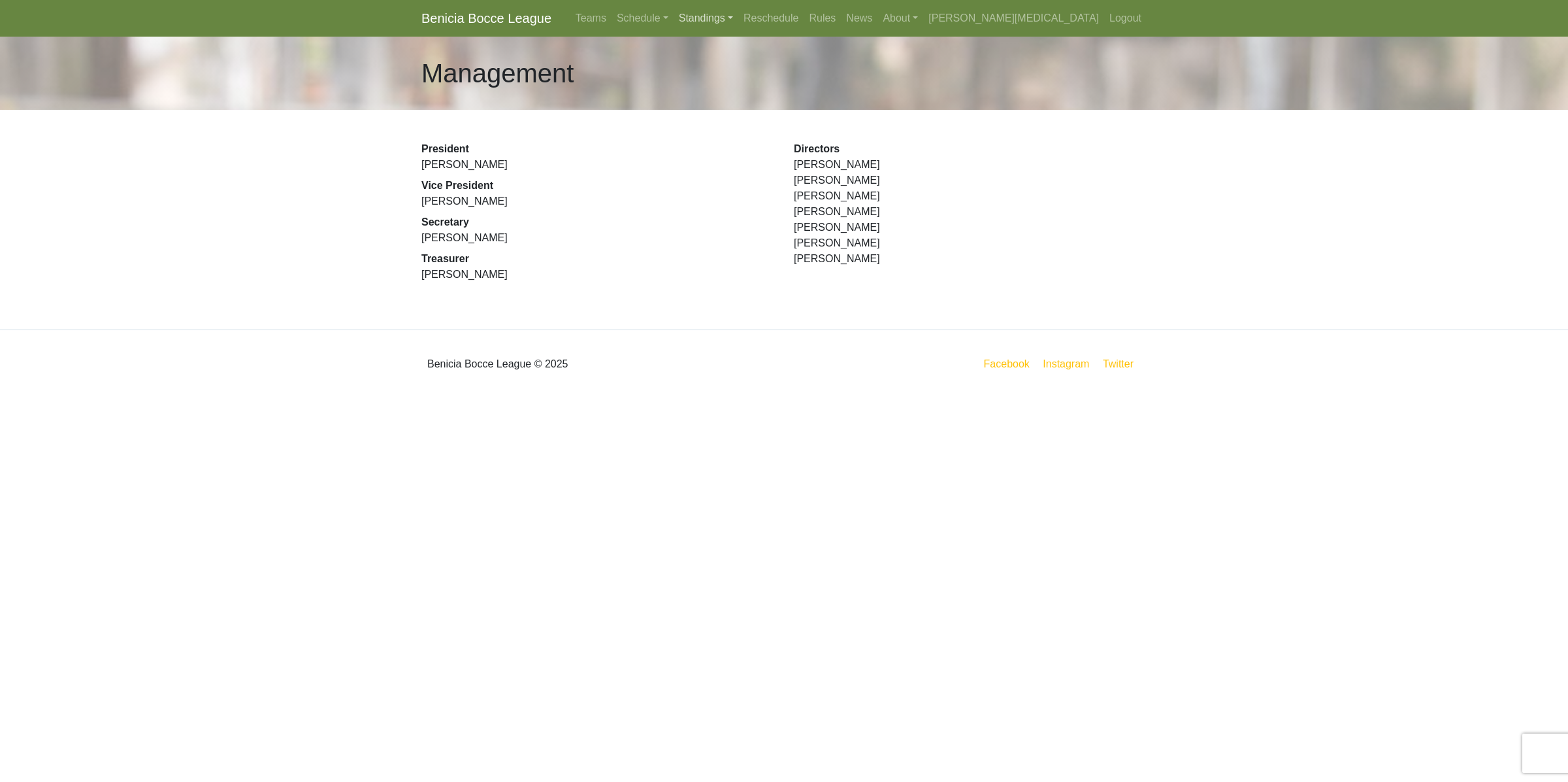
click at [738, 18] on link "Standings" at bounding box center [706, 19] width 65 height 26
click at [841, 14] on link "Rules" at bounding box center [823, 19] width 37 height 26
click at [612, 17] on link "Teams" at bounding box center [591, 19] width 41 height 26
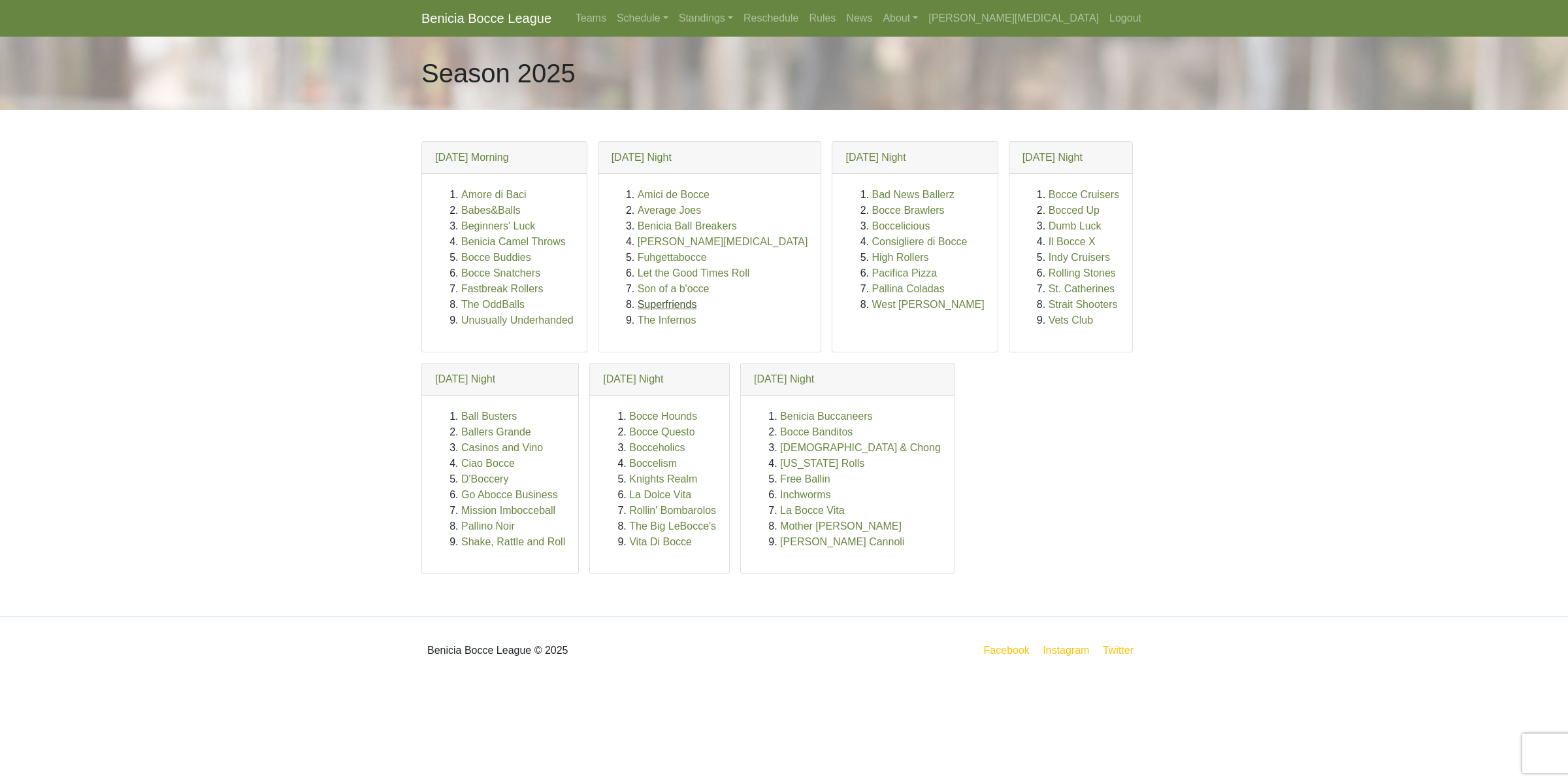
click at [671, 306] on link "Superfriends" at bounding box center [667, 304] width 59 height 11
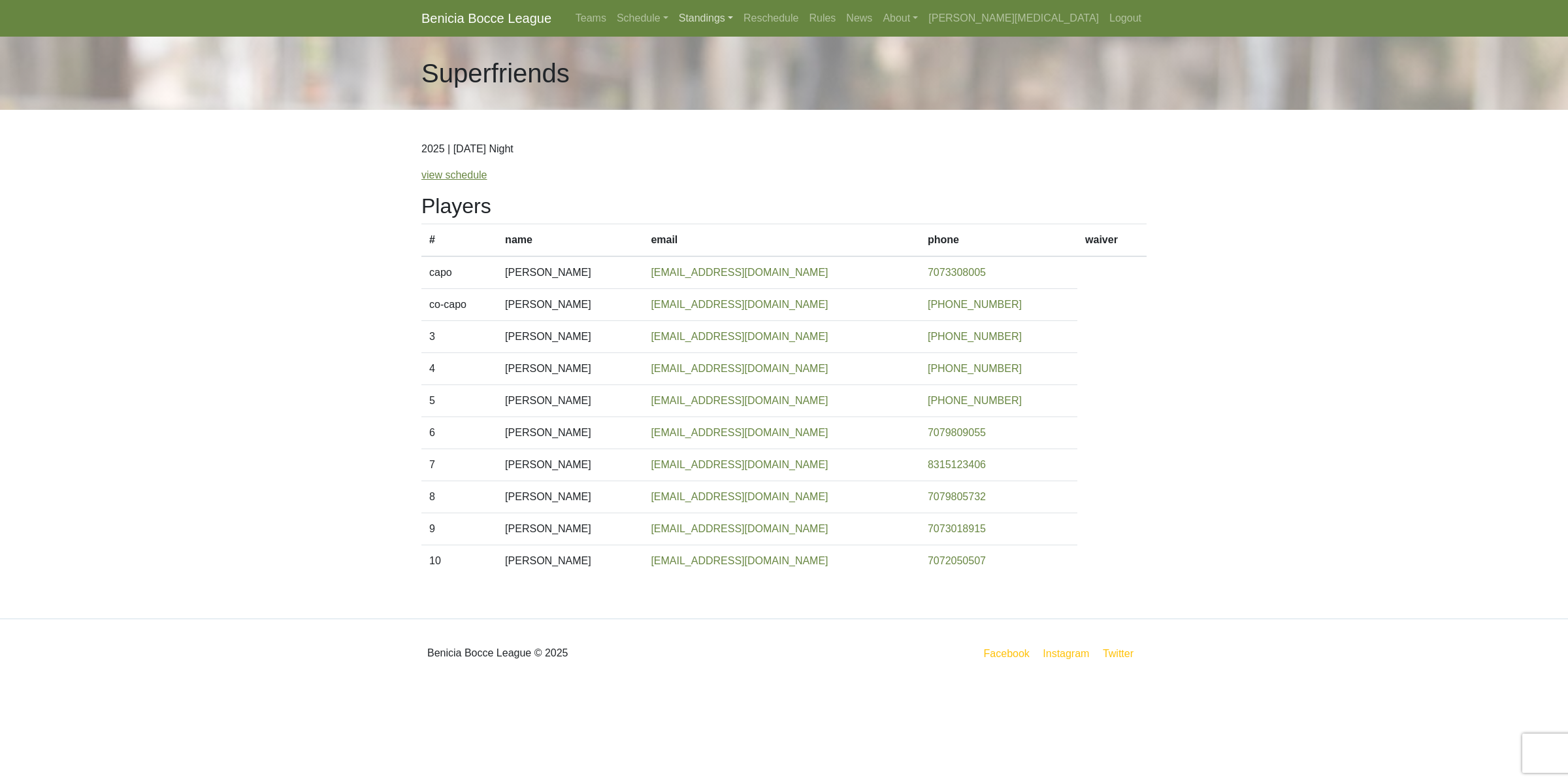
click at [738, 12] on link "Standings" at bounding box center [706, 19] width 65 height 26
click at [355, 393] on body "Benicia Bocce League Teams Schedule Sunday Morning Sunday Night Monday Night Tu…" at bounding box center [784, 343] width 1568 height 687
click at [738, 14] on link "Standings" at bounding box center [706, 19] width 65 height 26
click at [779, 66] on link "[DATE] Night" at bounding box center [727, 70] width 105 height 21
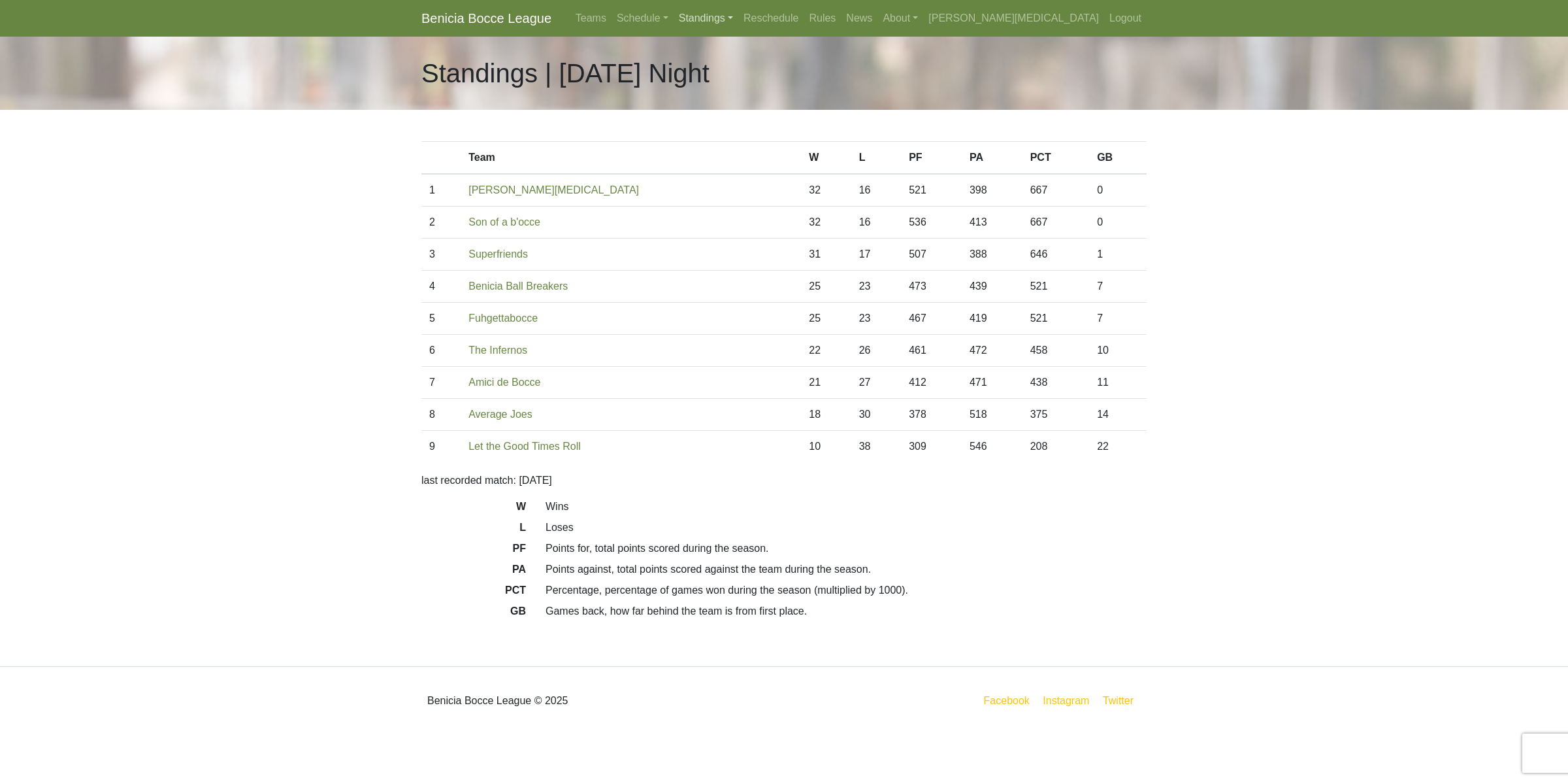
click at [738, 10] on link "Standings" at bounding box center [706, 19] width 65 height 26
click at [779, 45] on link "[DATE] Morning" at bounding box center [727, 49] width 105 height 21
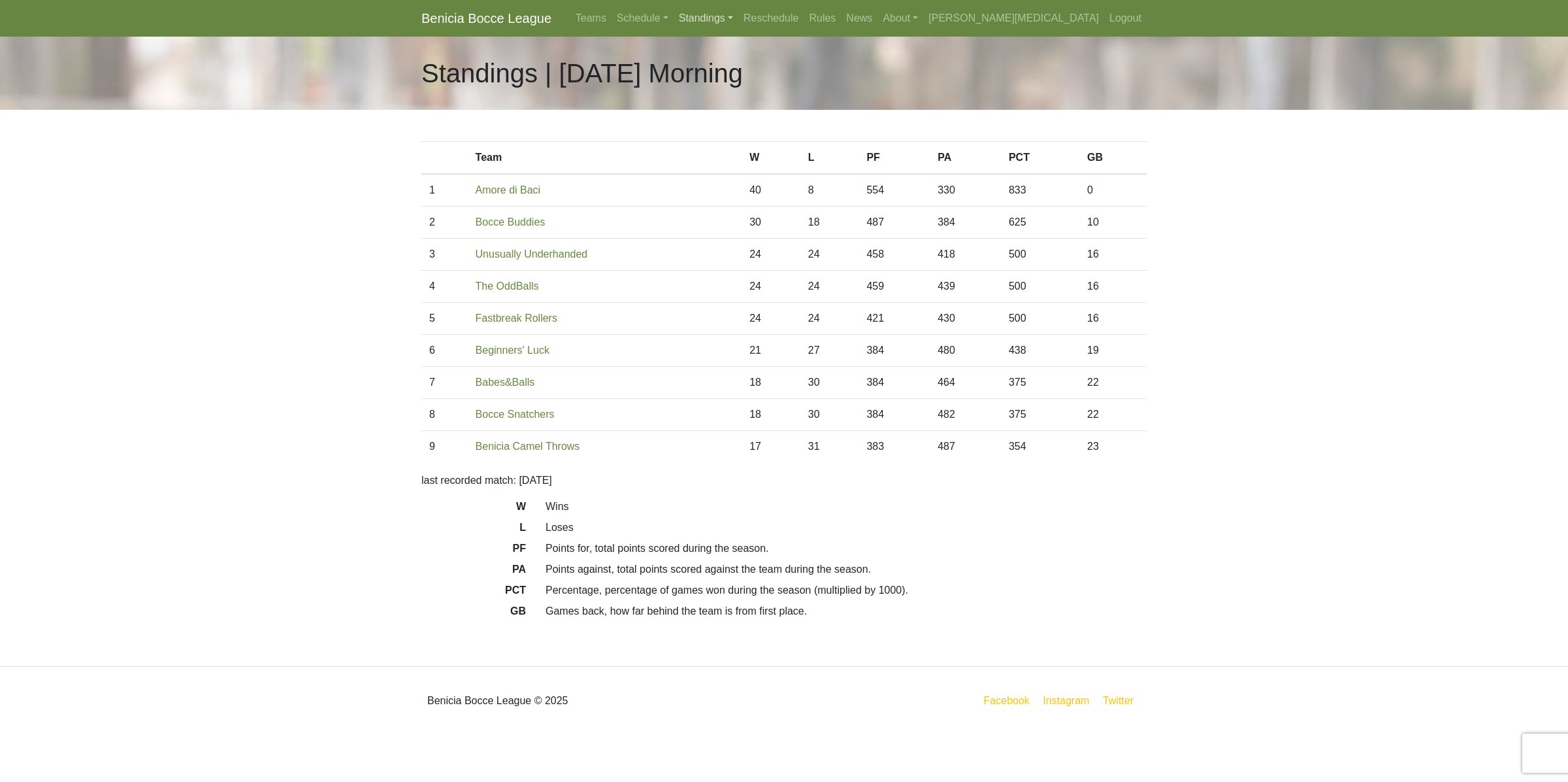
click at [738, 19] on link "Standings" at bounding box center [706, 19] width 65 height 26
click at [779, 66] on link "[DATE] Night" at bounding box center [727, 70] width 105 height 21
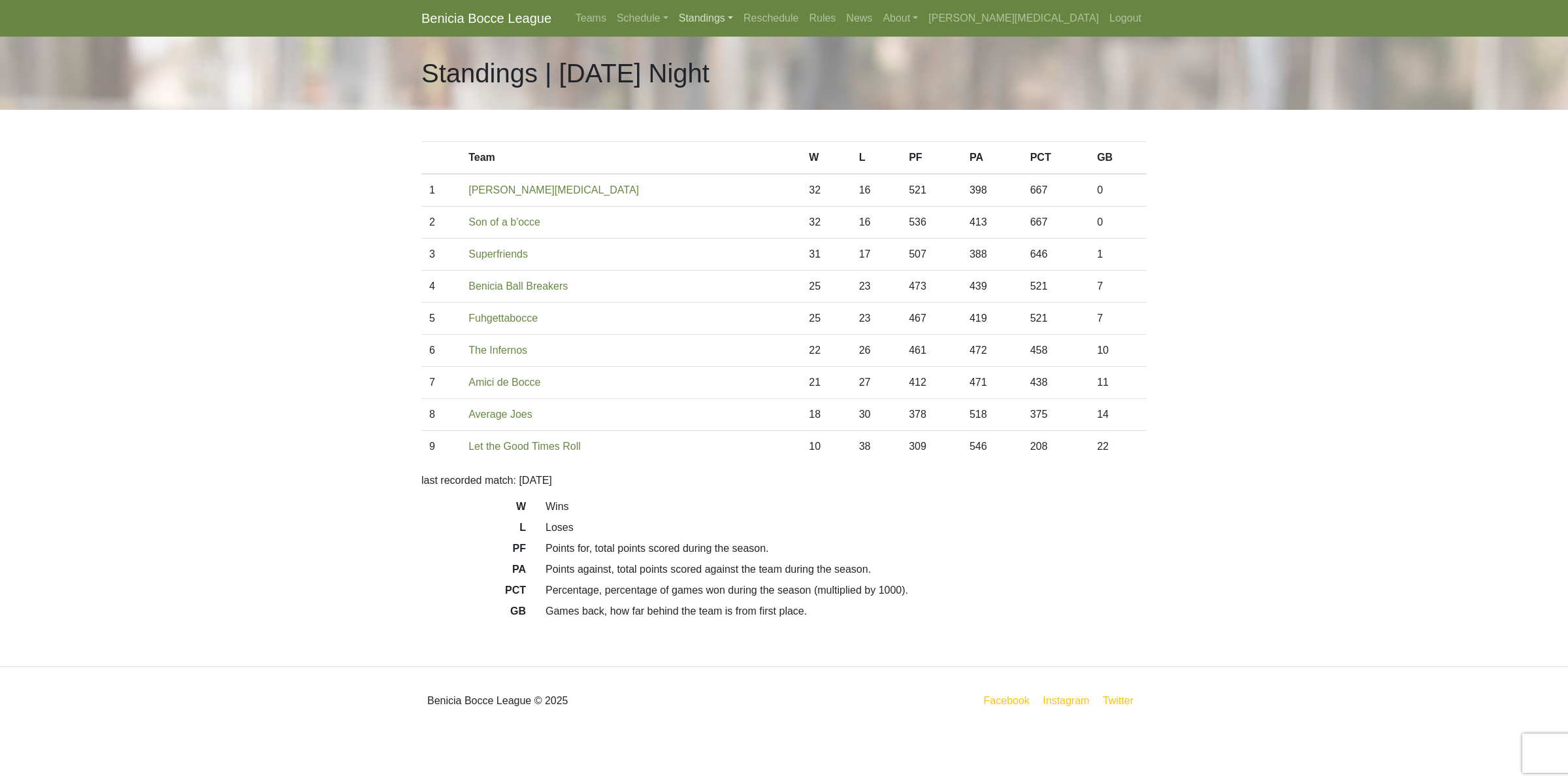
click at [738, 17] on link "Standings" at bounding box center [706, 19] width 65 height 26
click at [779, 45] on link "[DATE] Morning" at bounding box center [727, 49] width 105 height 21
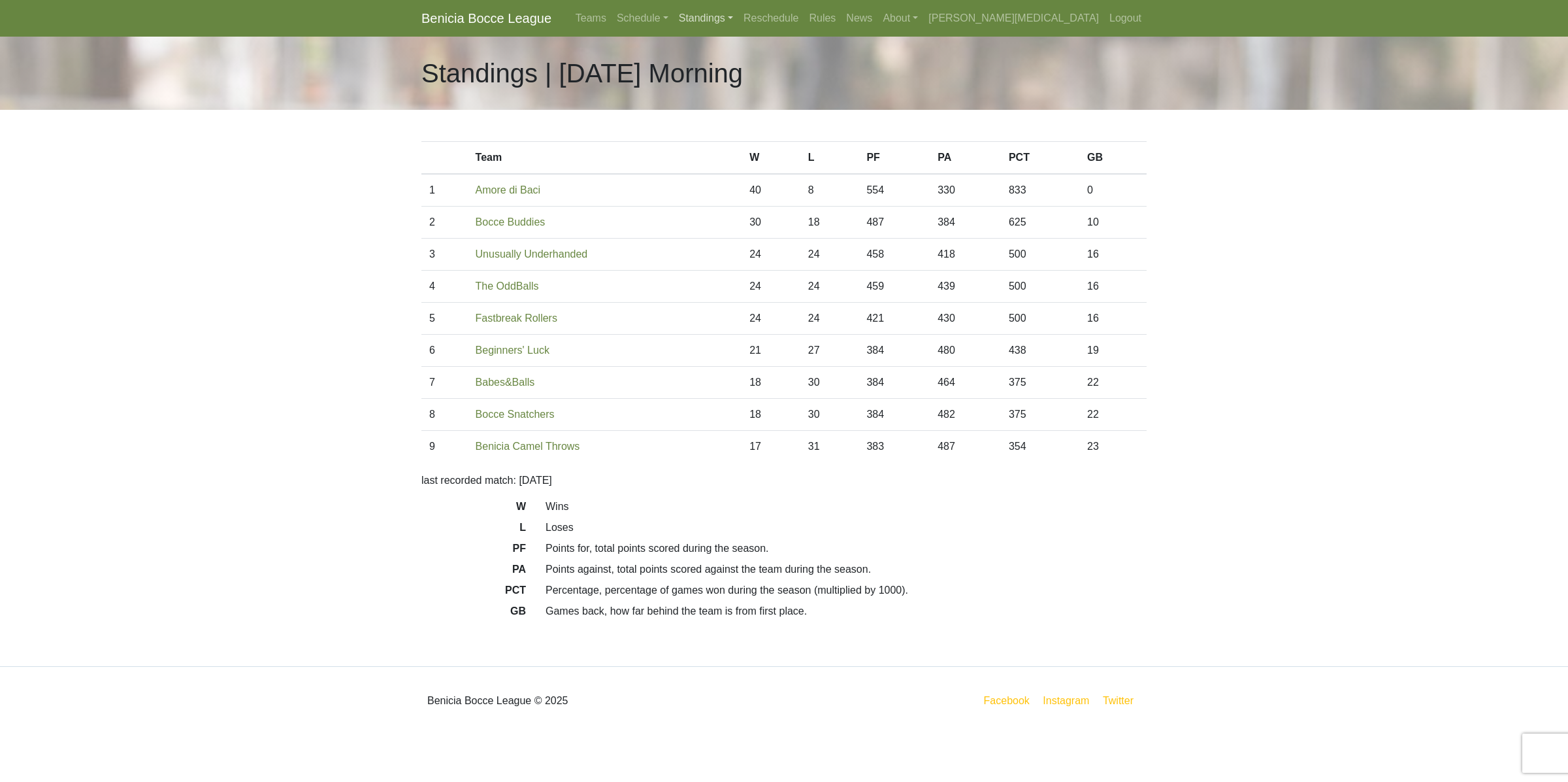
click at [738, 19] on link "Standings" at bounding box center [706, 19] width 65 height 26
click at [779, 64] on link "[DATE] Night" at bounding box center [727, 70] width 105 height 21
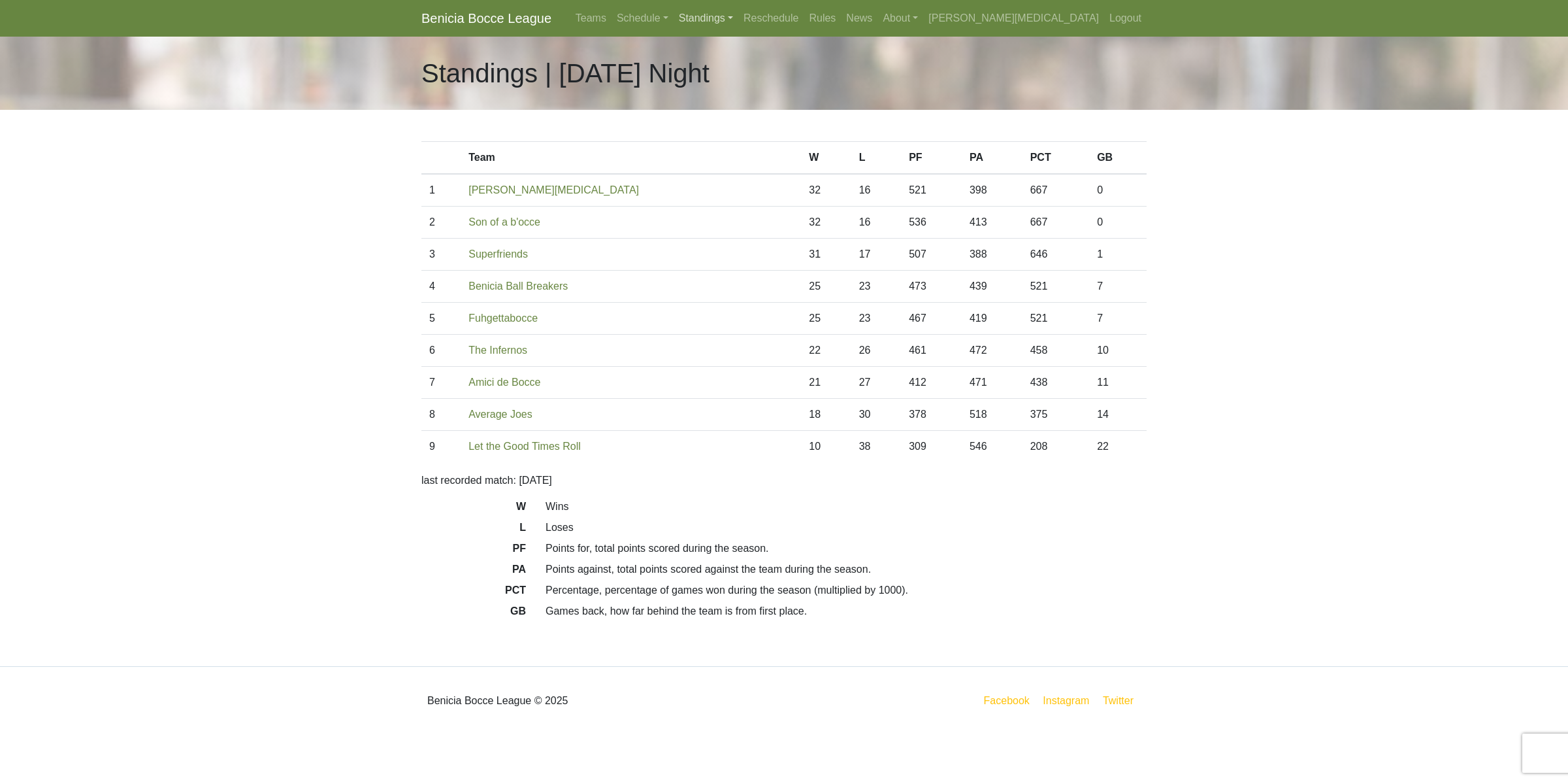
click at [738, 12] on link "Standings" at bounding box center [706, 19] width 65 height 26
click at [779, 90] on link "[DATE] Night" at bounding box center [727, 90] width 105 height 21
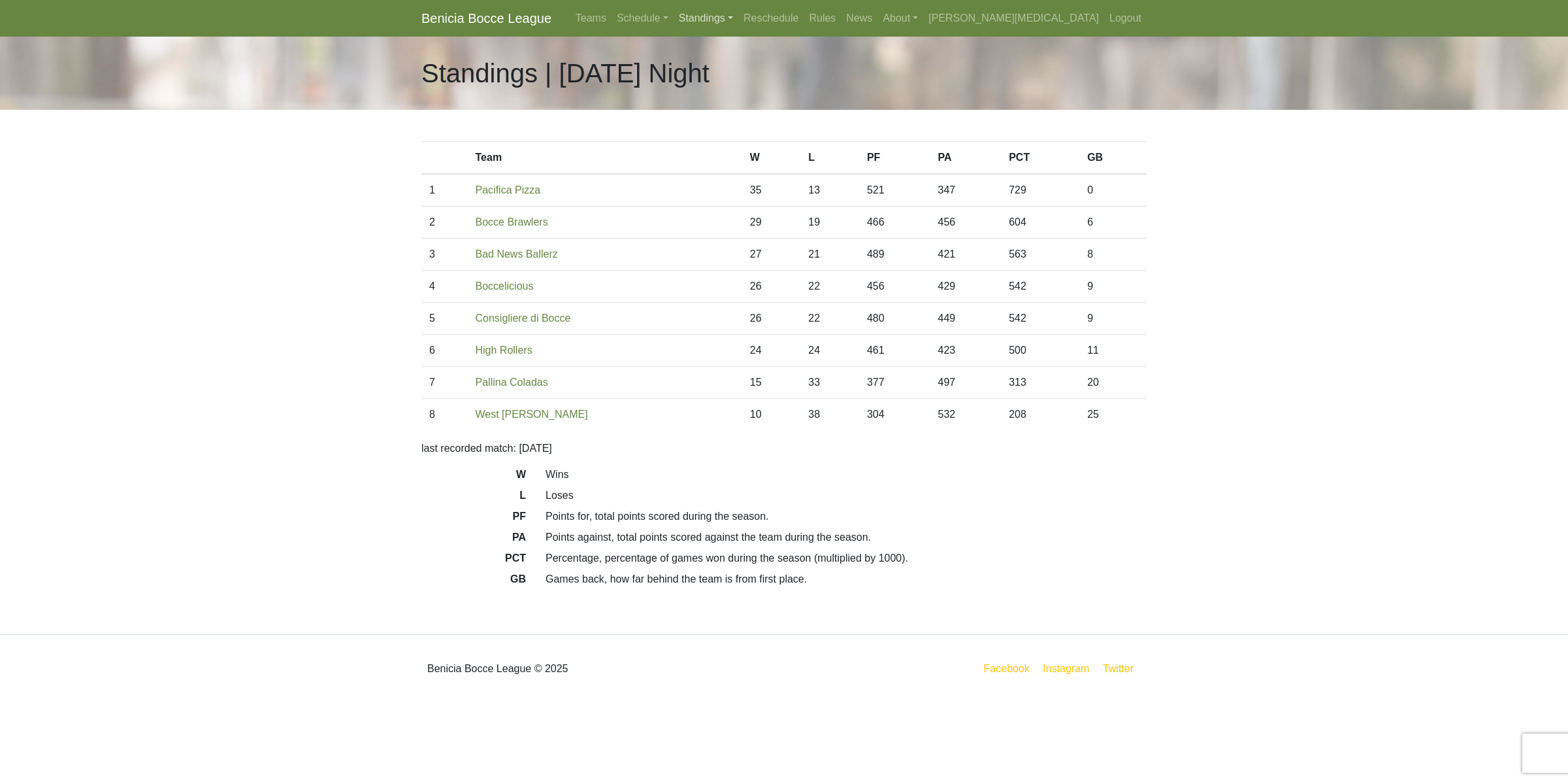
click at [738, 17] on link "Standings" at bounding box center [706, 19] width 65 height 26
click at [779, 51] on link "[DATE] Morning" at bounding box center [727, 49] width 105 height 21
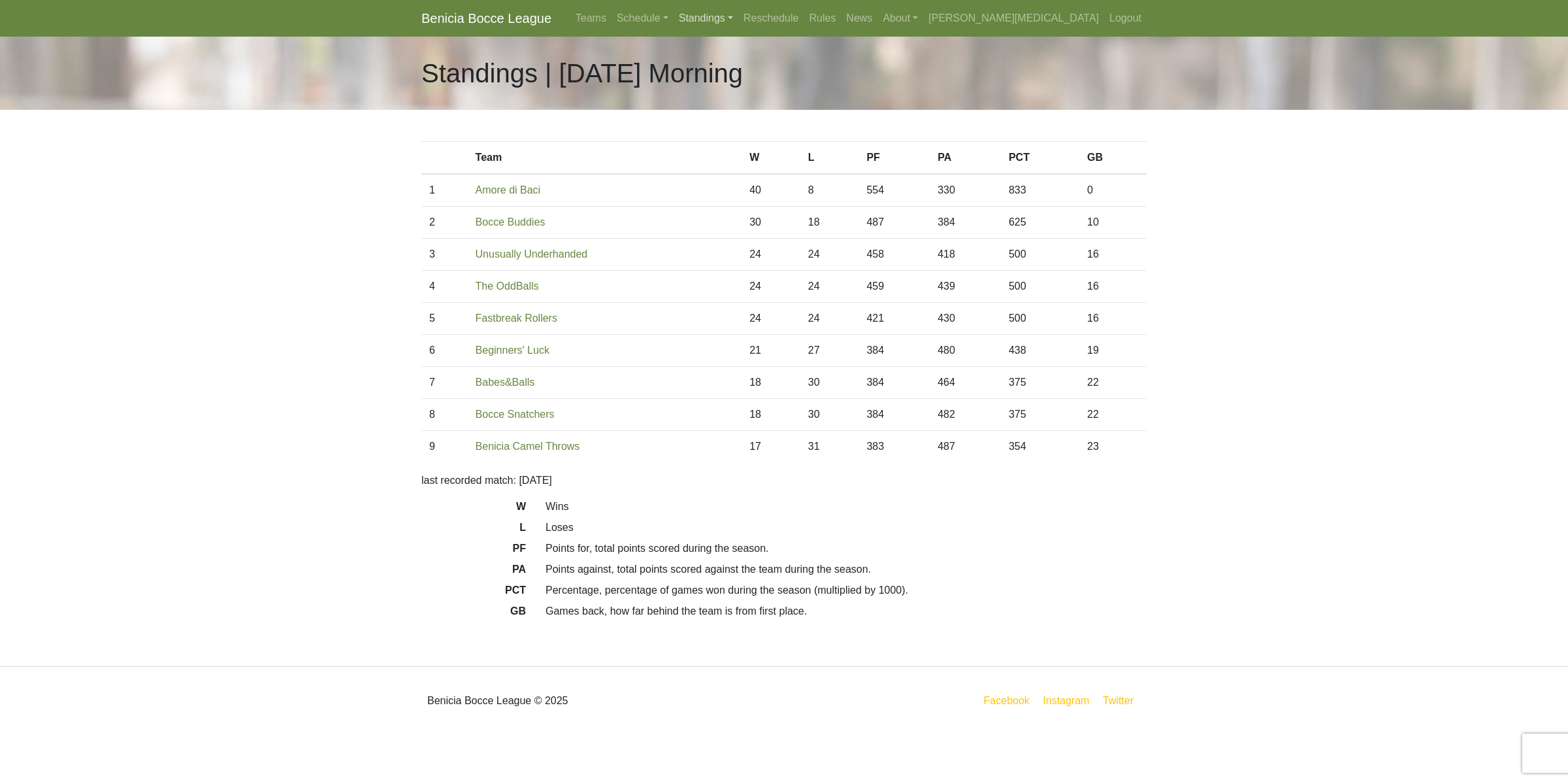
click at [738, 16] on link "Standings" at bounding box center [706, 19] width 65 height 26
click at [779, 63] on link "[DATE] Night" at bounding box center [727, 70] width 105 height 21
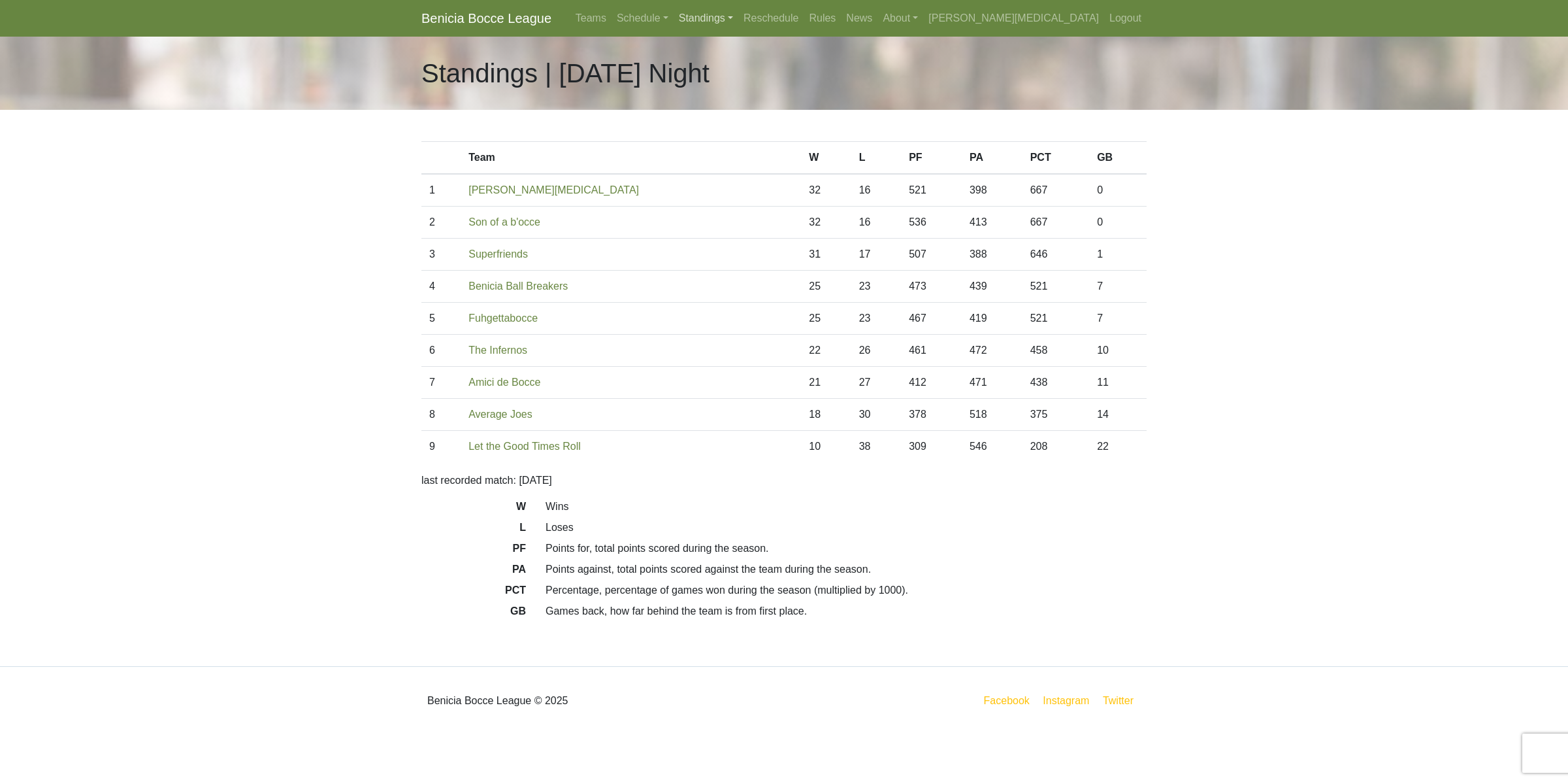
click at [738, 16] on link "Standings" at bounding box center [706, 19] width 65 height 26
click at [779, 88] on link "[DATE] Night" at bounding box center [727, 90] width 105 height 21
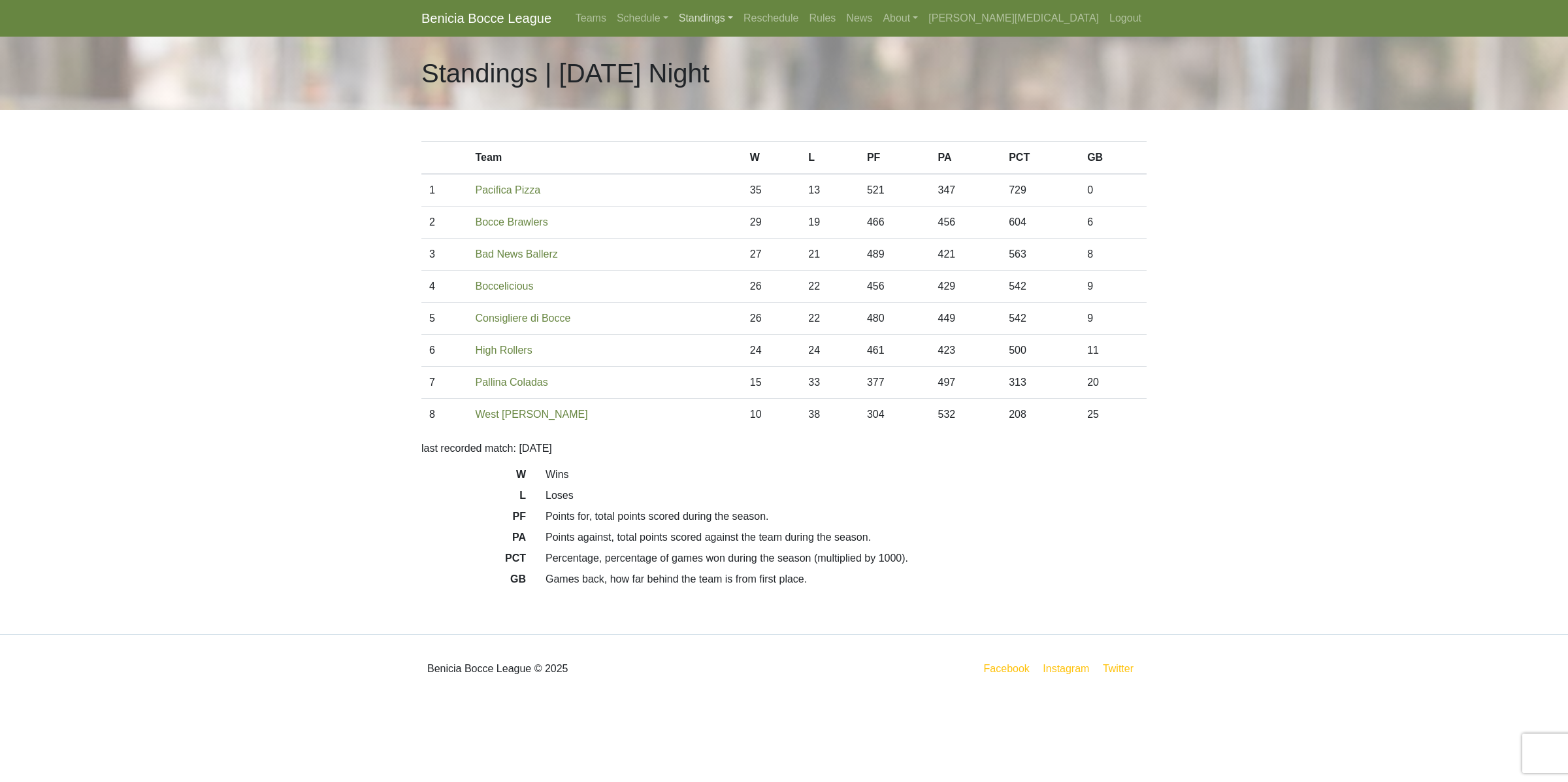
click at [738, 16] on link "Standings" at bounding box center [706, 19] width 65 height 26
click at [779, 114] on link "[DATE] Night" at bounding box center [727, 111] width 105 height 21
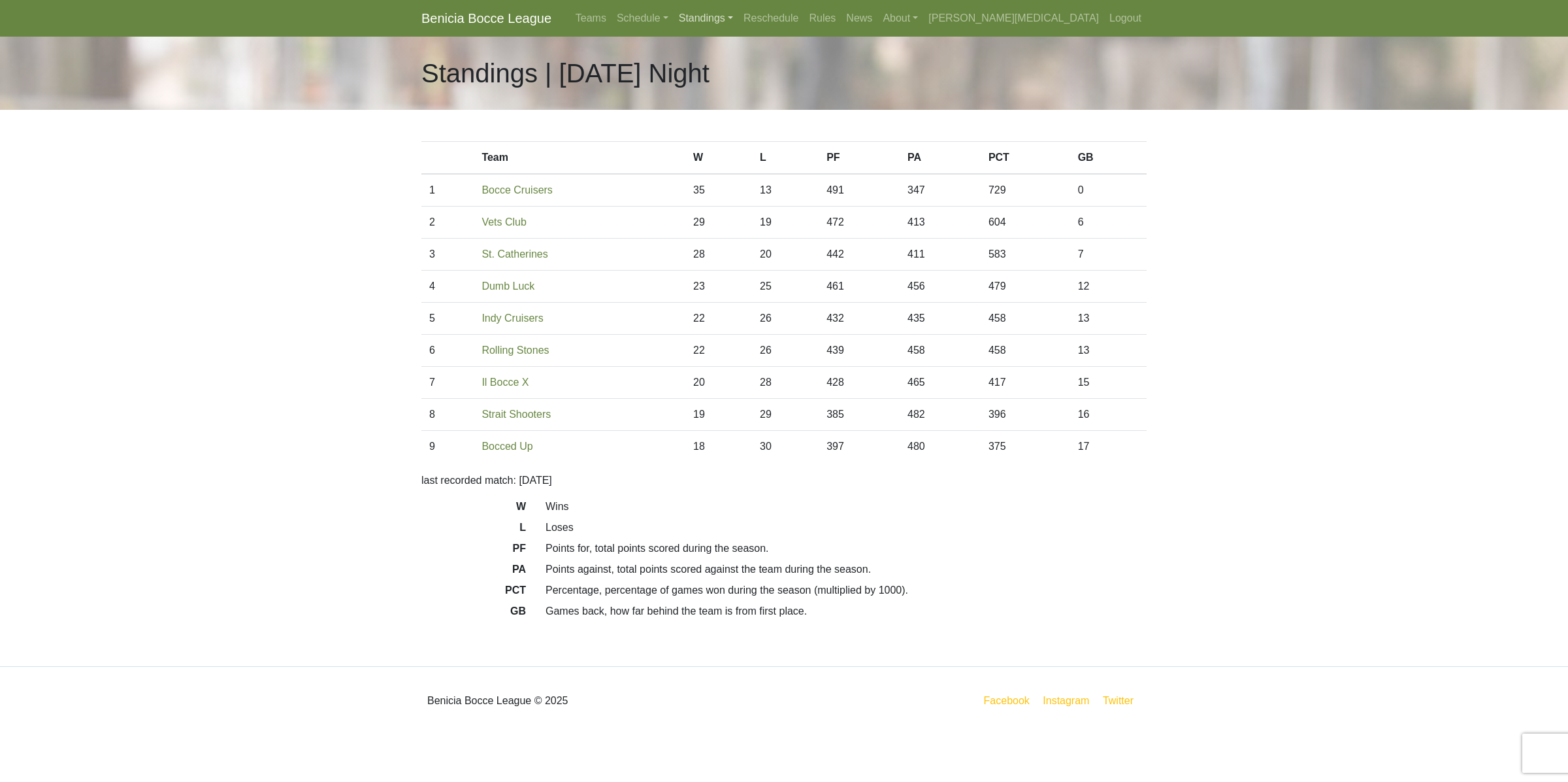
click at [738, 14] on link "Standings" at bounding box center [706, 19] width 65 height 26
click at [779, 138] on link "[DATE] Night" at bounding box center [727, 132] width 105 height 21
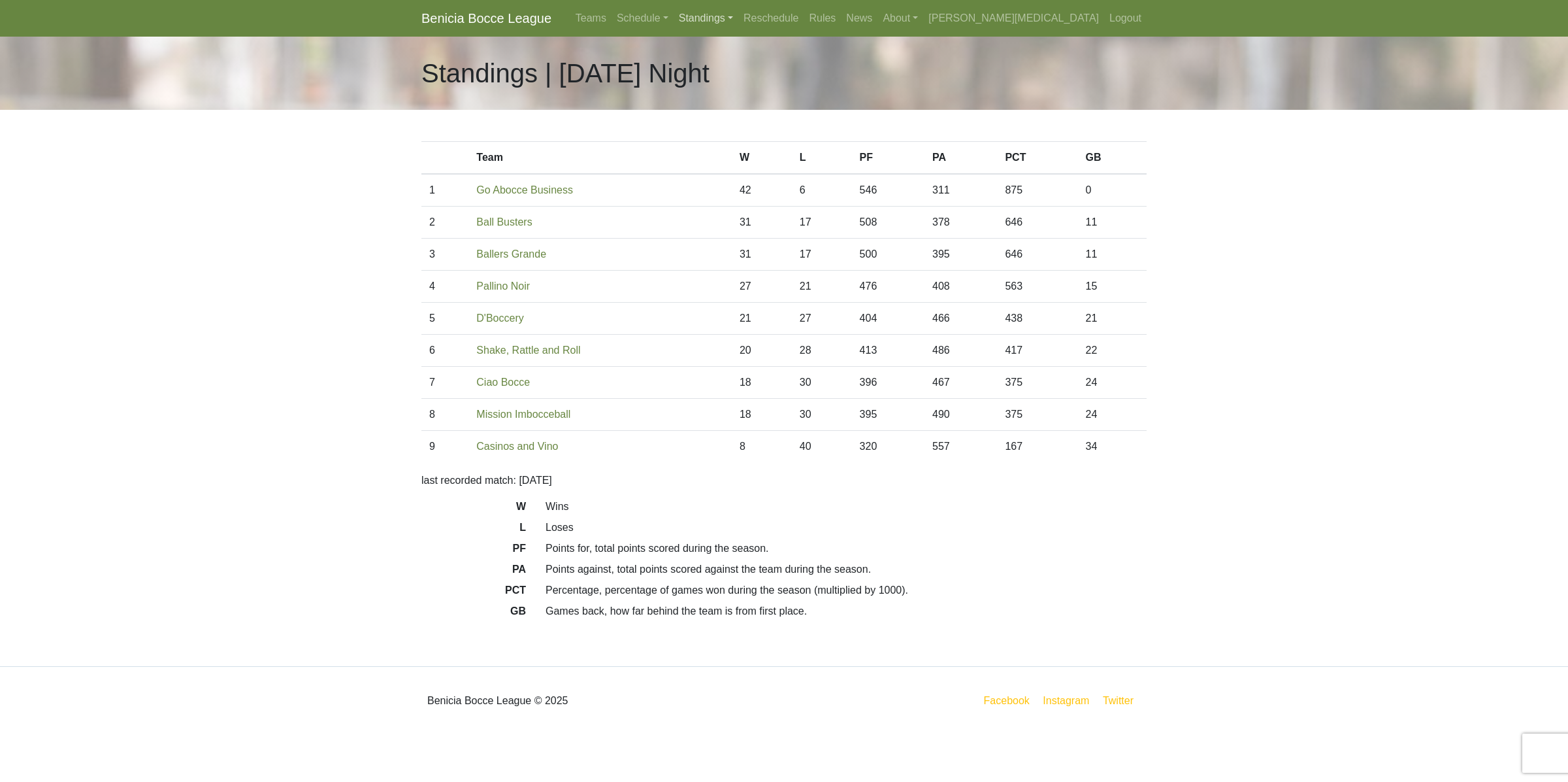
click at [738, 16] on link "Standings" at bounding box center [706, 19] width 65 height 26
click at [779, 155] on link "[DATE] Night" at bounding box center [727, 153] width 105 height 21
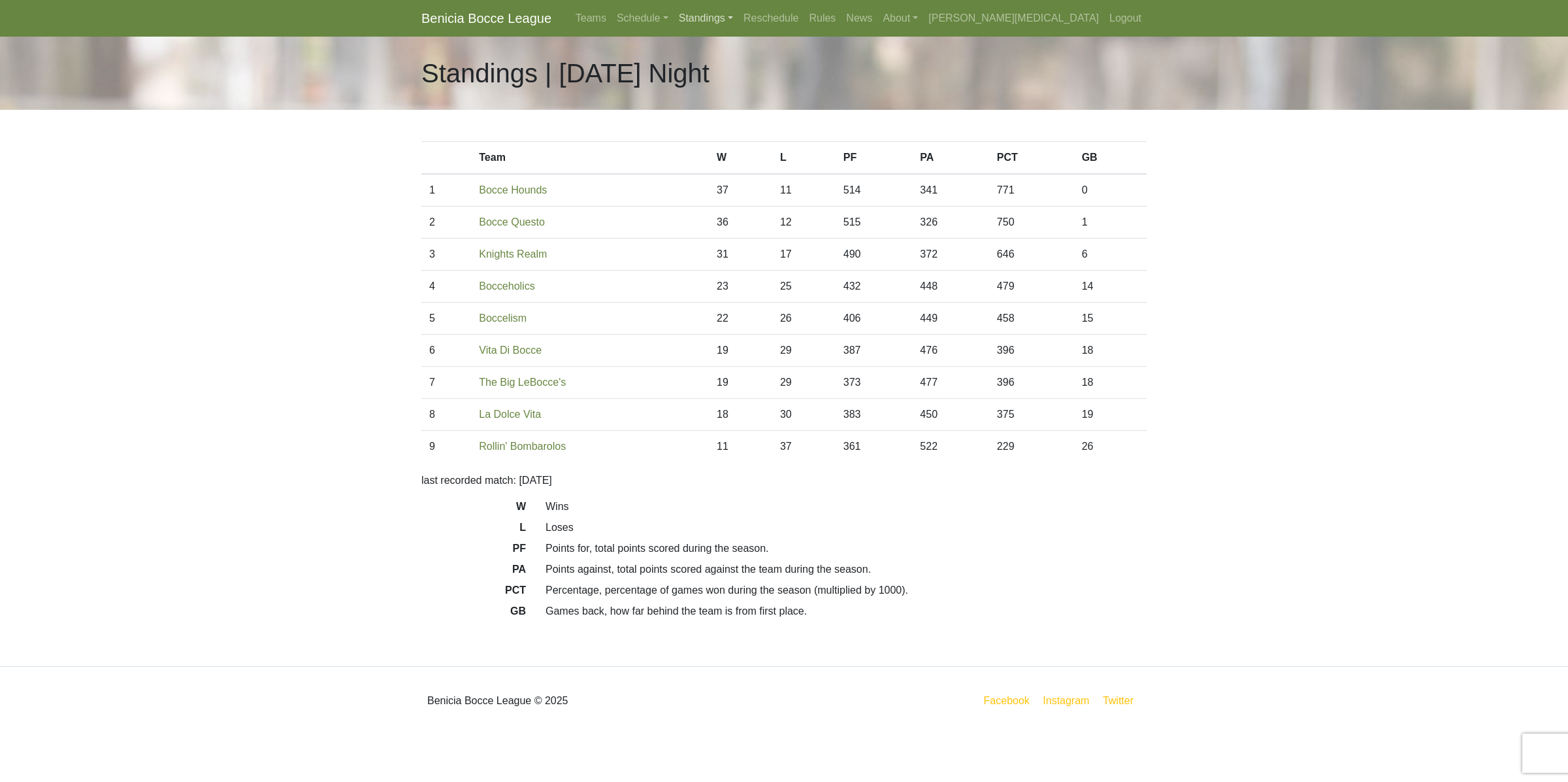
click at [738, 15] on link "Standings" at bounding box center [706, 19] width 65 height 26
click at [779, 176] on link "[DATE] Night" at bounding box center [727, 174] width 105 height 21
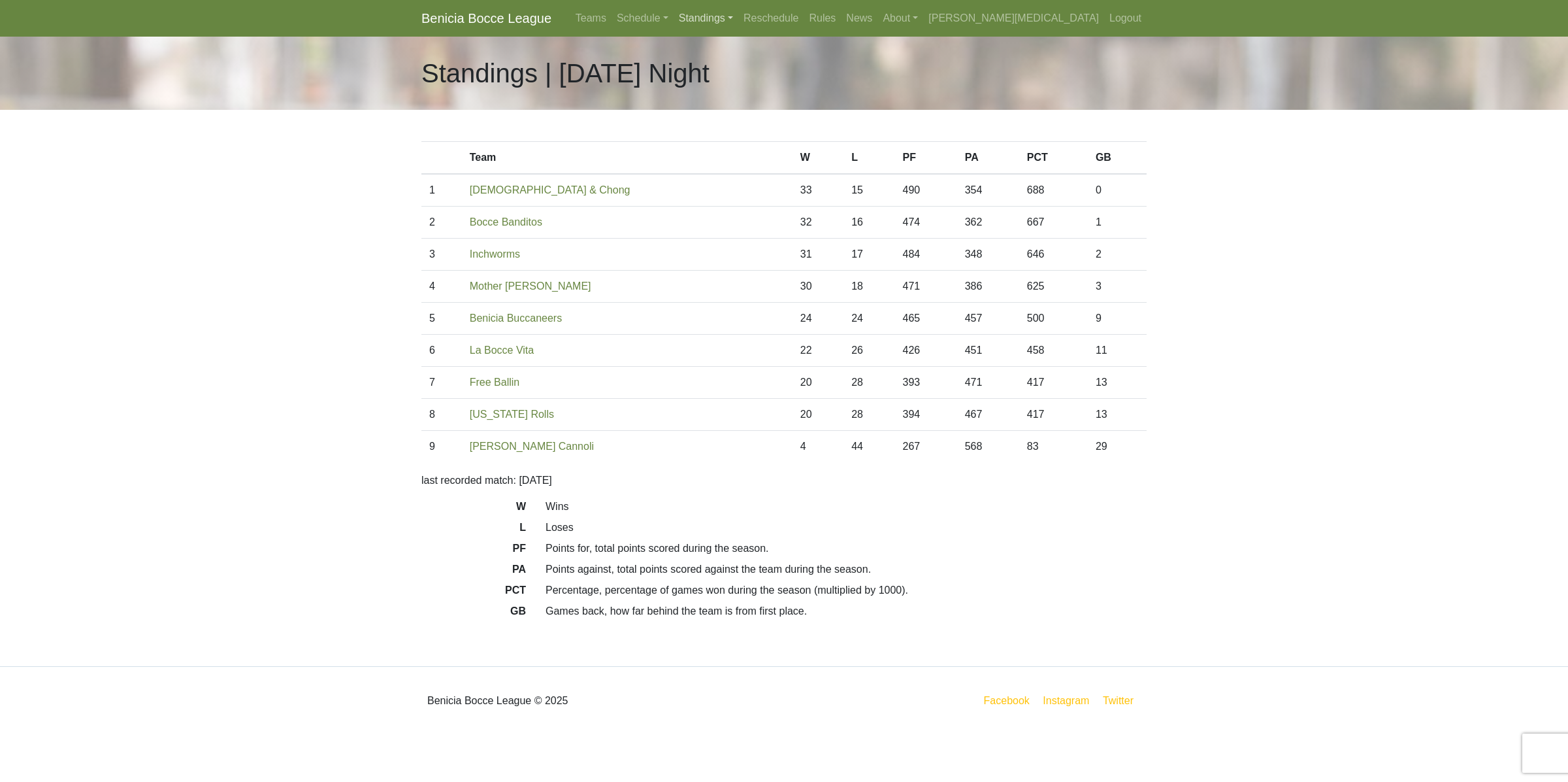
click at [738, 15] on link "Standings" at bounding box center [706, 19] width 65 height 26
click at [779, 70] on link "[DATE] Night" at bounding box center [727, 70] width 105 height 21
click at [738, 15] on link "Standings" at bounding box center [706, 19] width 65 height 26
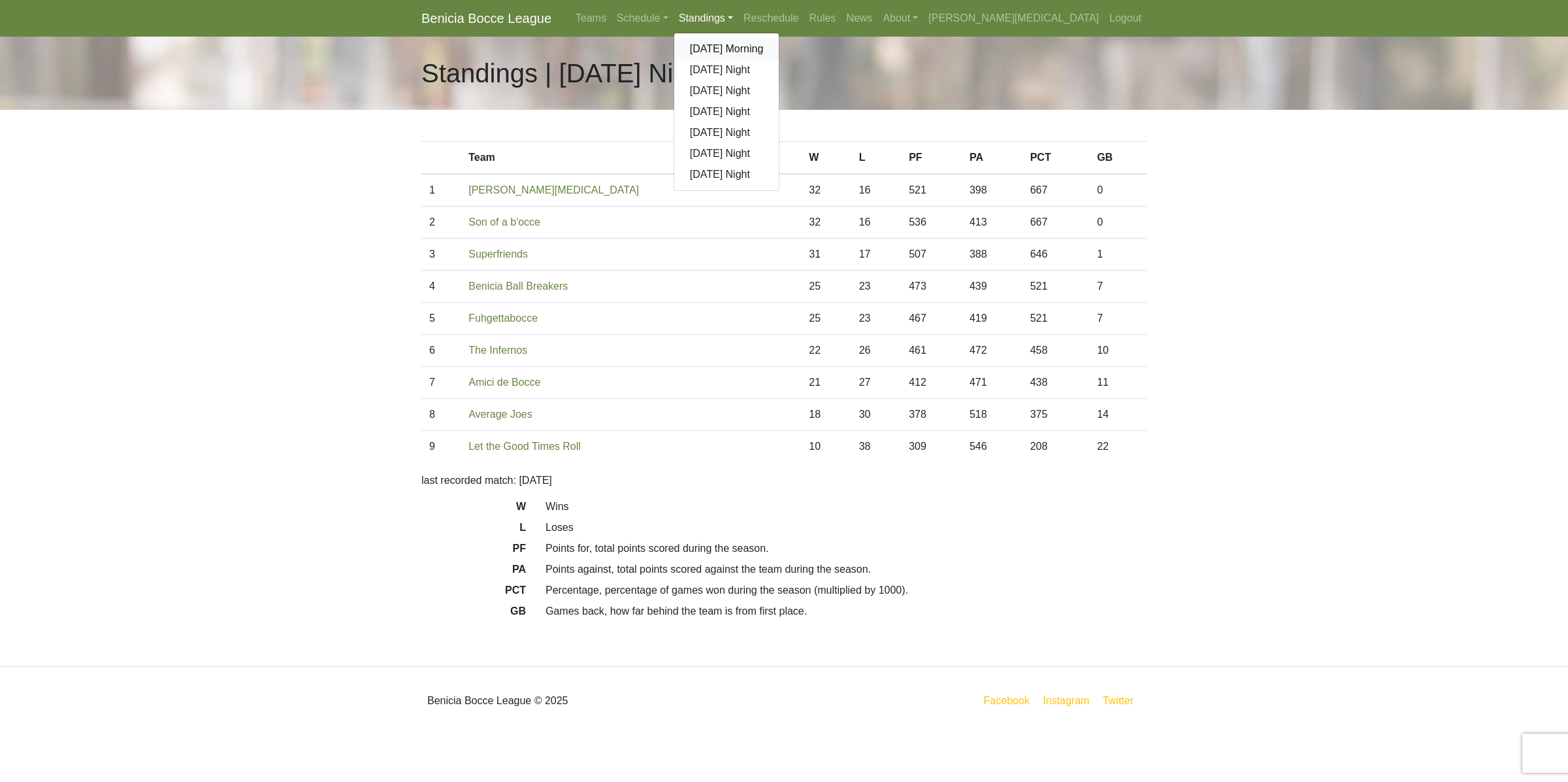
click at [779, 48] on link "[DATE] Morning" at bounding box center [727, 49] width 105 height 21
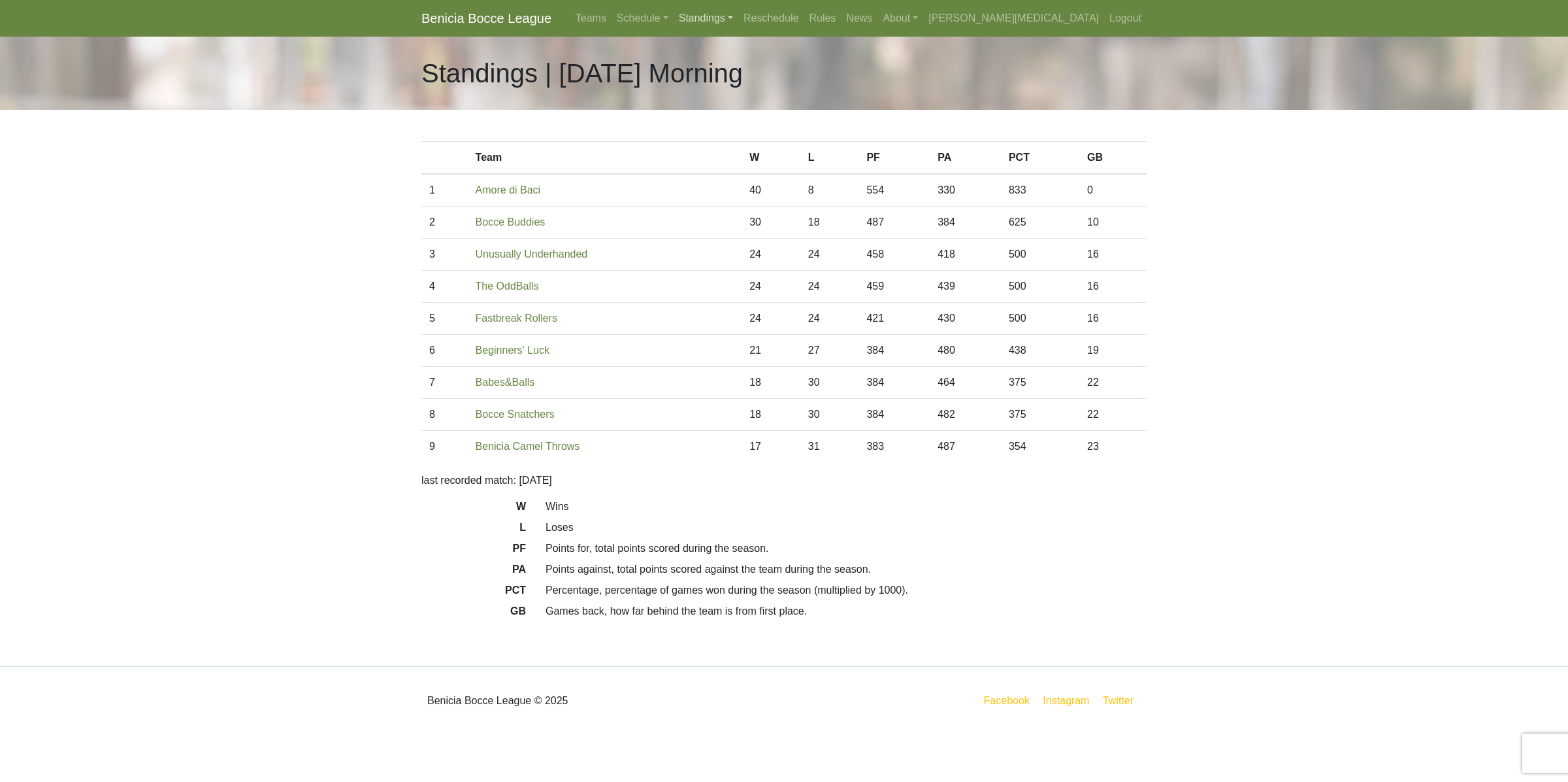
click at [738, 16] on link "Standings" at bounding box center [706, 19] width 65 height 26
click at [779, 75] on link "[DATE] Night" at bounding box center [727, 70] width 105 height 21
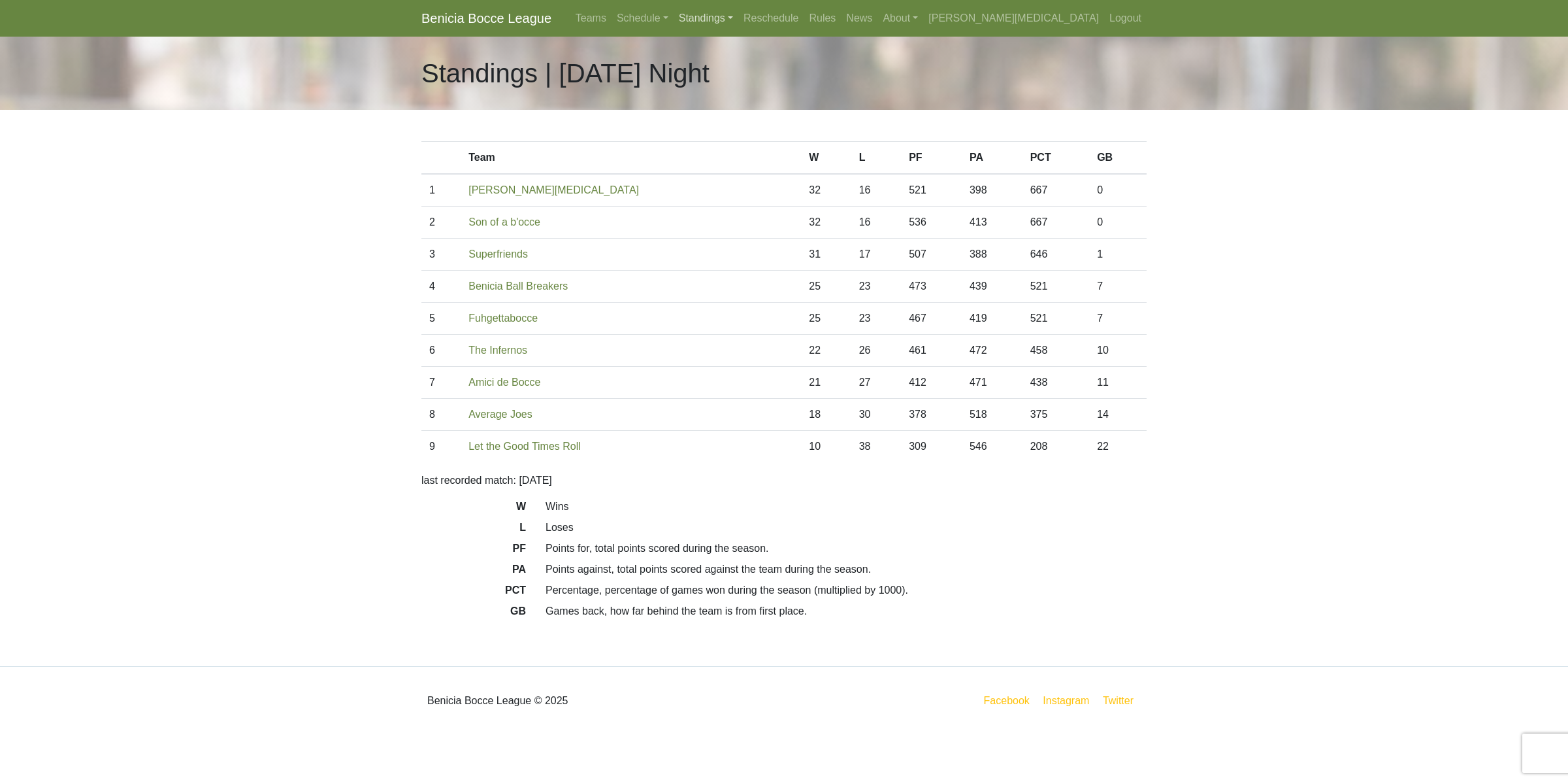
click at [738, 15] on link "Standings" at bounding box center [706, 19] width 65 height 26
click at [779, 49] on link "[DATE] Morning" at bounding box center [727, 49] width 105 height 21
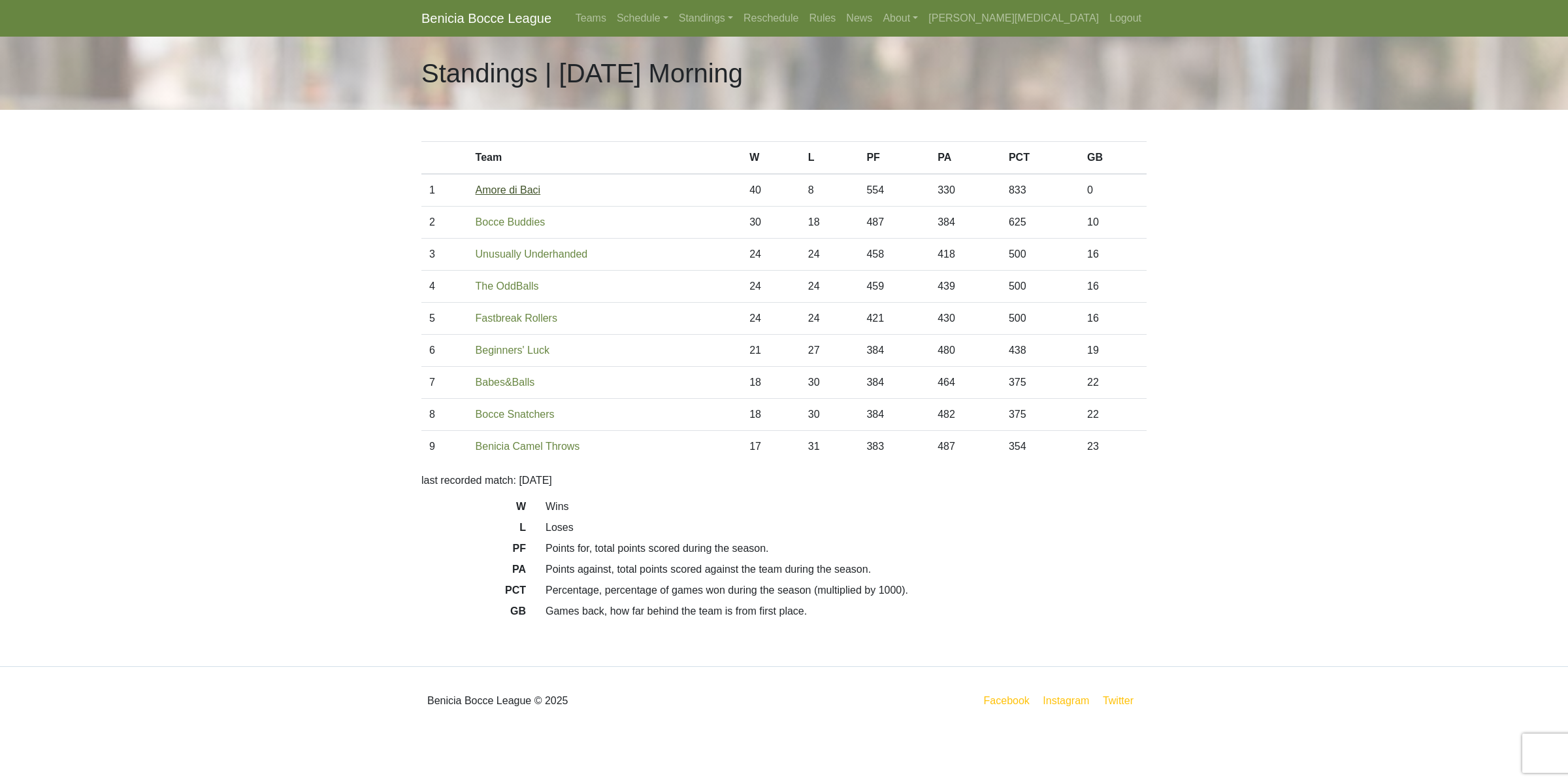
click at [517, 193] on link "Amore di Baci" at bounding box center [508, 190] width 66 height 11
click at [674, 22] on link "Schedule" at bounding box center [643, 19] width 62 height 26
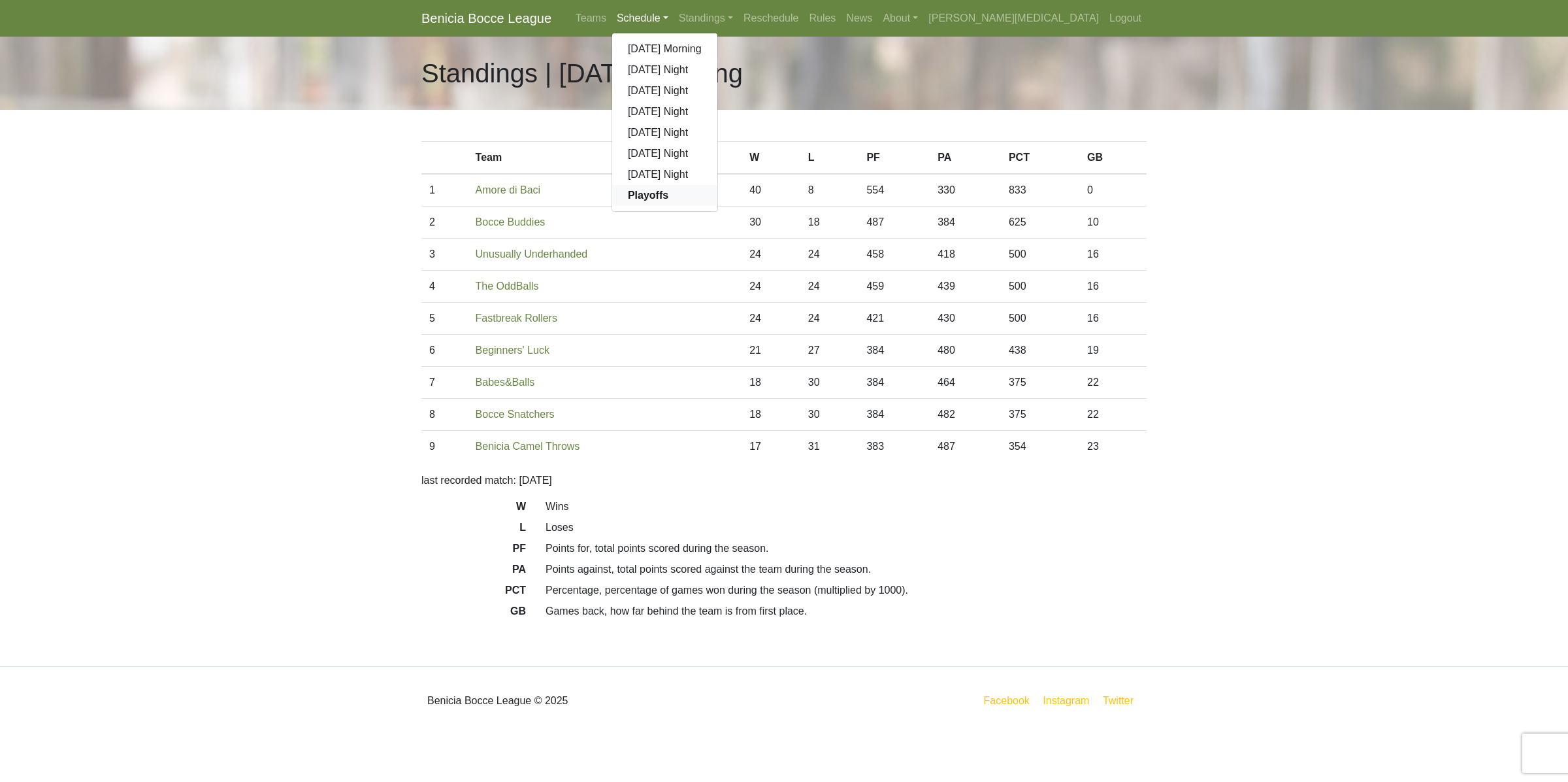
click at [668, 199] on strong "Playoffs" at bounding box center [648, 195] width 40 height 11
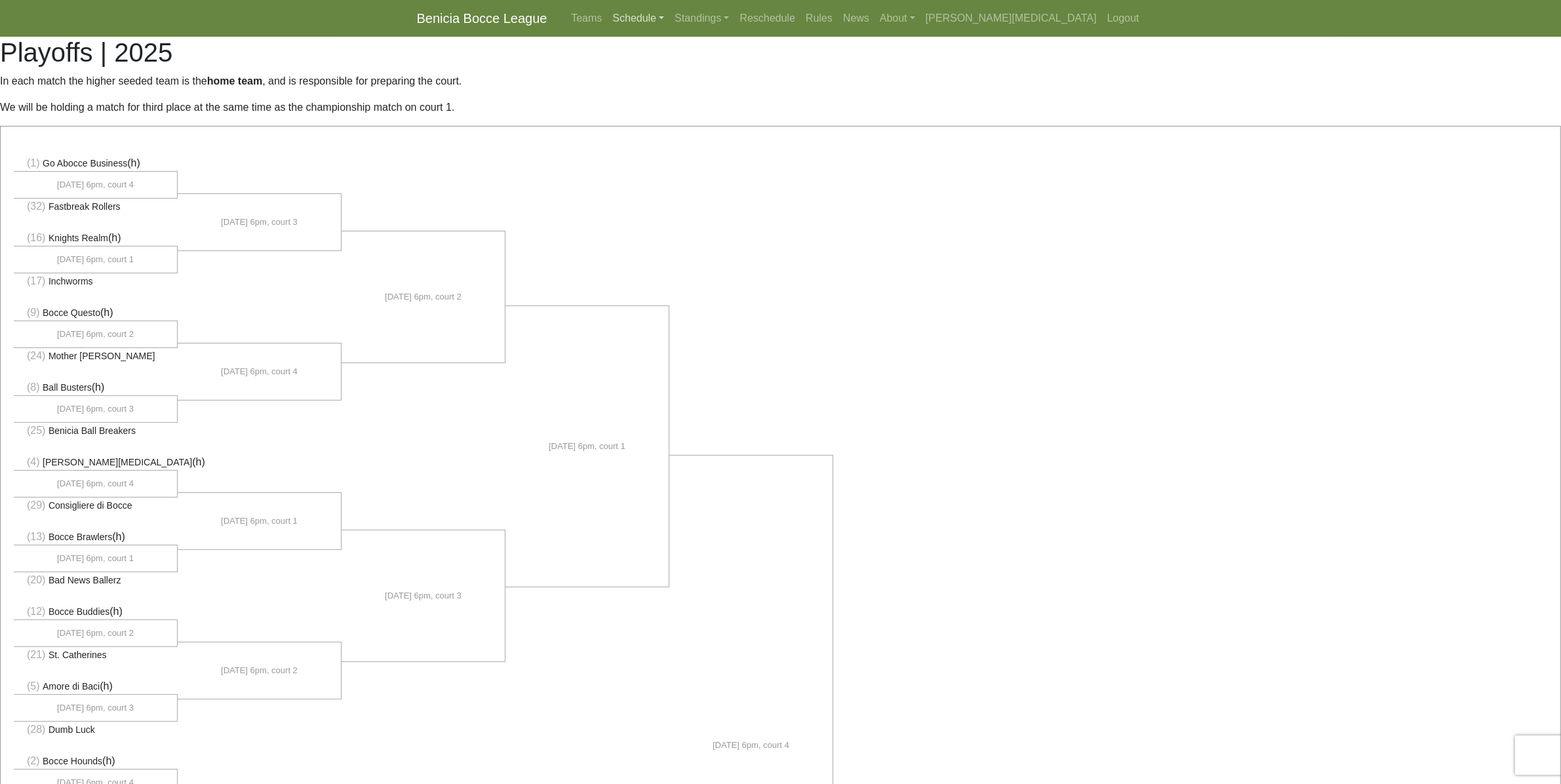
click at [670, 19] on link "Schedule" at bounding box center [638, 19] width 62 height 26
click at [607, 20] on link "Teams" at bounding box center [586, 19] width 41 height 26
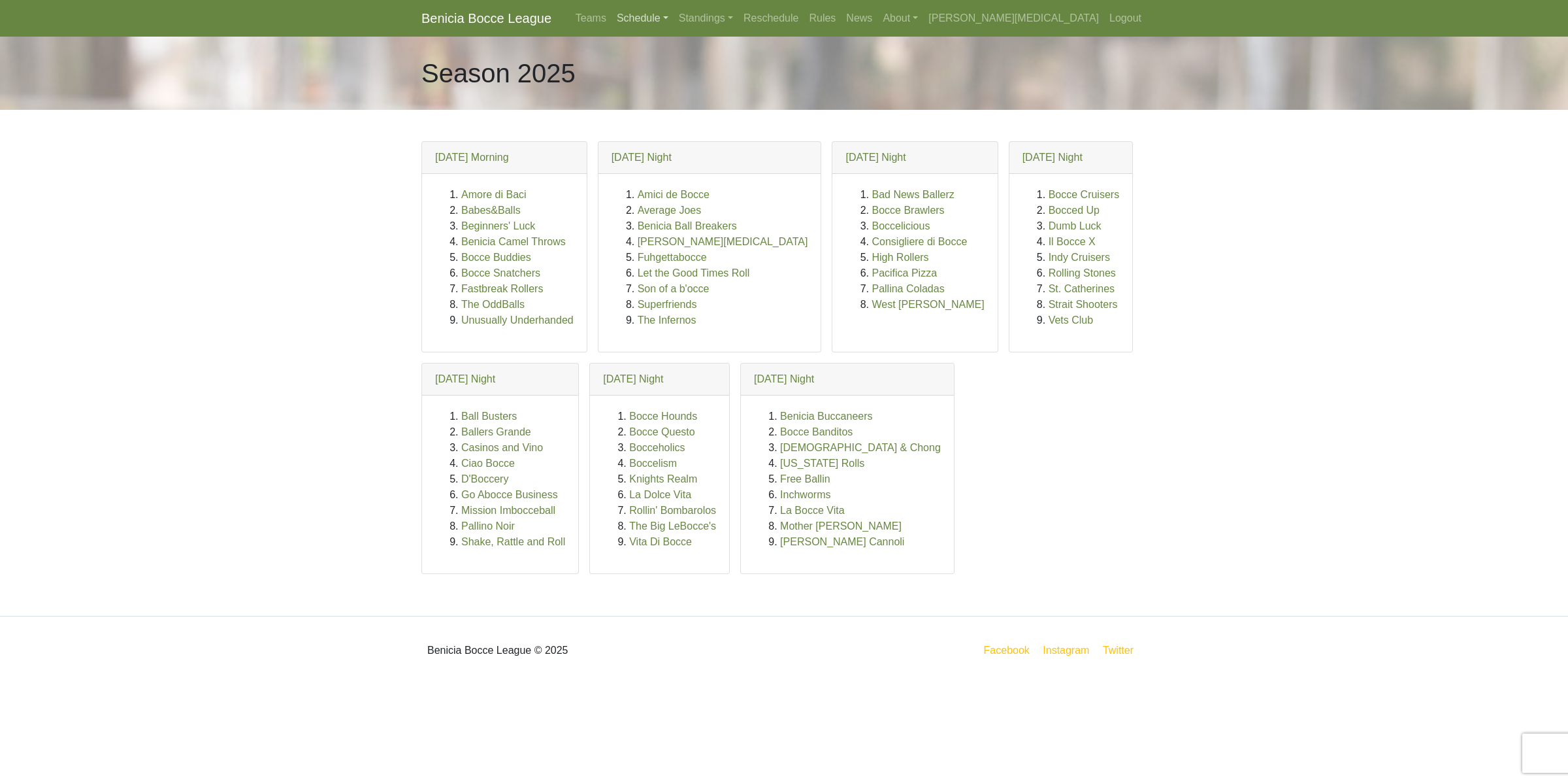
click at [674, 15] on link "Schedule" at bounding box center [643, 19] width 62 height 26
click at [491, 420] on link "Ball Busters" at bounding box center [489, 416] width 56 height 11
click at [674, 18] on link "Schedule" at bounding box center [643, 19] width 62 height 26
click at [668, 194] on strong "Playoffs" at bounding box center [648, 195] width 40 height 11
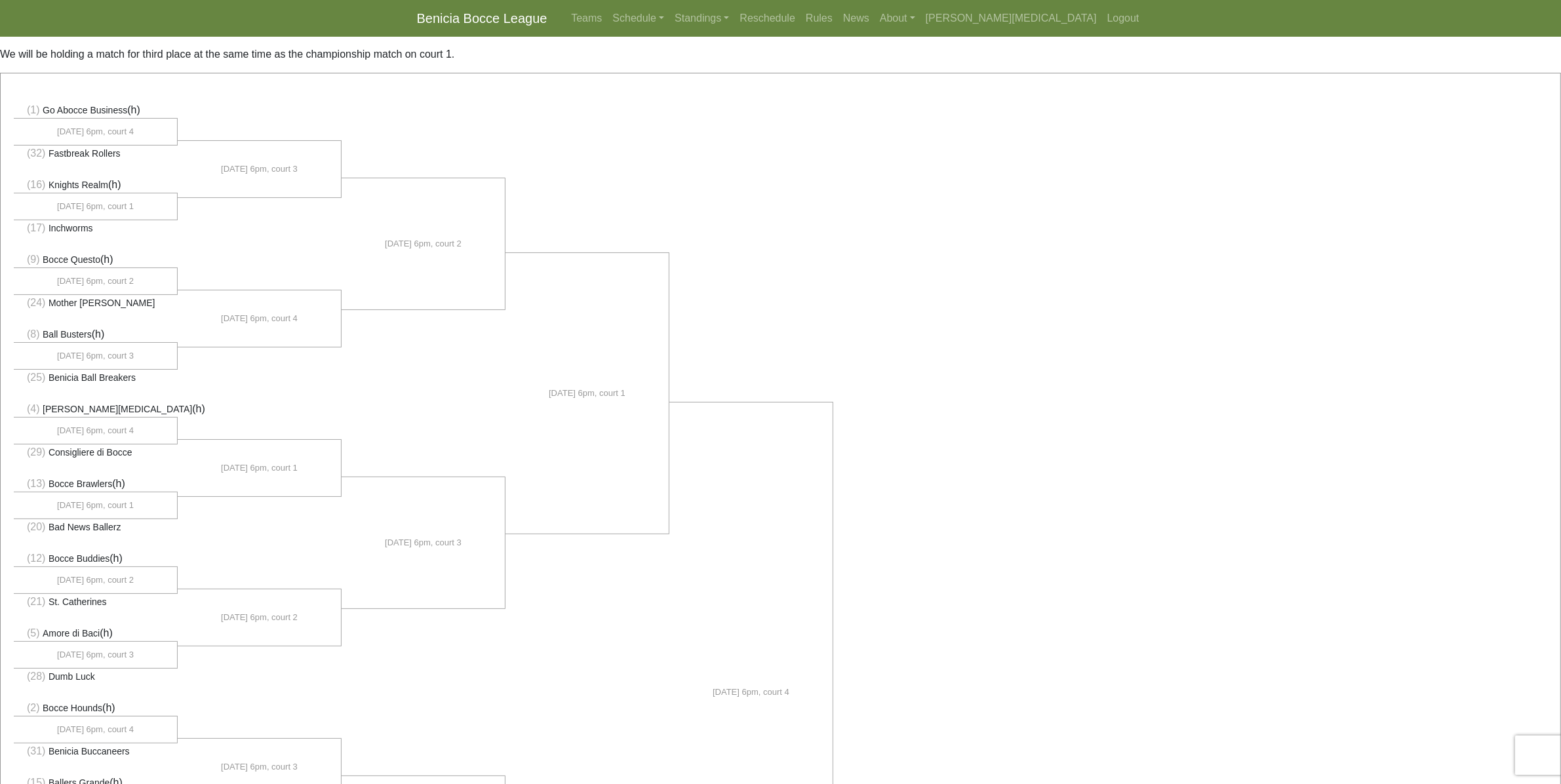
scroll to position [82, 0]
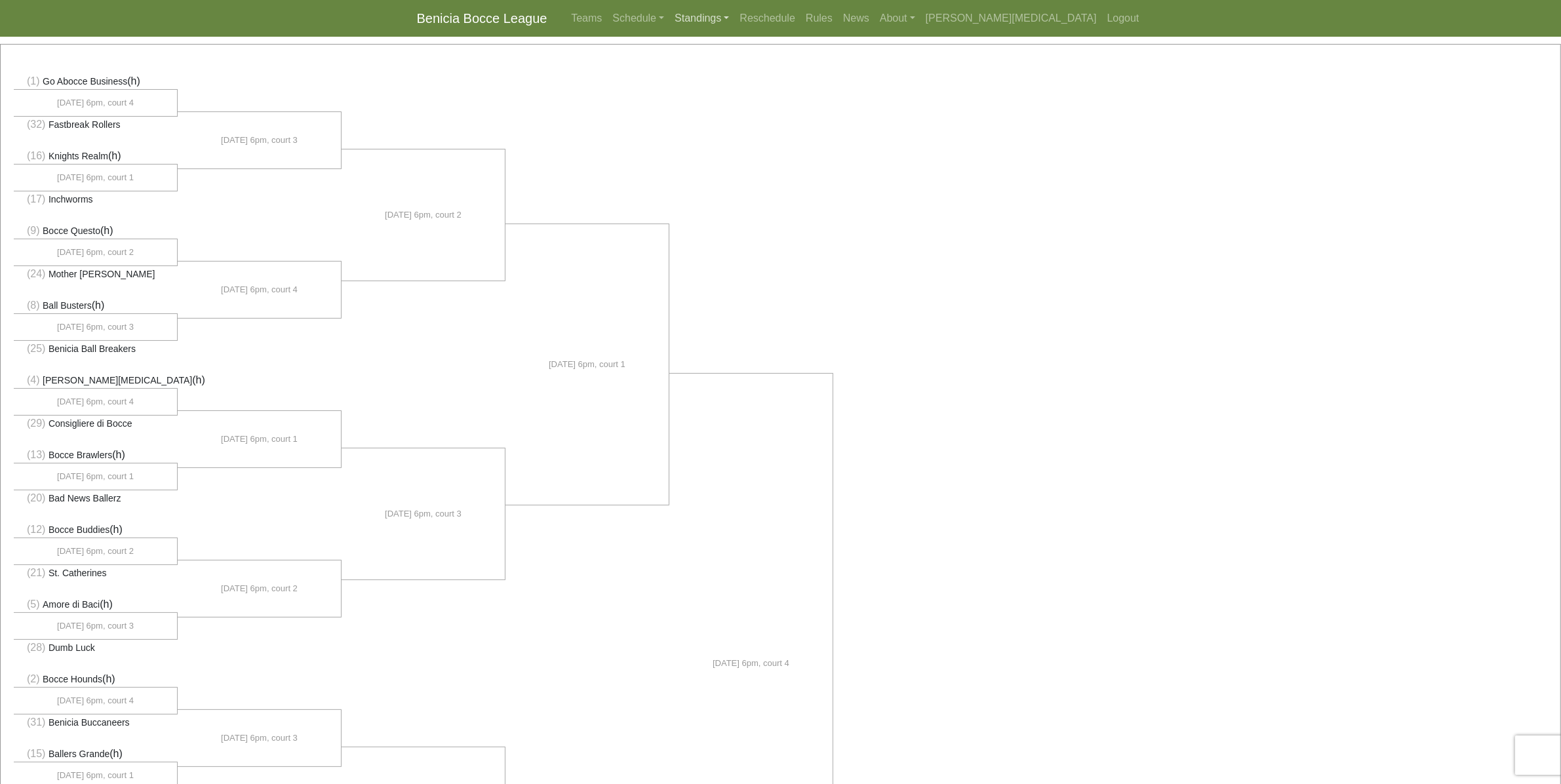
click at [735, 19] on link "Standings" at bounding box center [702, 19] width 65 height 26
click at [776, 44] on link "[DATE] Morning" at bounding box center [723, 49] width 105 height 21
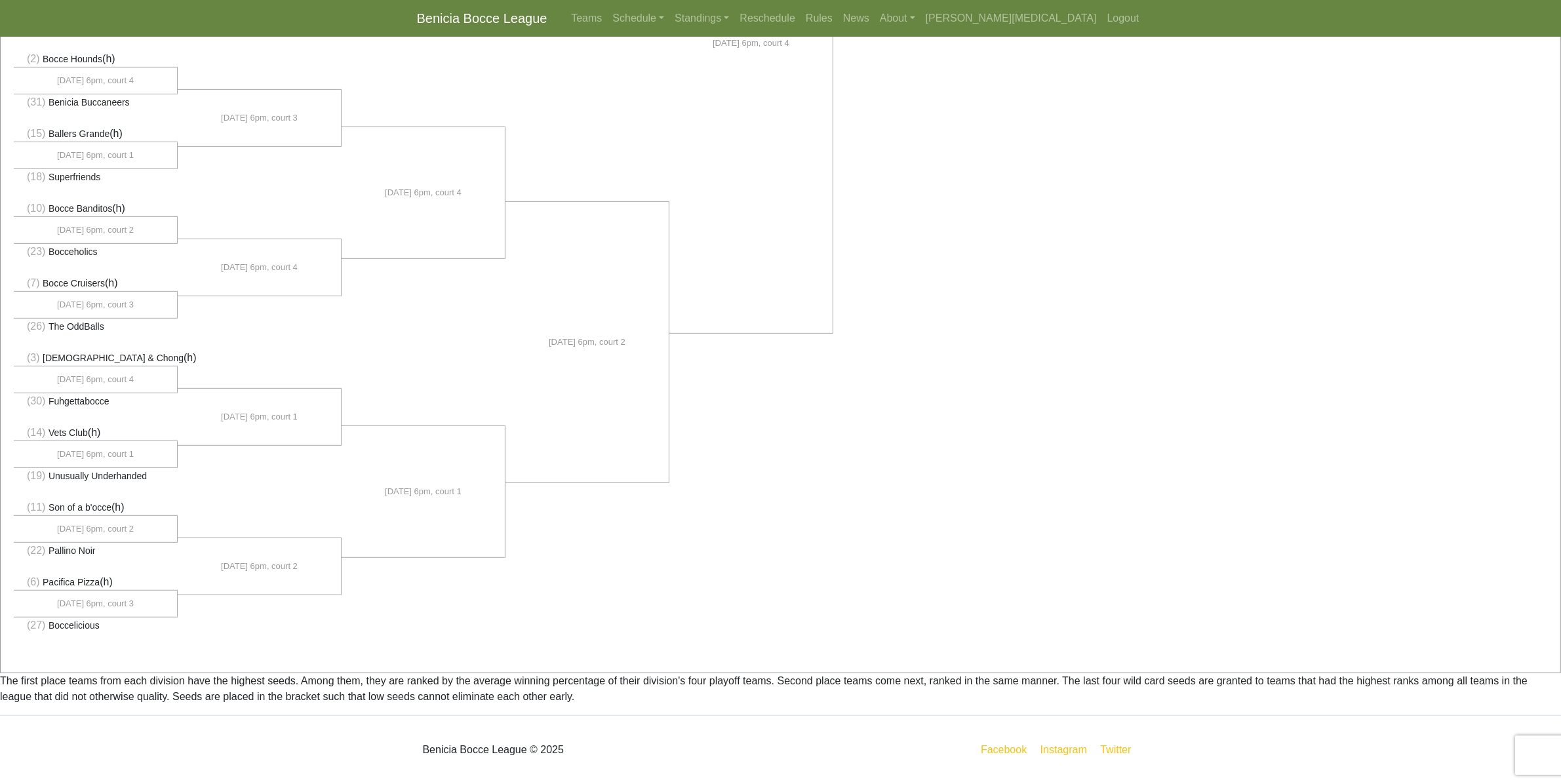
scroll to position [734, 0]
click at [735, 22] on link "Standings" at bounding box center [702, 19] width 65 height 26
click at [776, 70] on link "[DATE] Night" at bounding box center [723, 70] width 105 height 21
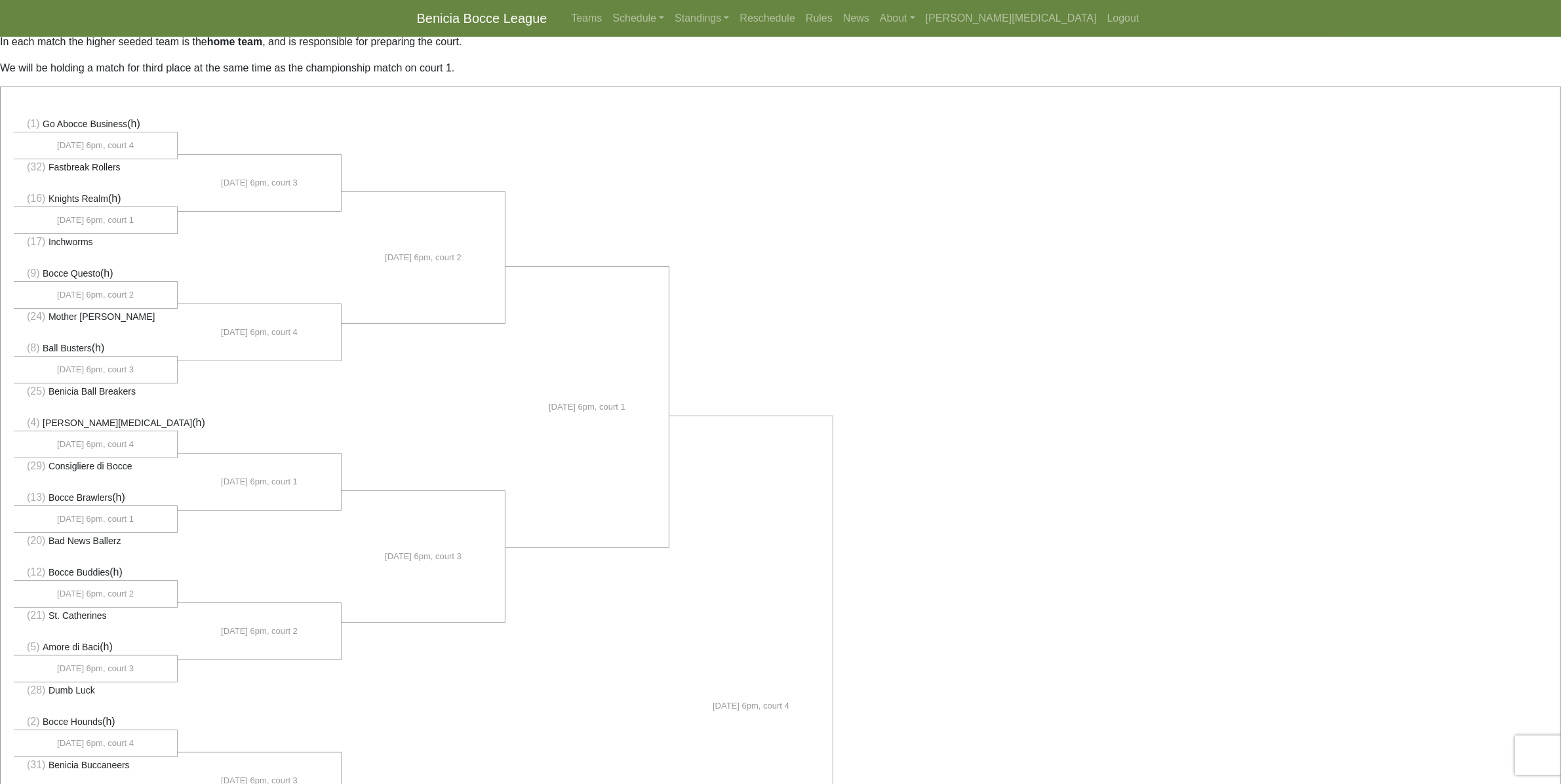
scroll to position [0, 0]
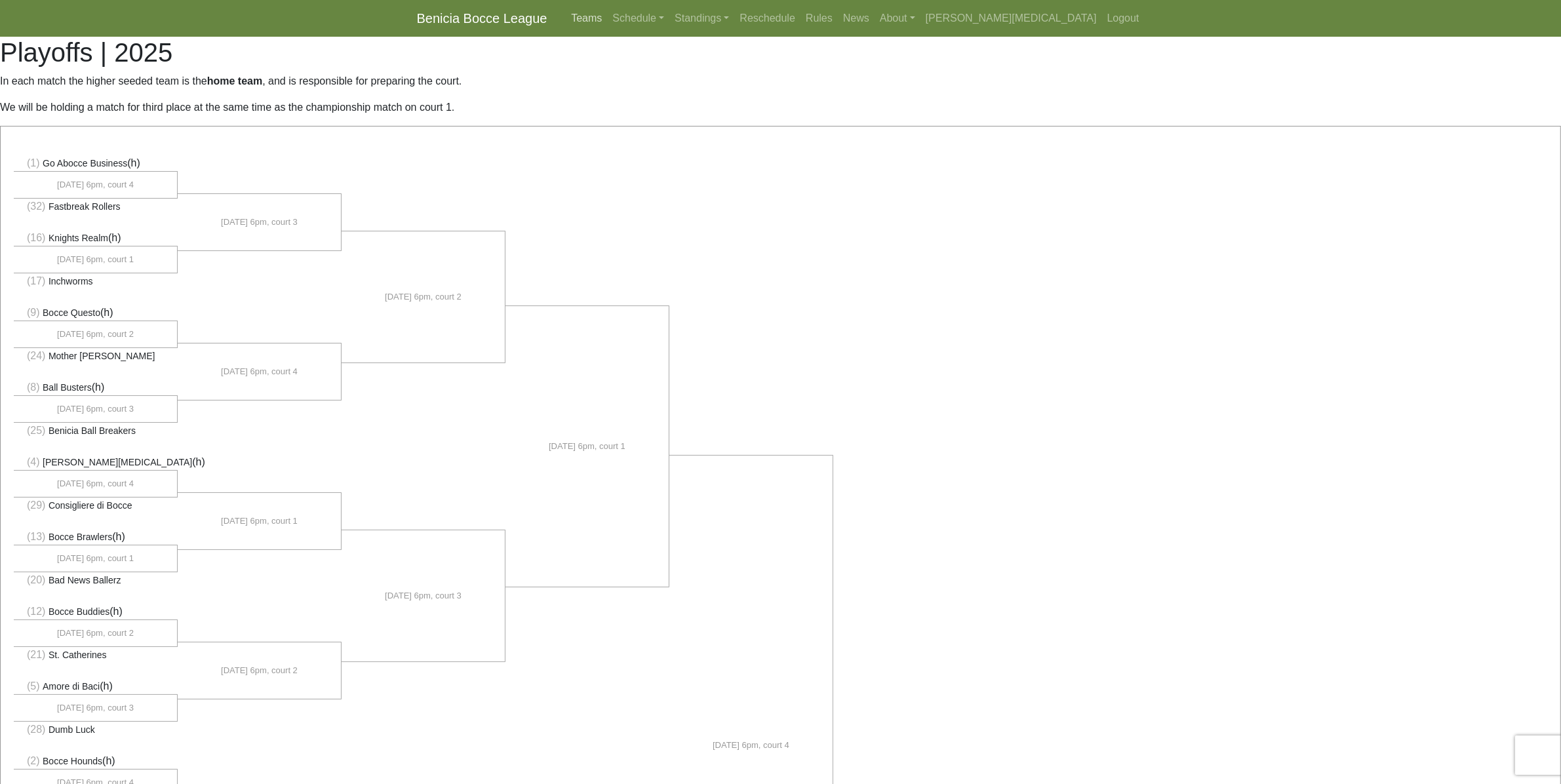
click at [607, 19] on link "Teams" at bounding box center [586, 19] width 41 height 26
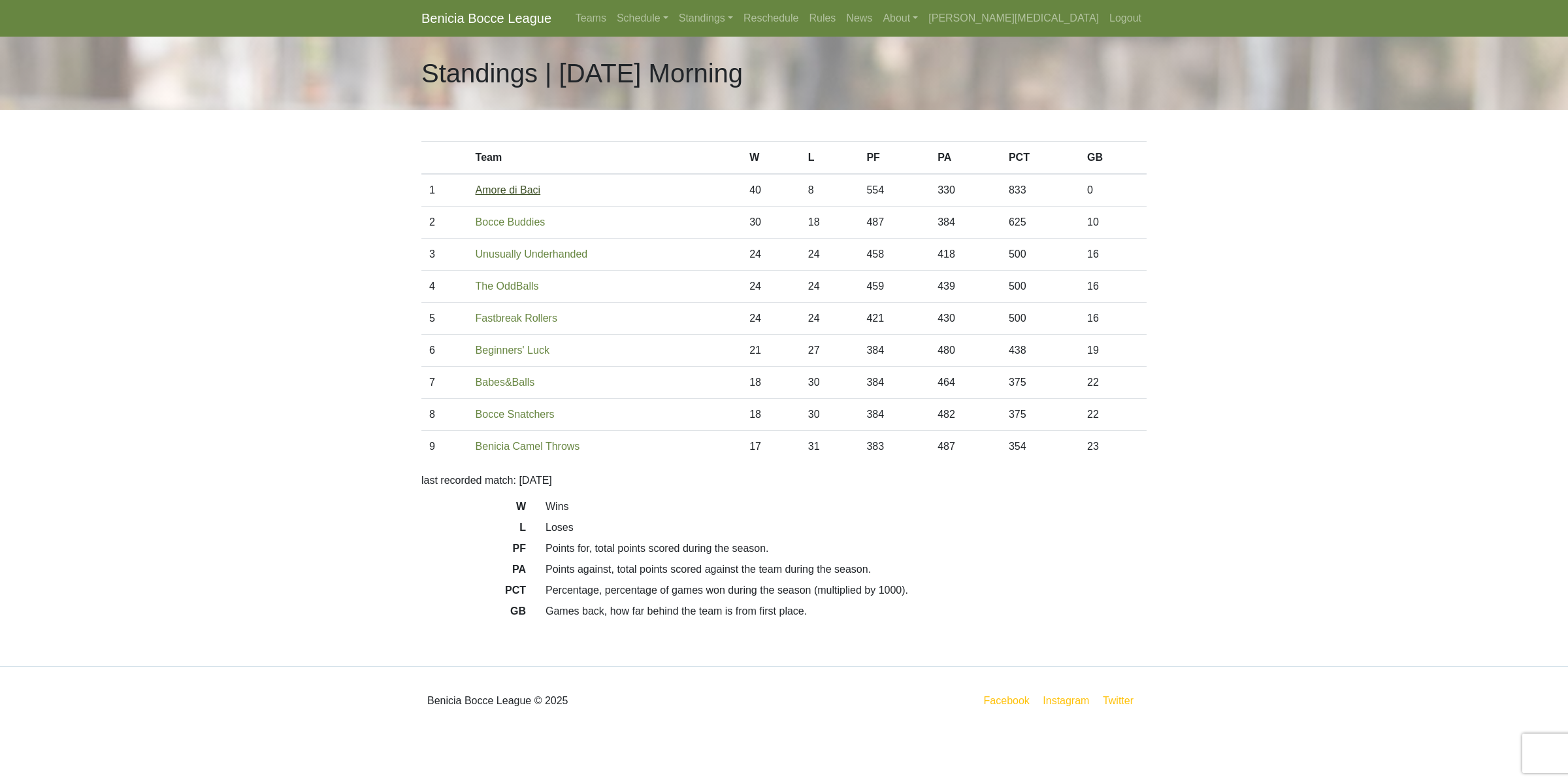
click at [500, 193] on link "Amore di Baci" at bounding box center [508, 190] width 66 height 11
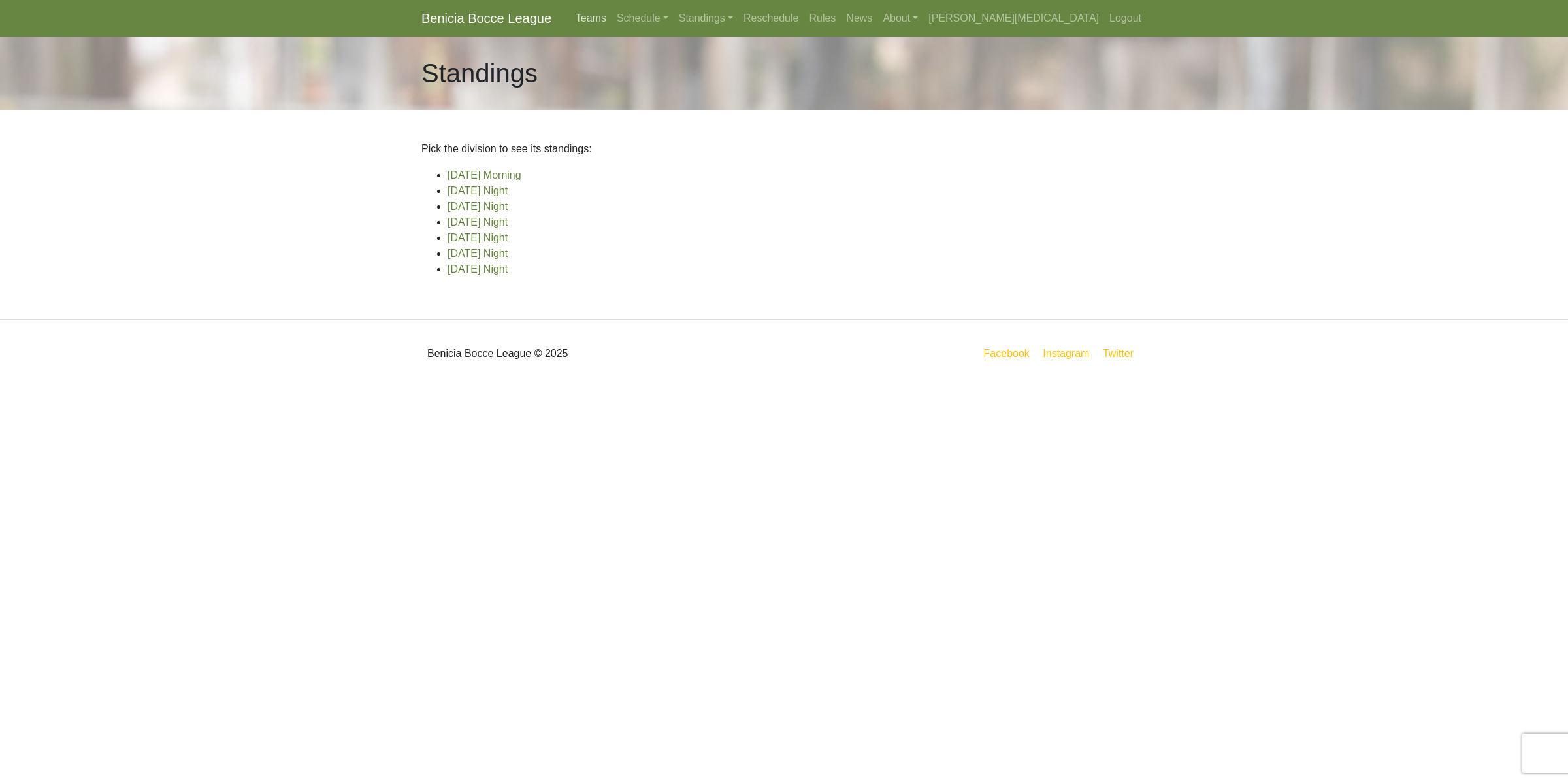
click at [612, 24] on link "Teams" at bounding box center [591, 19] width 41 height 26
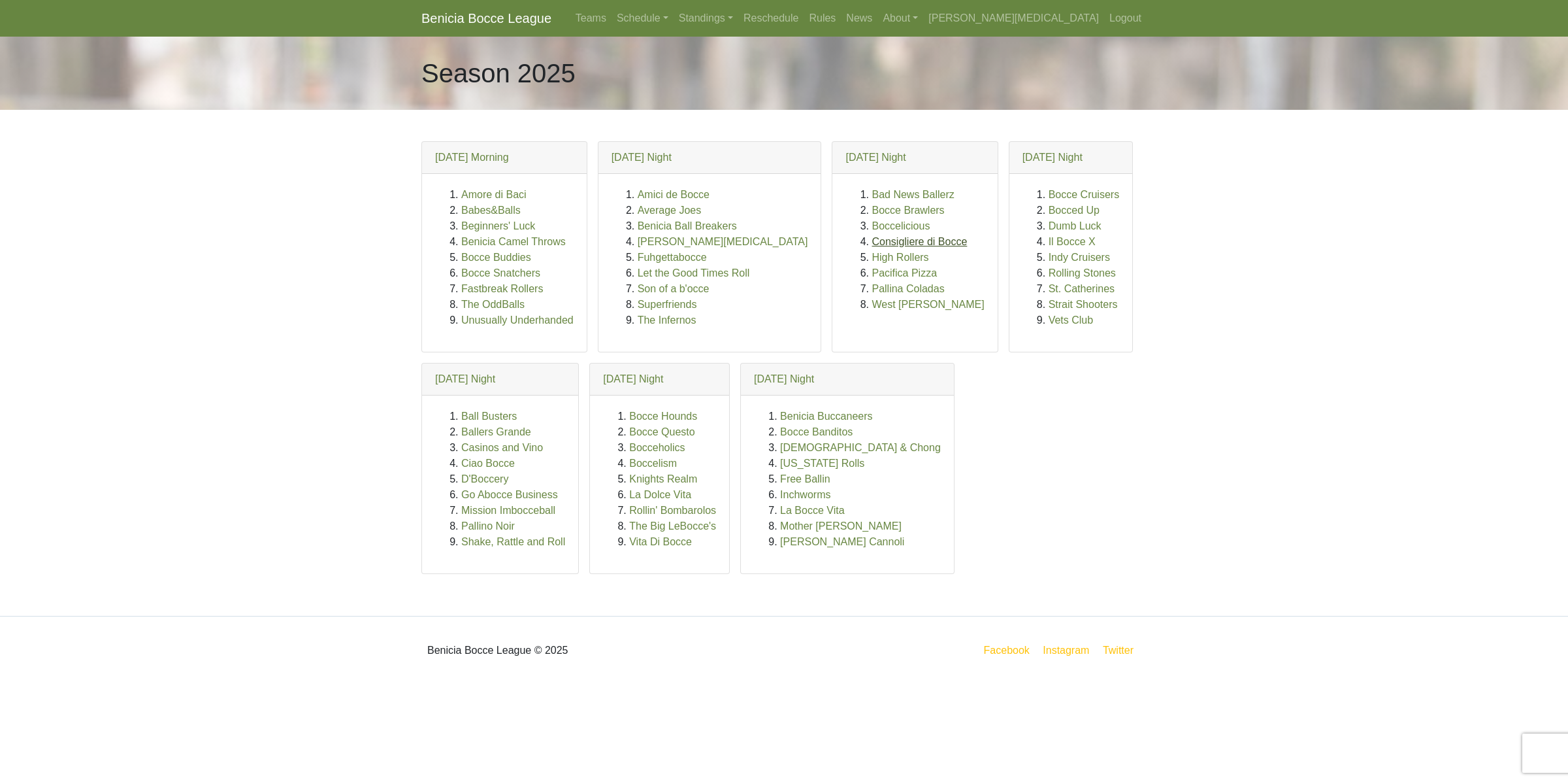
click at [872, 242] on link "Consigliere di Bocce" at bounding box center [920, 241] width 96 height 11
click at [872, 198] on link "Bad News Ballerz" at bounding box center [913, 194] width 83 height 11
click at [872, 213] on link "Bocce Brawlers" at bounding box center [908, 210] width 73 height 11
click at [738, 17] on link "Standings" at bounding box center [706, 19] width 65 height 26
click at [779, 91] on link "[DATE] Night" at bounding box center [727, 90] width 105 height 21
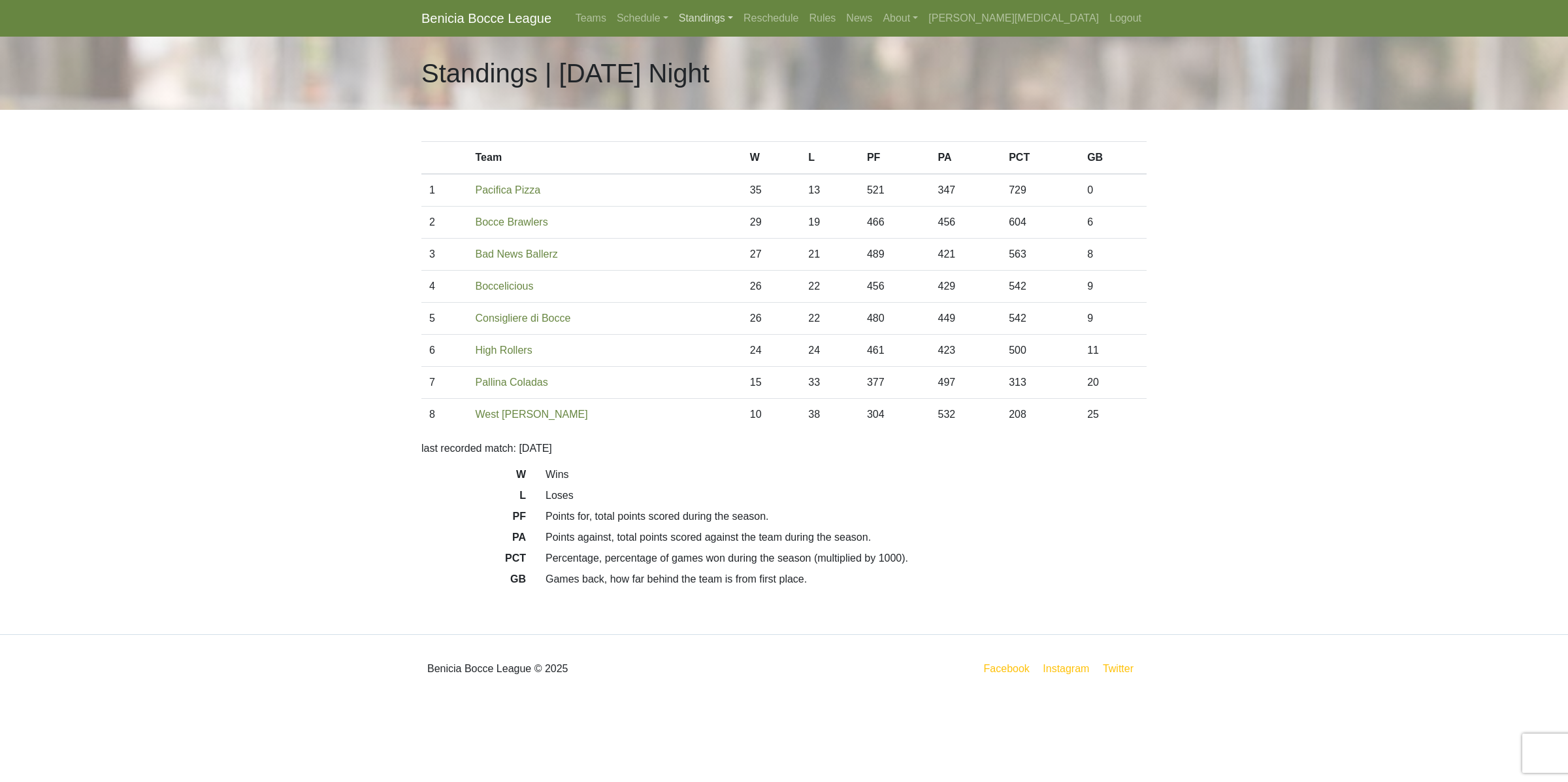
click at [738, 23] on link "Standings" at bounding box center [706, 19] width 65 height 26
click at [612, 19] on link "Teams" at bounding box center [591, 19] width 41 height 26
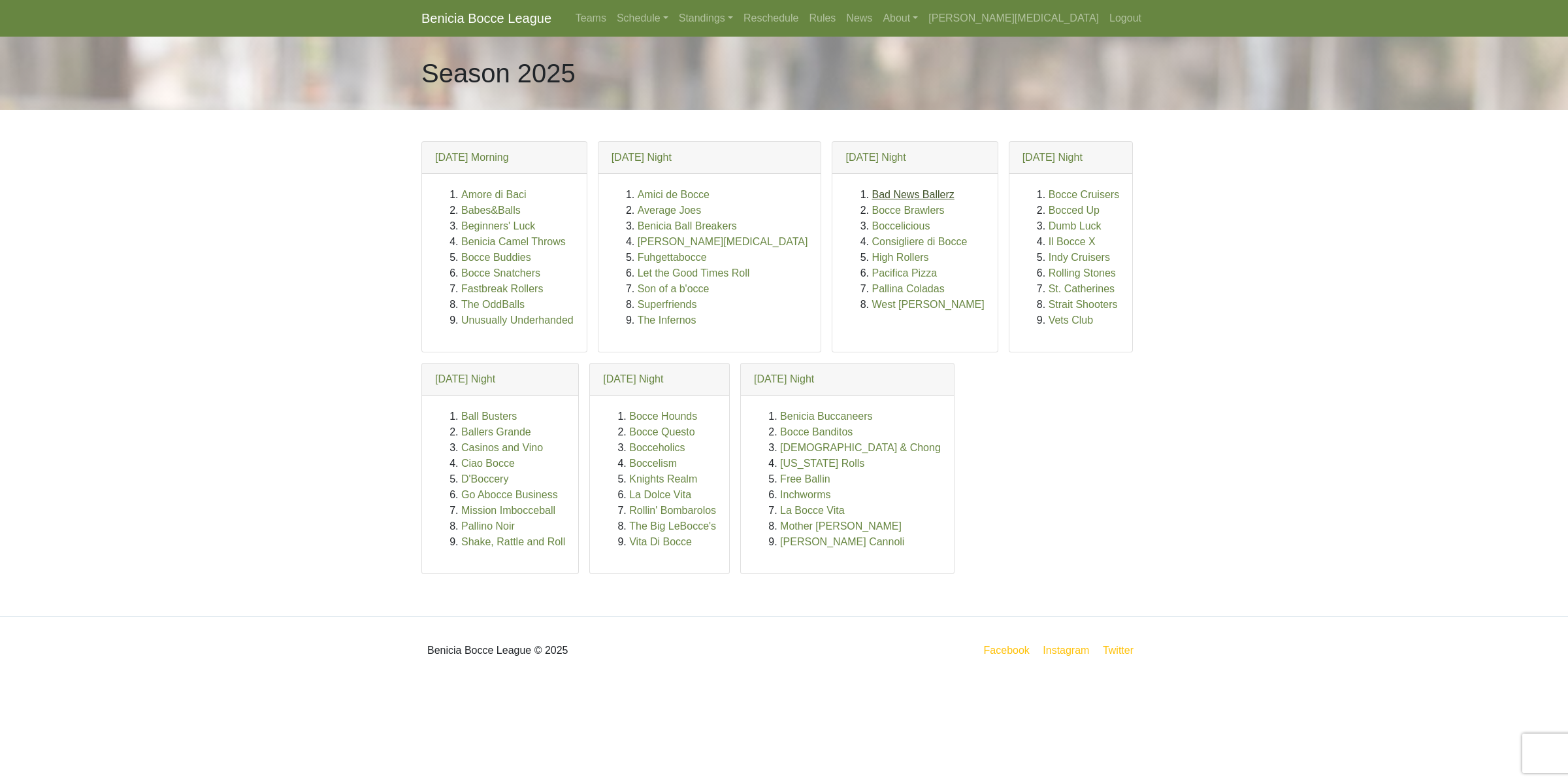
click at [872, 189] on link "Bad News Ballerz" at bounding box center [913, 194] width 83 height 11
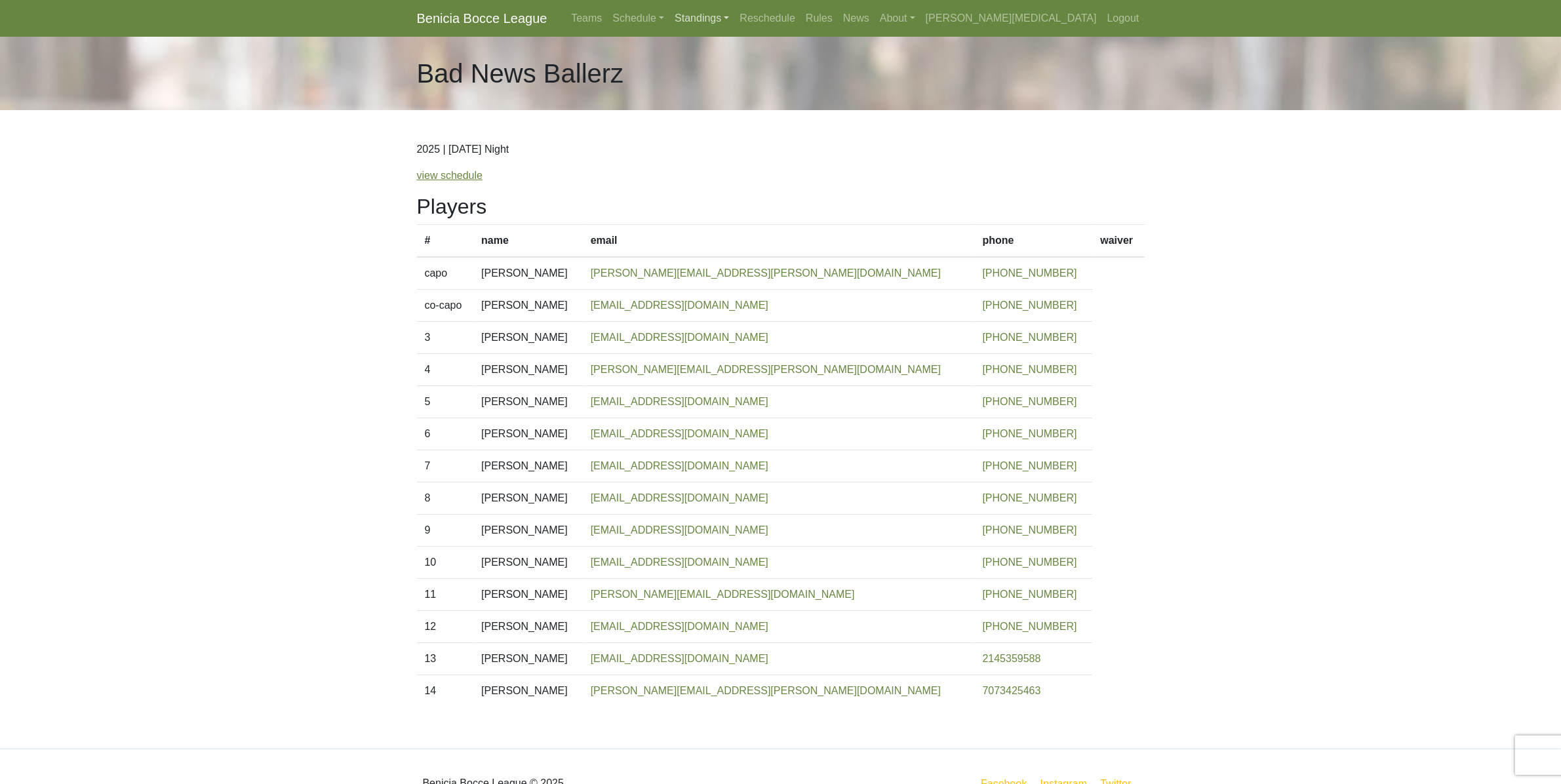
click at [735, 14] on link "Standings" at bounding box center [702, 19] width 65 height 26
click at [776, 90] on link "[DATE] Night" at bounding box center [723, 91] width 105 height 21
click at [607, 15] on link "Teams" at bounding box center [586, 19] width 41 height 26
click at [607, 22] on link "Teams" at bounding box center [586, 19] width 41 height 26
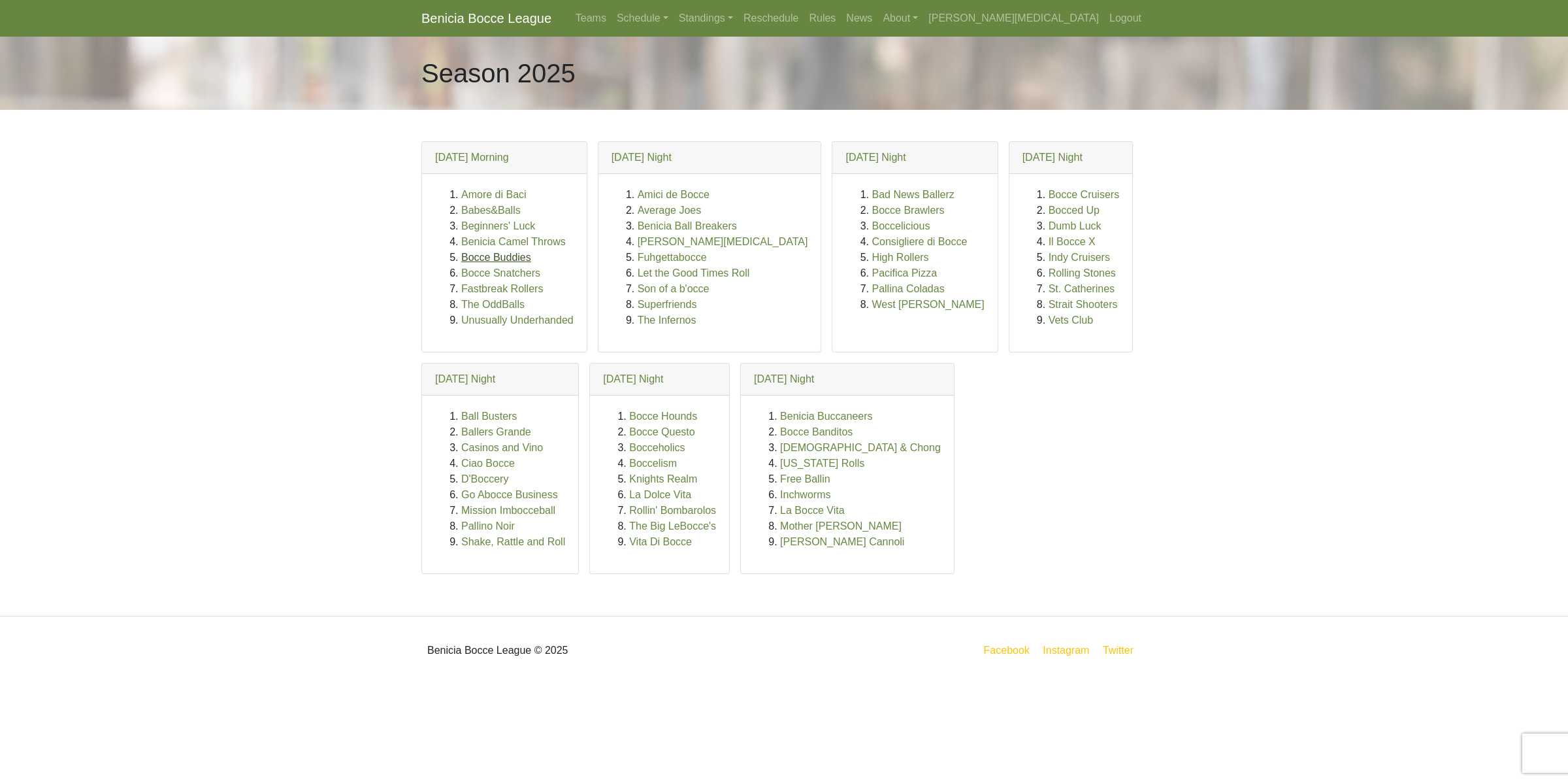
click at [510, 257] on link "Bocce Buddies" at bounding box center [496, 257] width 70 height 11
click at [1049, 291] on link "St. Catherines" at bounding box center [1081, 288] width 66 height 11
click at [499, 192] on link "Amore di Baci" at bounding box center [494, 194] width 66 height 11
click at [1049, 226] on link "Dumb Luck" at bounding box center [1075, 226] width 53 height 11
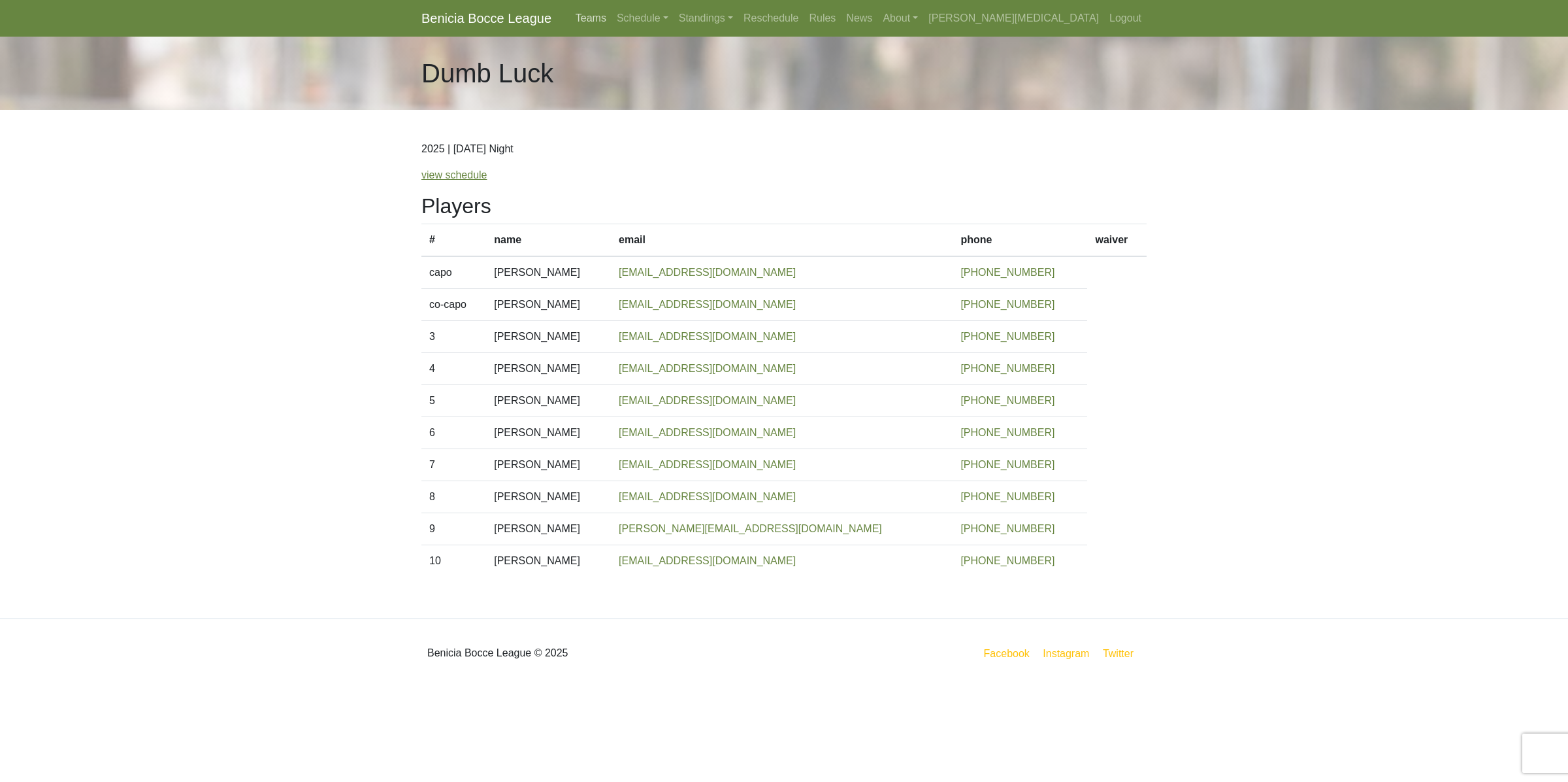
click at [612, 20] on link "Teams" at bounding box center [591, 19] width 41 height 26
